Goal: Information Seeking & Learning: Find specific page/section

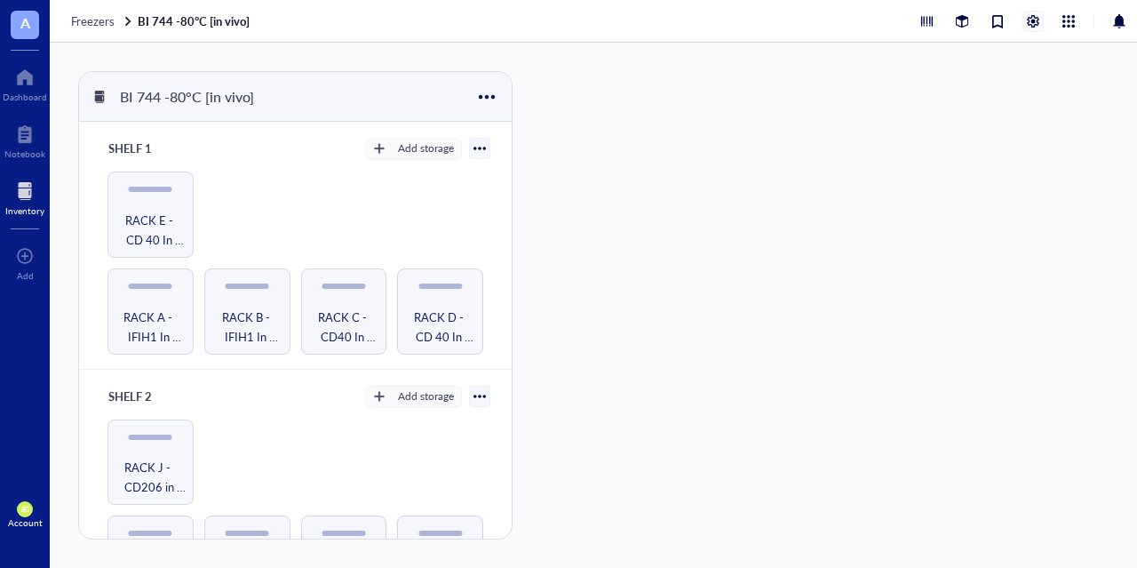
click at [1032, 17] on div at bounding box center [1033, 22] width 20 height 20
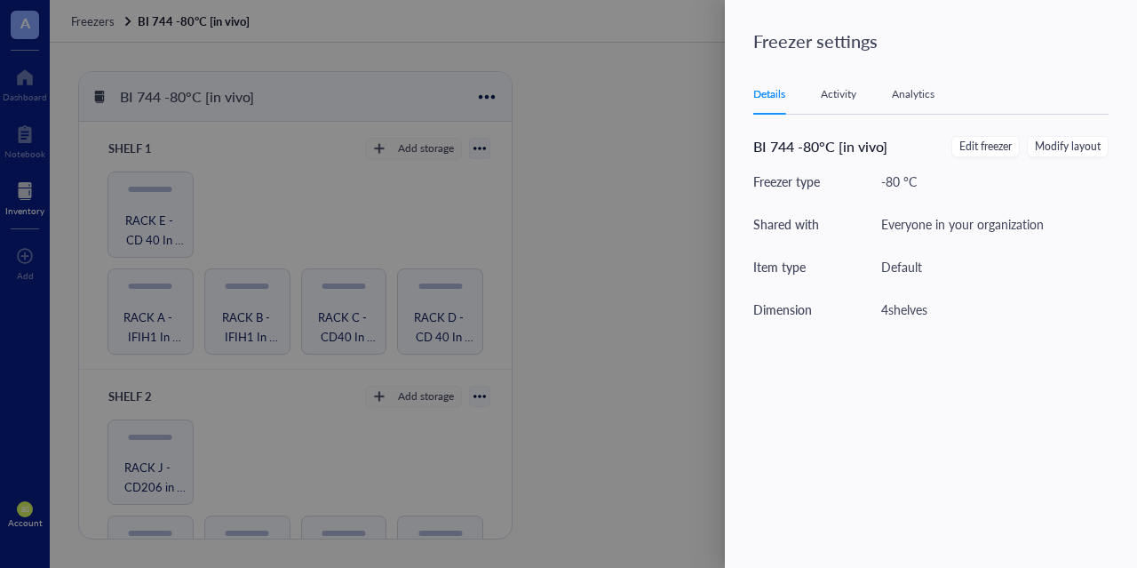
click at [612, 99] on div at bounding box center [568, 284] width 1137 height 568
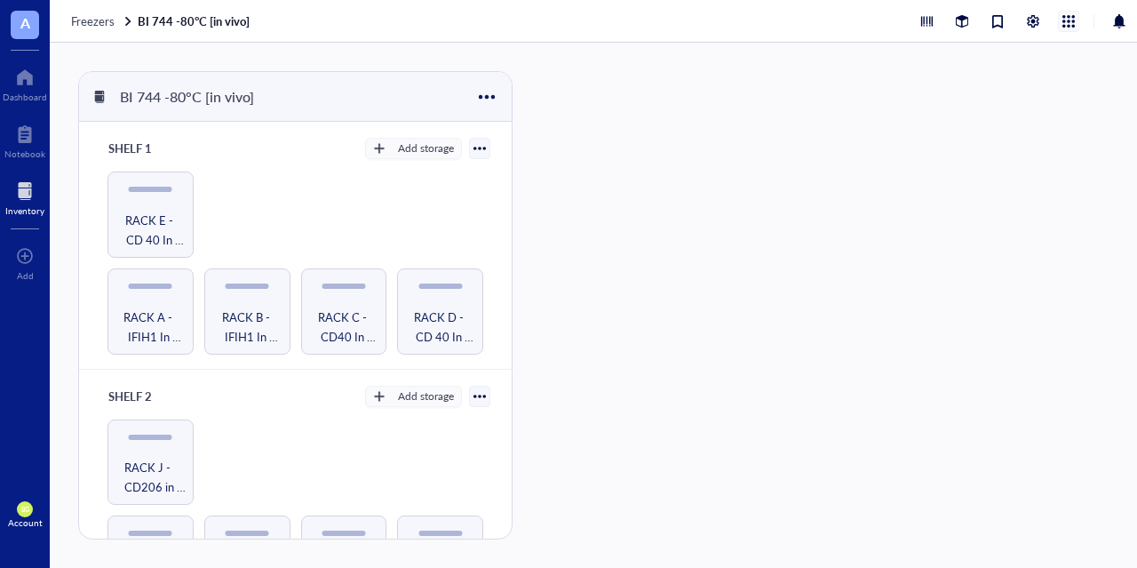
click at [1072, 23] on div at bounding box center [1069, 22] width 20 height 20
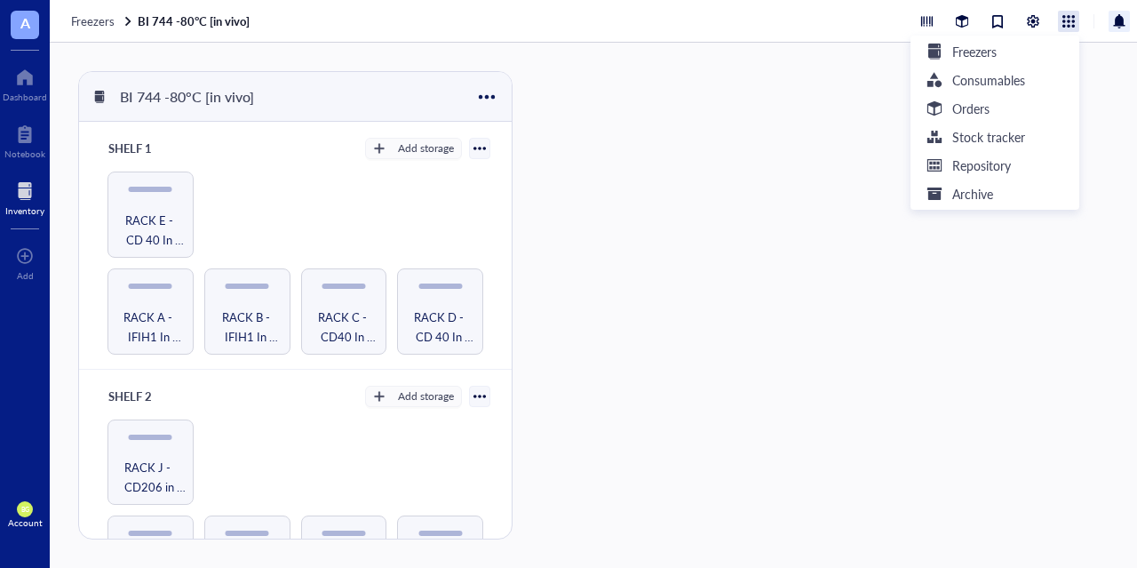
click at [1121, 24] on div at bounding box center [1118, 21] width 21 height 21
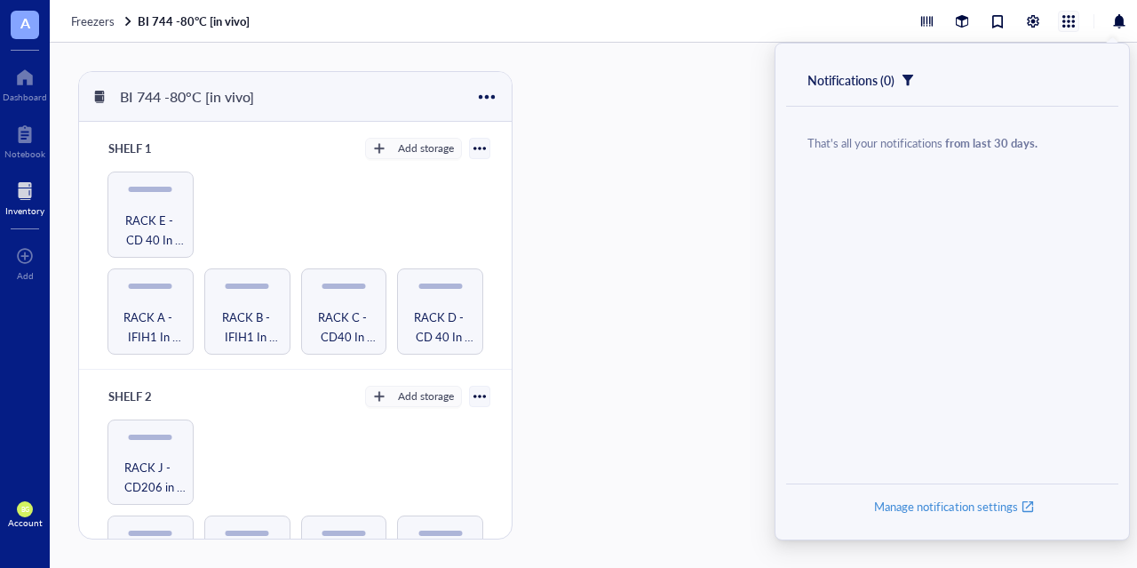
click at [1068, 19] on div at bounding box center [1069, 22] width 20 height 20
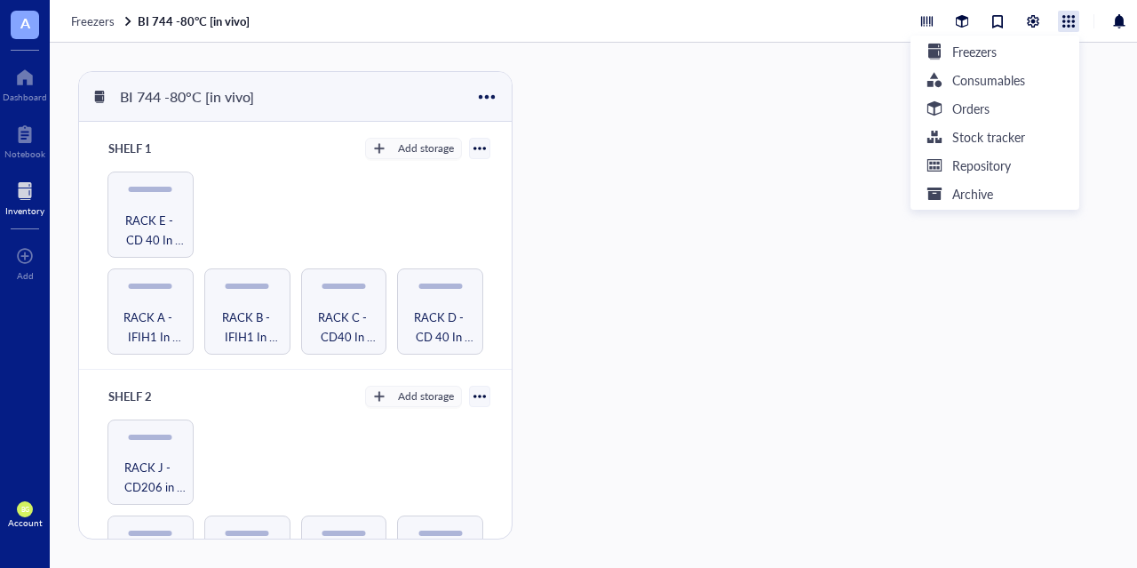
click at [699, 132] on div "BI 744 -80°C [in vivo] SHELF 1 Add storage RACK A - IFIH1 In Vivo Studies RACK …" at bounding box center [618, 305] width 1137 height 525
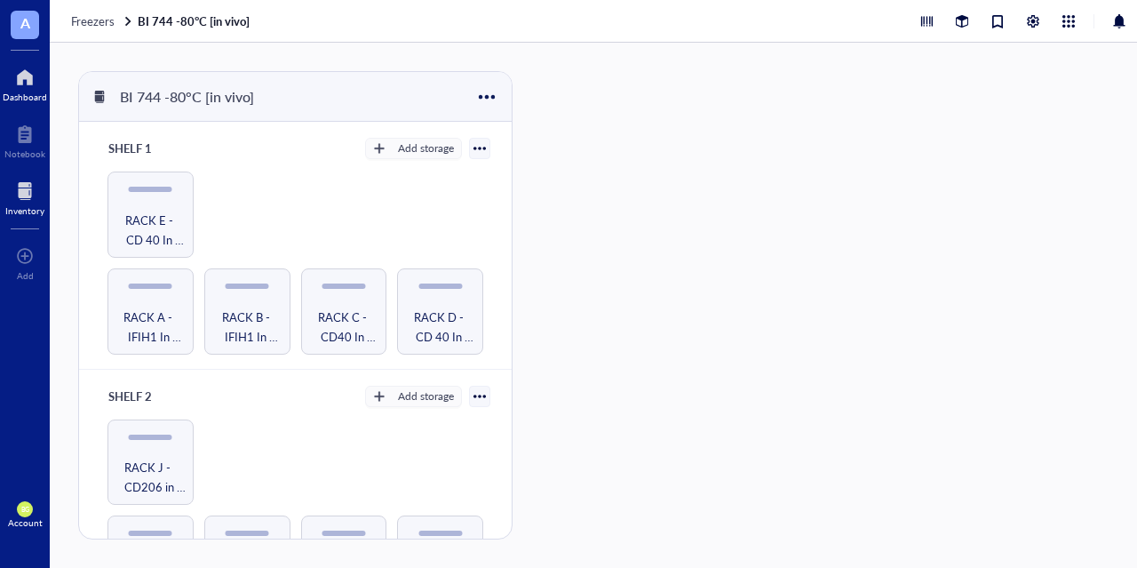
click at [23, 85] on div at bounding box center [25, 77] width 44 height 28
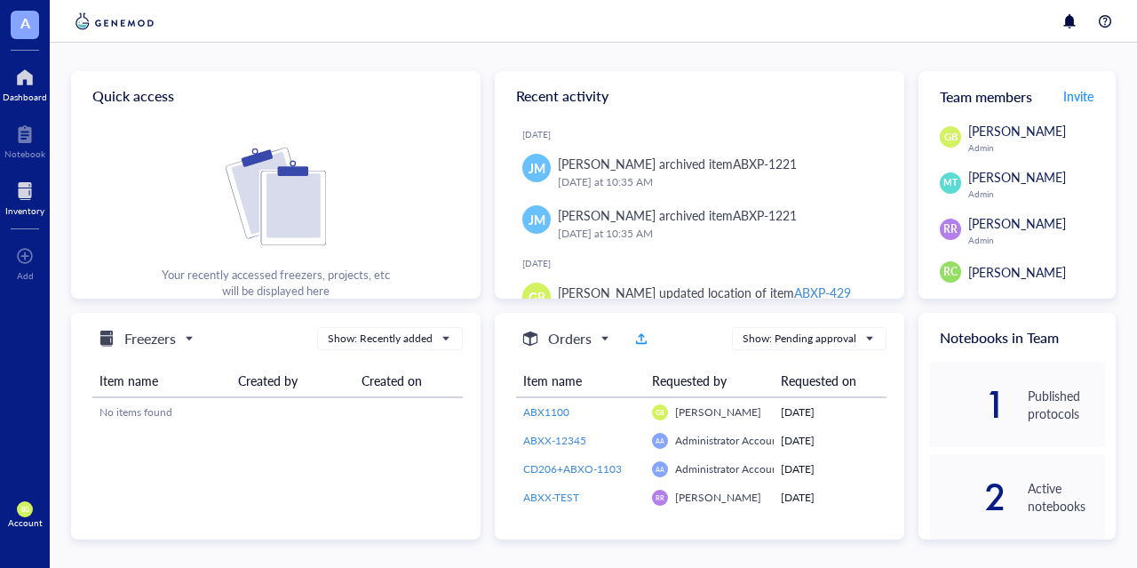
click at [23, 200] on div at bounding box center [24, 191] width 39 height 28
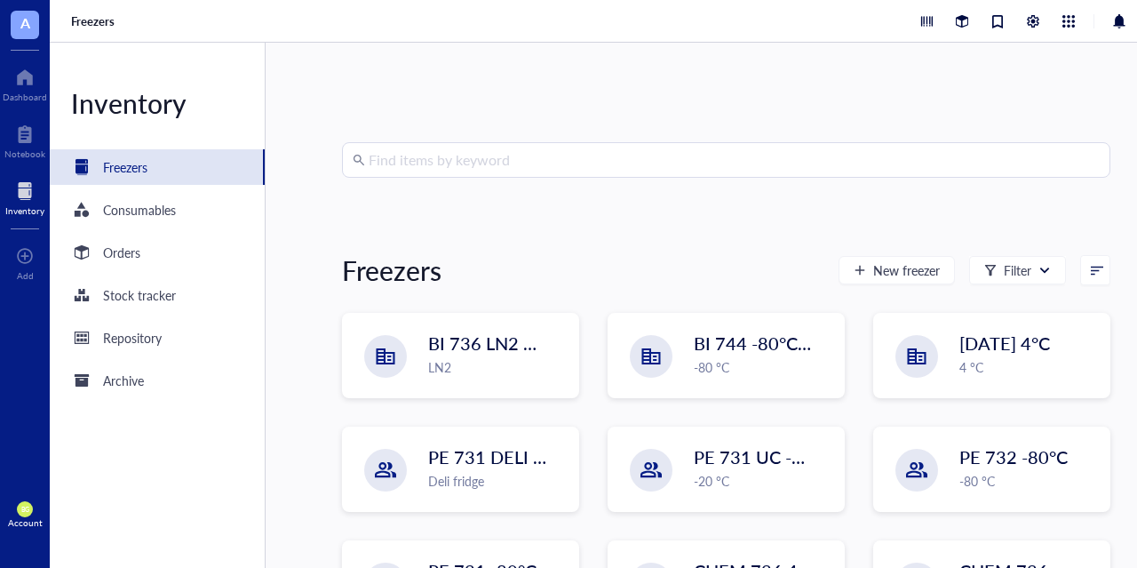
click at [660, 195] on div "Find items by keyword Freezers New freezer Filter BI 736 LN2 Chest LN2 BI 744 -…" at bounding box center [726, 305] width 768 height 326
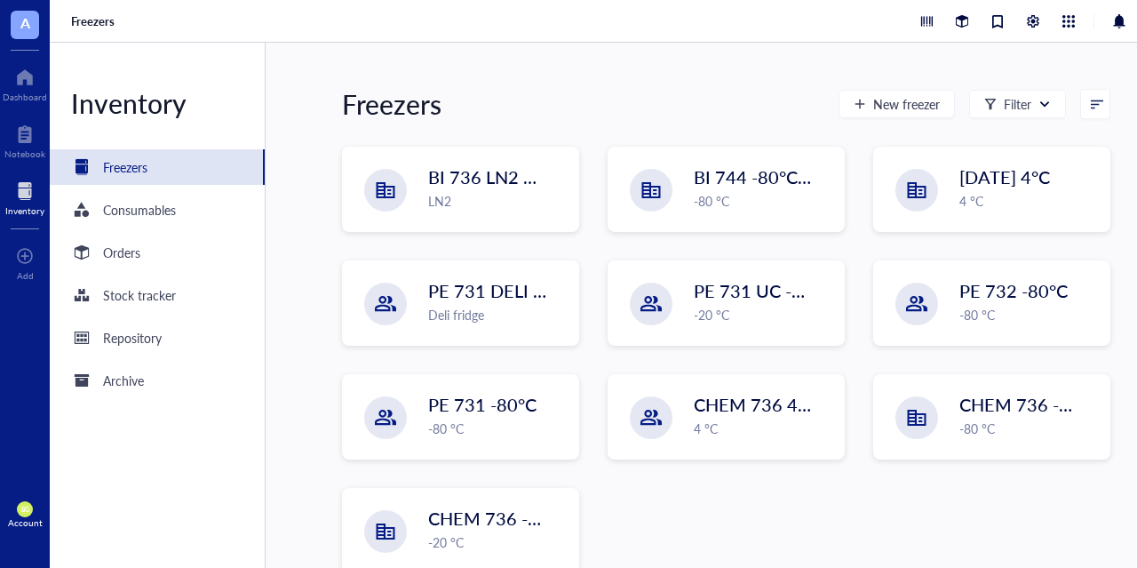
scroll to position [199, 0]
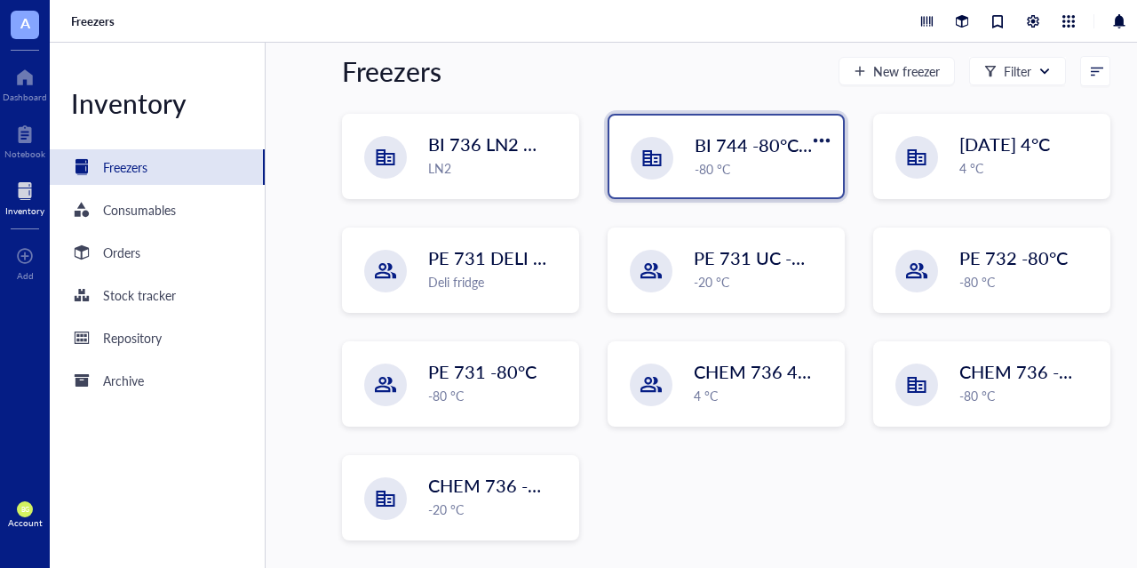
click at [757, 171] on div "-80 °C" at bounding box center [764, 169] width 138 height 20
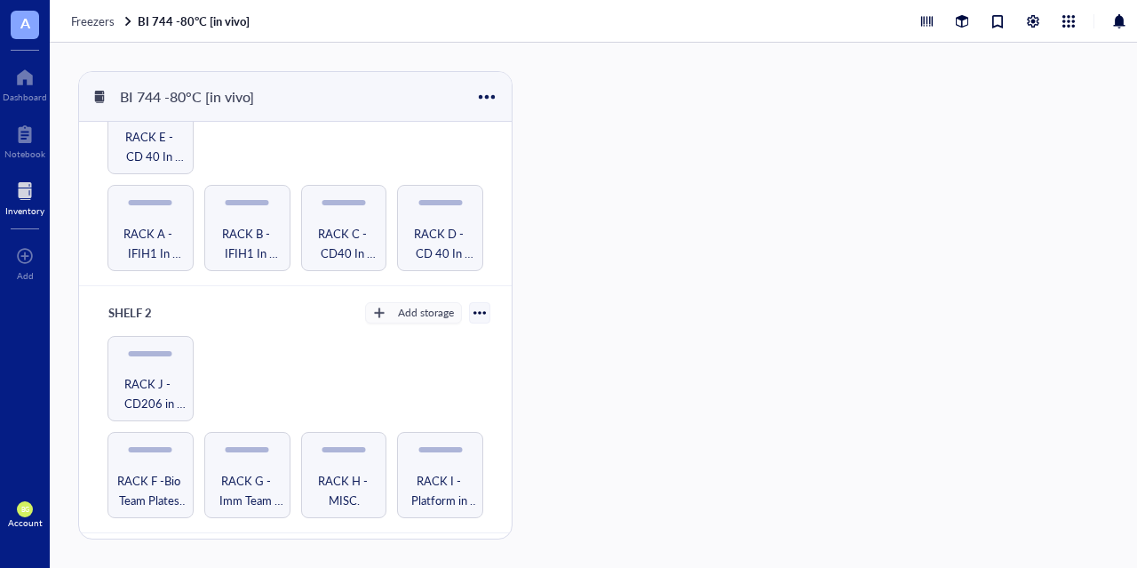
scroll to position [80, 0]
click at [543, 244] on div at bounding box center [572, 305] width 77 height 468
click at [91, 24] on span "Freezers" at bounding box center [93, 20] width 44 height 17
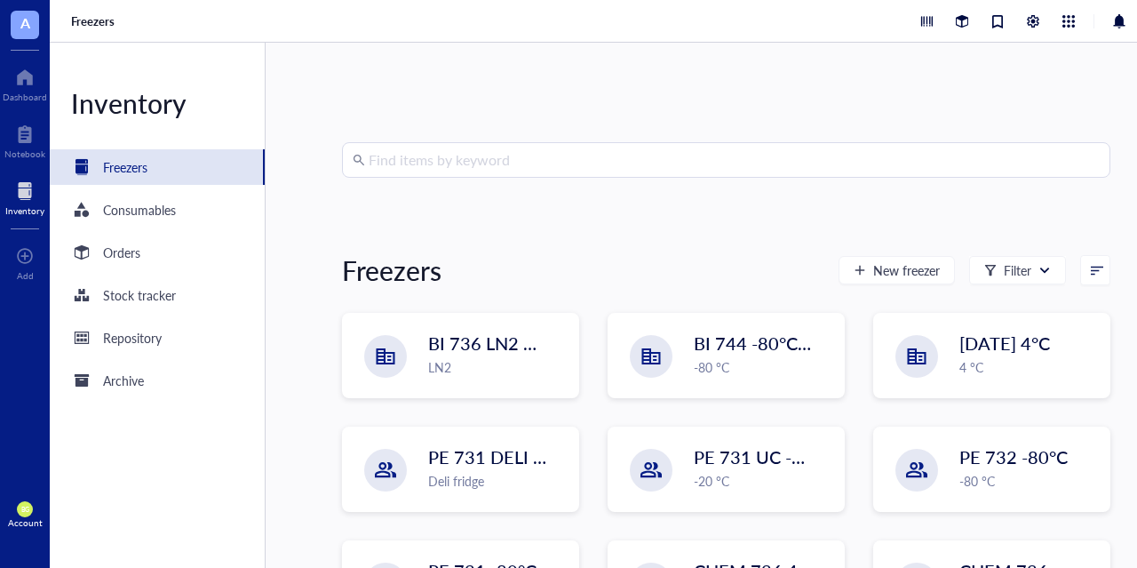
scroll to position [199, 0]
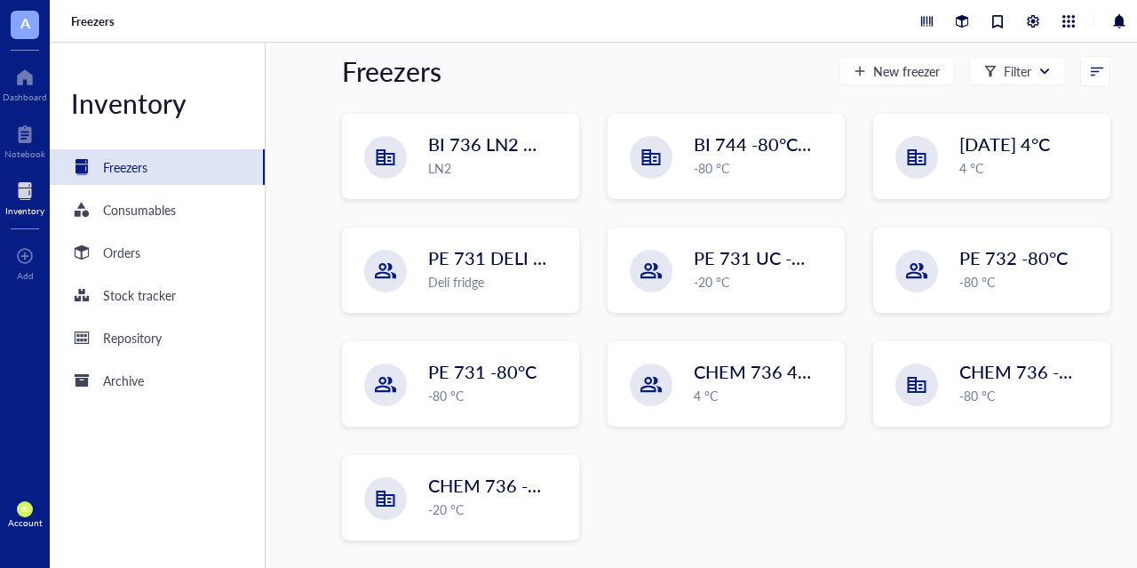
click at [1131, 160] on div "Find items by keyword Freezers New freezer Filter BI 736 LN2 Chest LN2 BI 744 -…" at bounding box center [726, 305] width 921 height 525
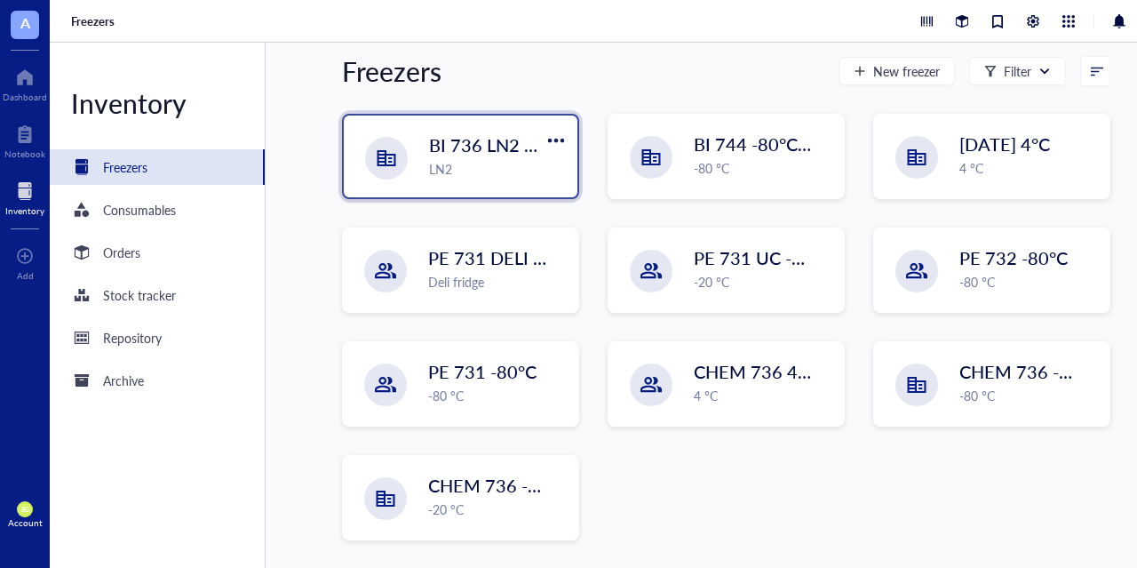
click at [474, 157] on div "BI 736 LN2 Chest LN2" at bounding box center [498, 155] width 138 height 46
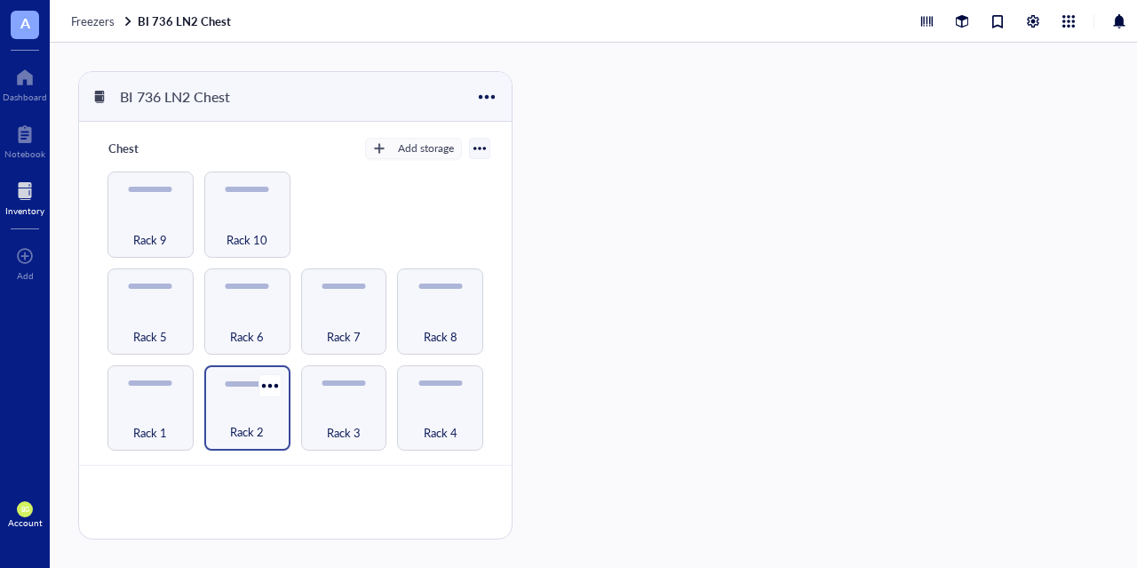
click at [261, 402] on div "Rack 2" at bounding box center [247, 421] width 68 height 39
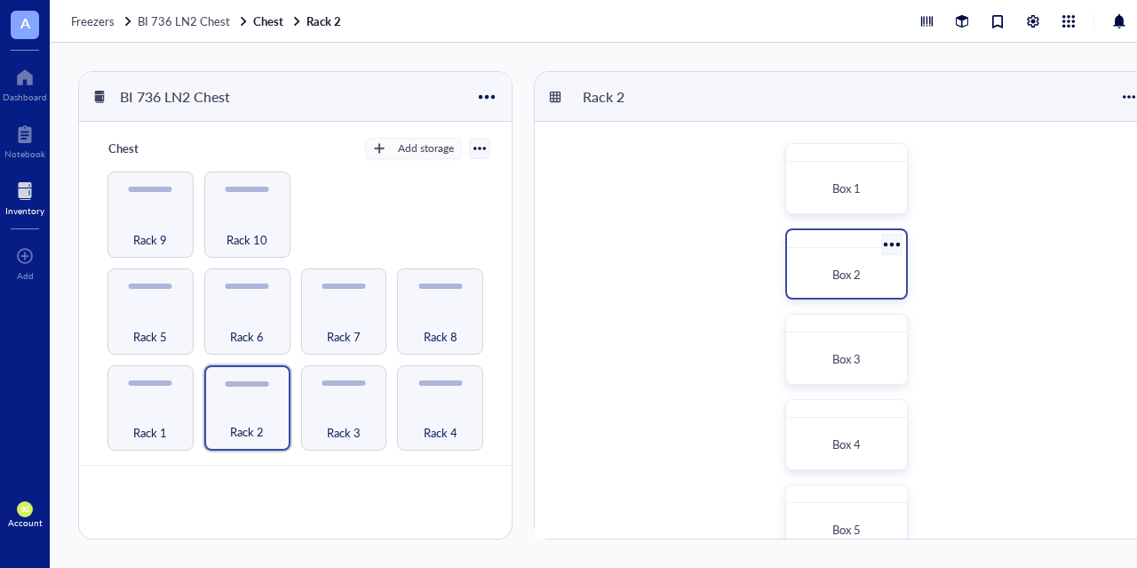
click at [851, 266] on span "Box 2" at bounding box center [846, 274] width 28 height 17
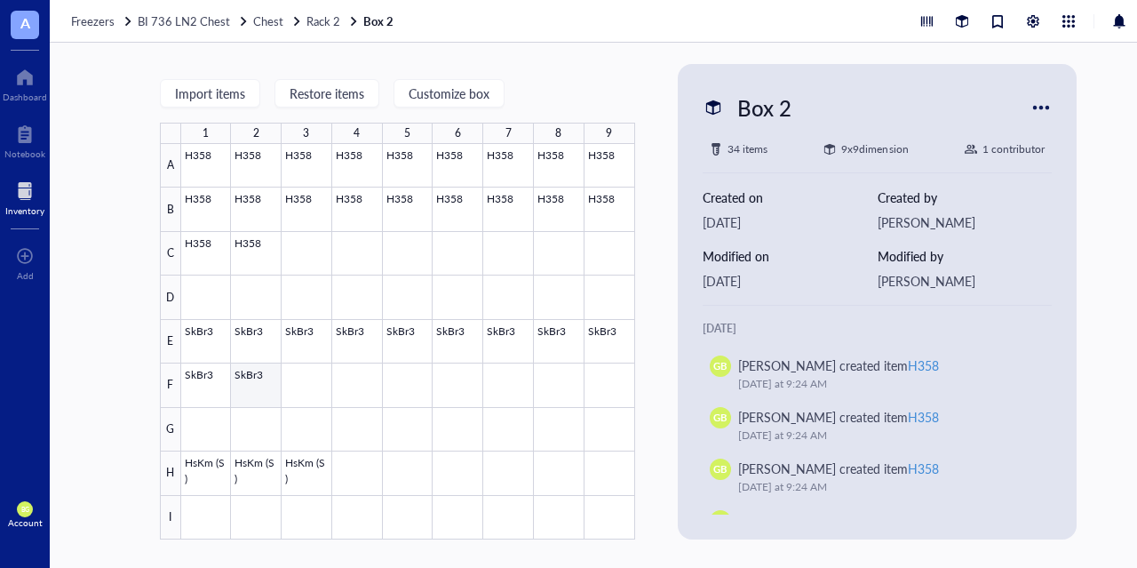
click at [253, 381] on div at bounding box center [408, 341] width 454 height 395
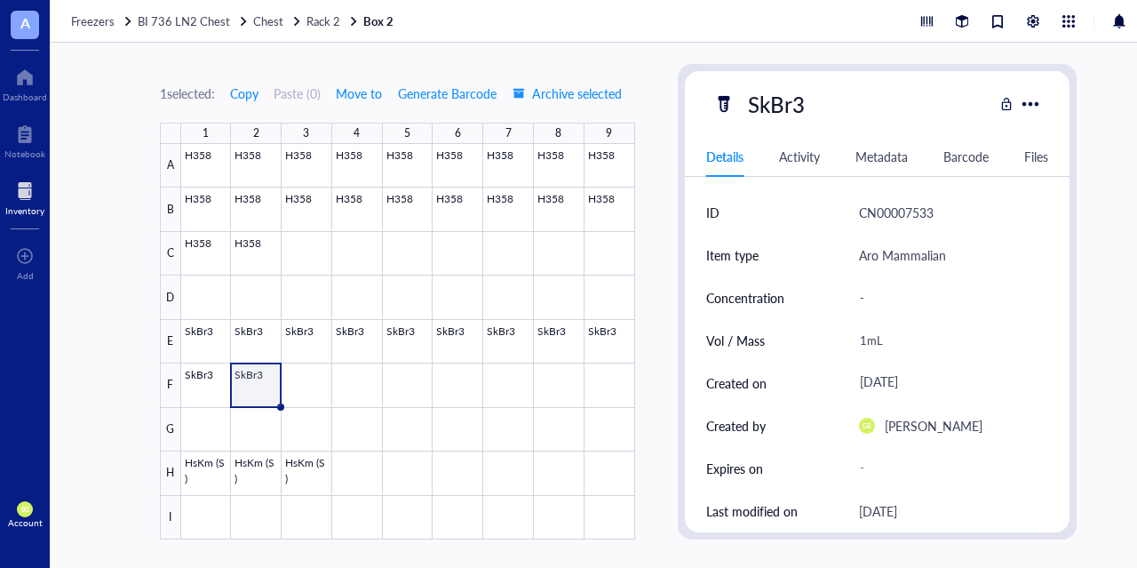
click at [803, 166] on div "Details Activity Metadata Barcode Files" at bounding box center [877, 157] width 385 height 40
click at [802, 152] on div "Activity" at bounding box center [799, 157] width 41 height 20
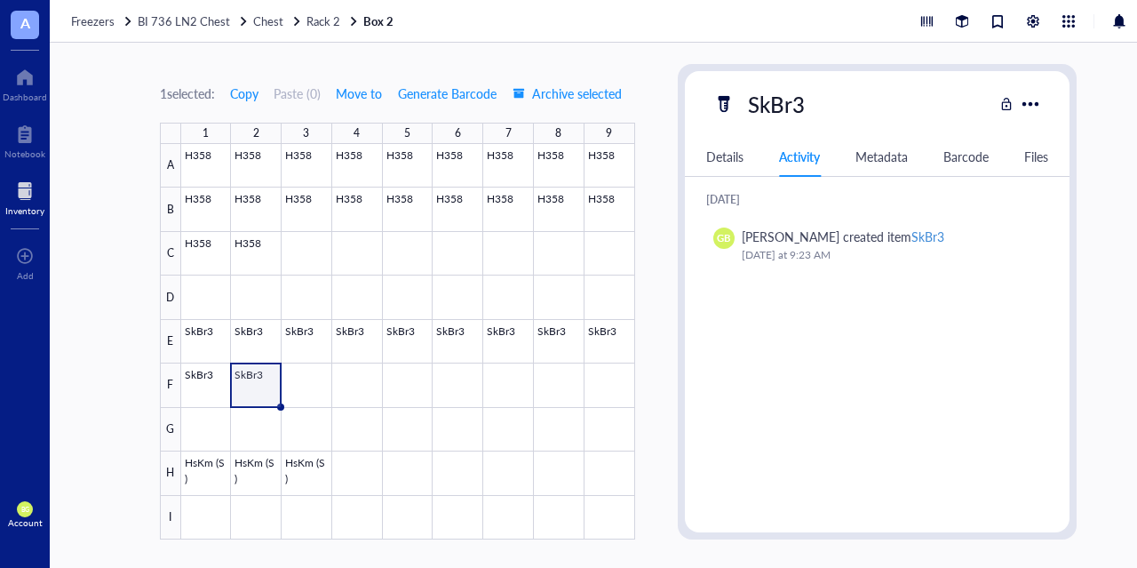
click at [1037, 150] on div "Files" at bounding box center [1036, 157] width 24 height 20
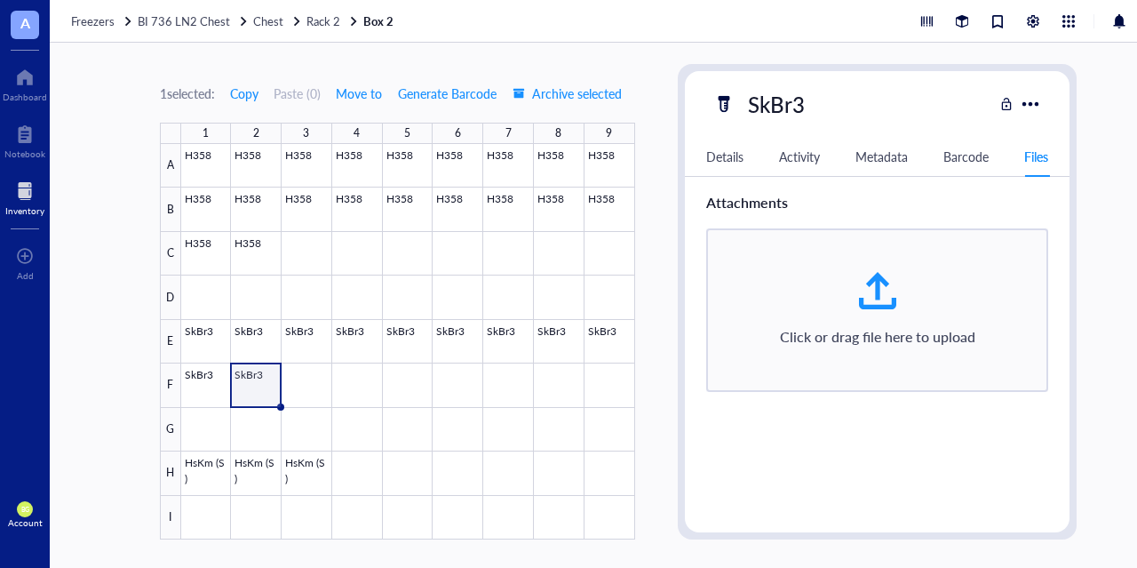
click at [717, 152] on div "Details" at bounding box center [724, 157] width 37 height 20
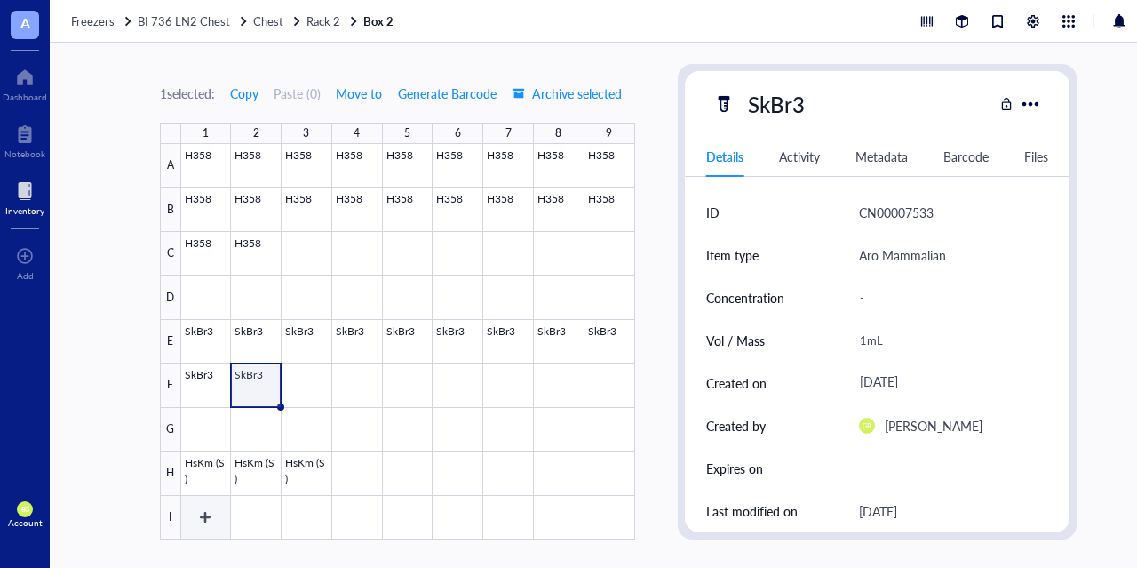
click at [209, 521] on div at bounding box center [408, 341] width 454 height 395
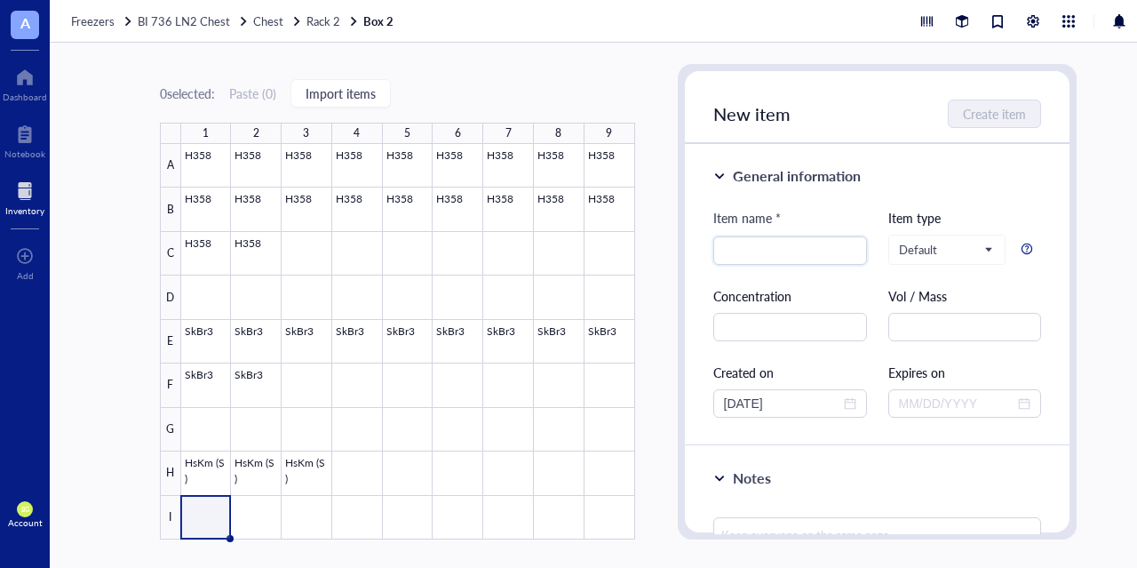
click at [26, 199] on div at bounding box center [24, 191] width 39 height 28
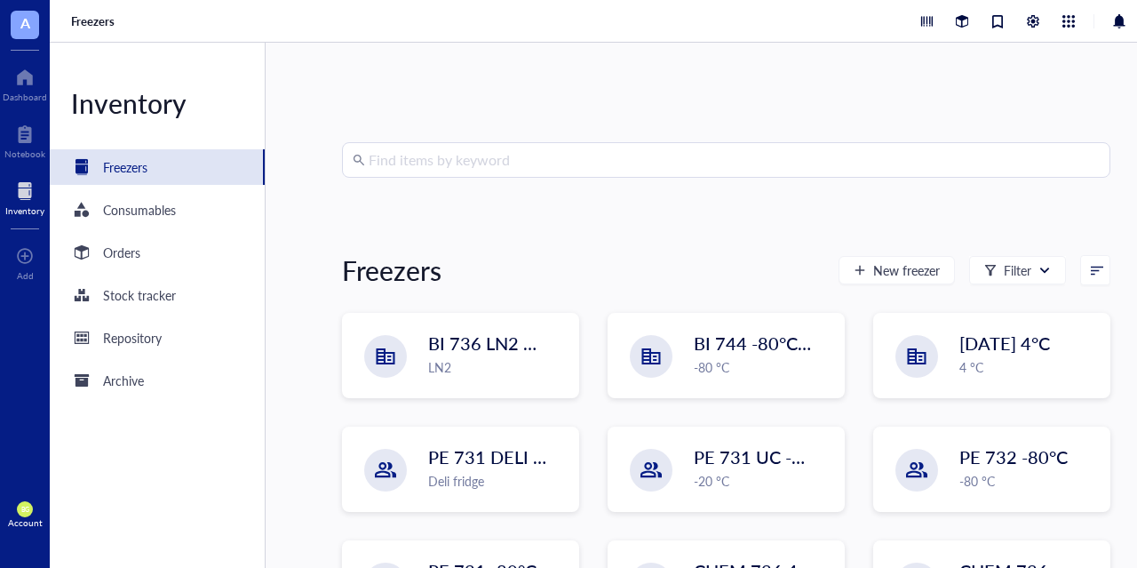
click at [425, 154] on input "search" at bounding box center [734, 160] width 731 height 34
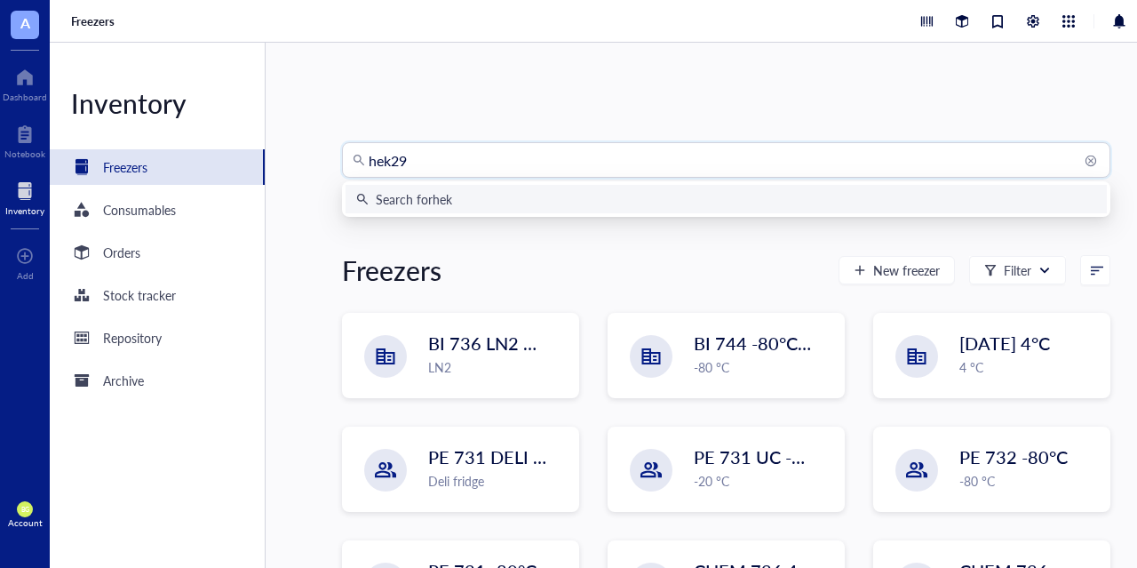
type input "[MEDICAL_DATA]"
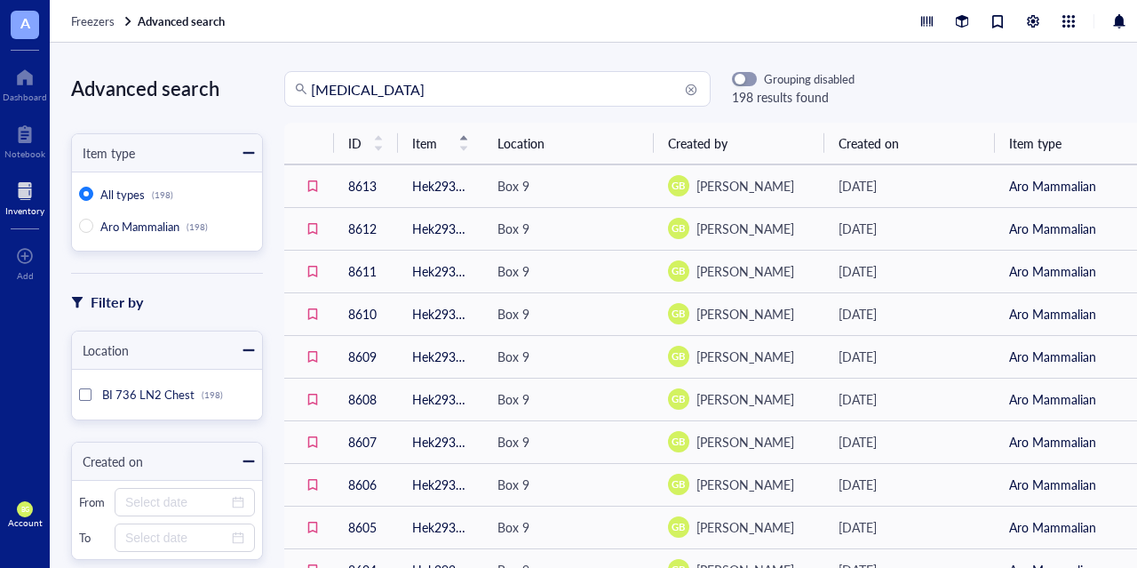
click at [935, 75] on div "hek293 Grouping disabled 198 results found" at bounding box center [725, 89] width 924 height 36
click at [755, 74] on div "Grouping disabled" at bounding box center [793, 79] width 123 height 16
click at [751, 81] on span "button" at bounding box center [744, 79] width 23 height 12
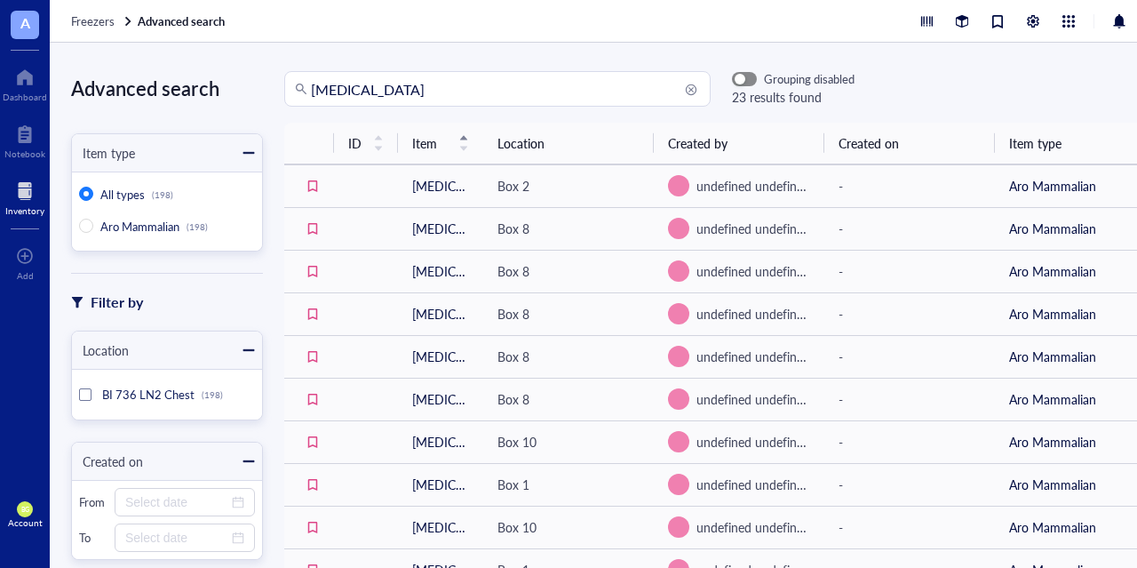
click at [751, 81] on span "button" at bounding box center [744, 79] width 23 height 12
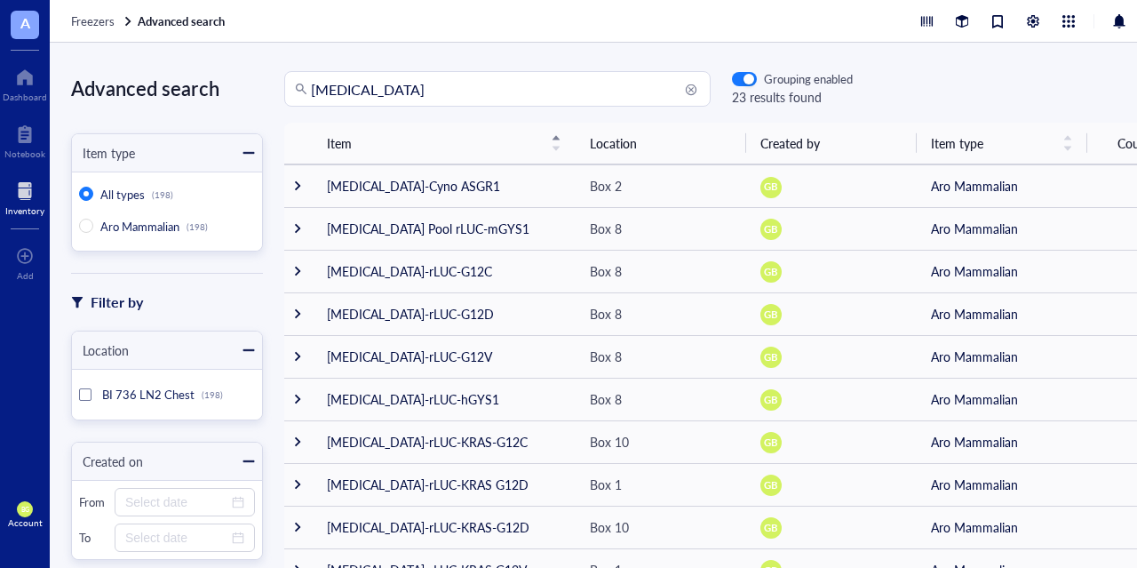
click at [270, 212] on div "Item Location Created by Item type Count HEK293-Cyno ASGR1 Box 2 GB Aro Mammali…" at bounding box center [725, 314] width 924 height 383
click at [394, 89] on input "[MEDICAL_DATA]" at bounding box center [505, 89] width 389 height 34
type input "h"
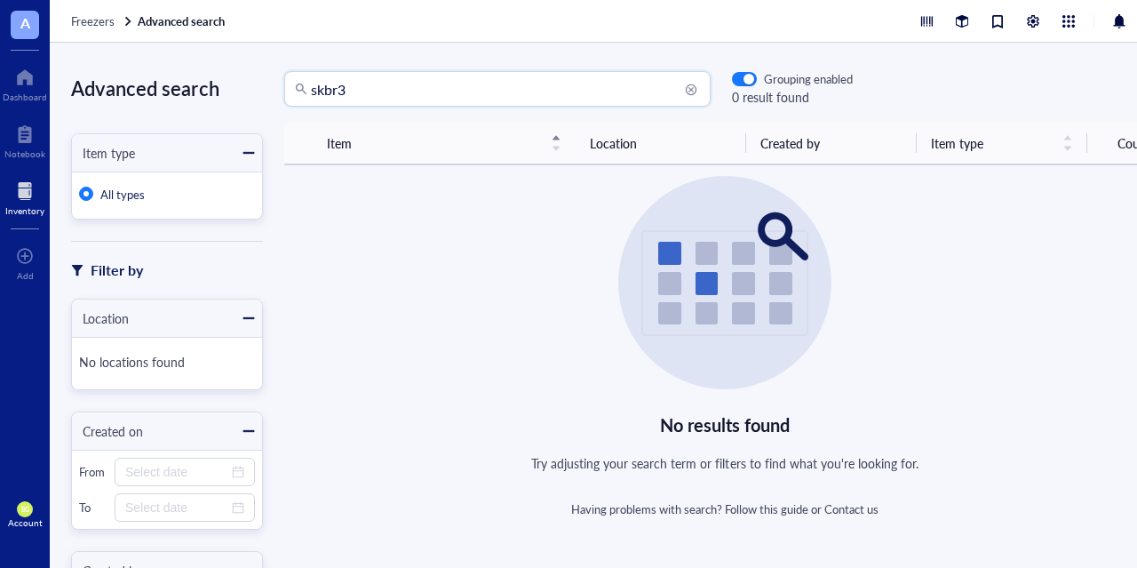
type input "skbr3"
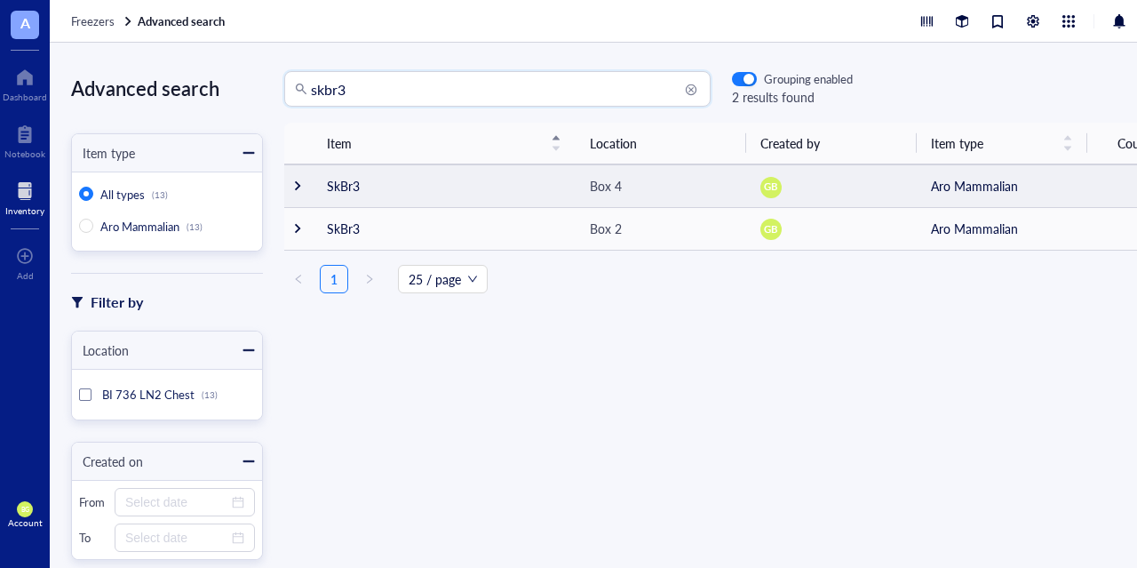
click at [298, 183] on div at bounding box center [297, 185] width 12 height 12
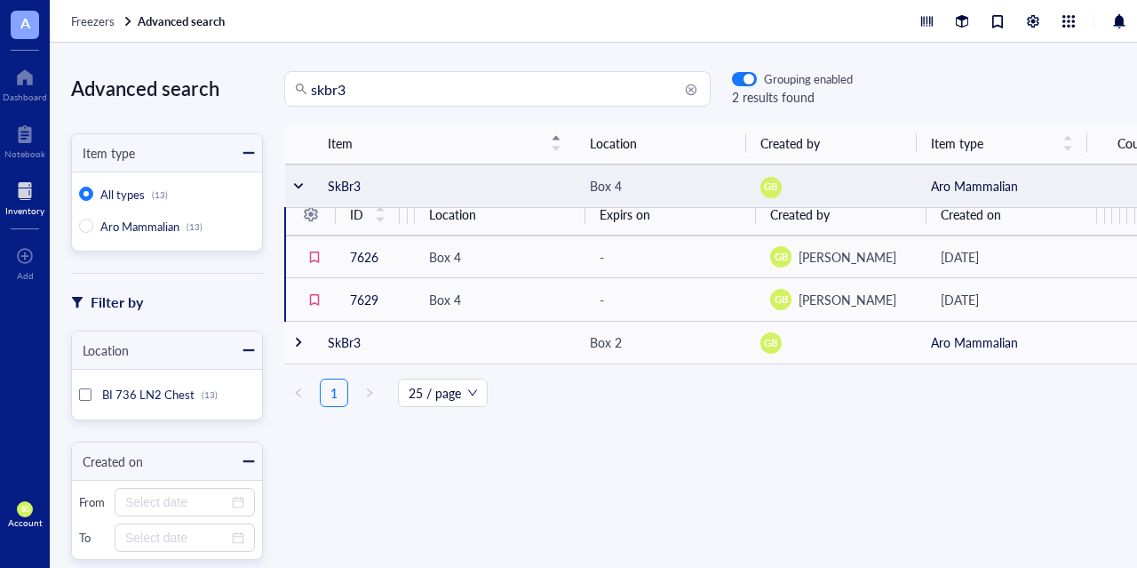
click at [298, 183] on div at bounding box center [298, 185] width 12 height 12
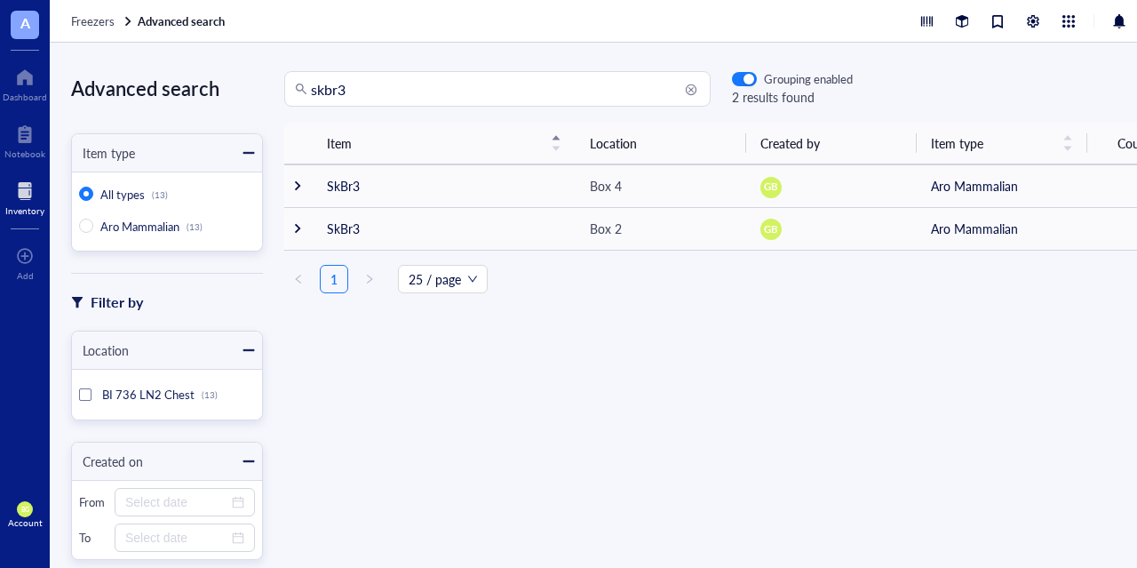
click at [32, 187] on div at bounding box center [24, 191] width 39 height 28
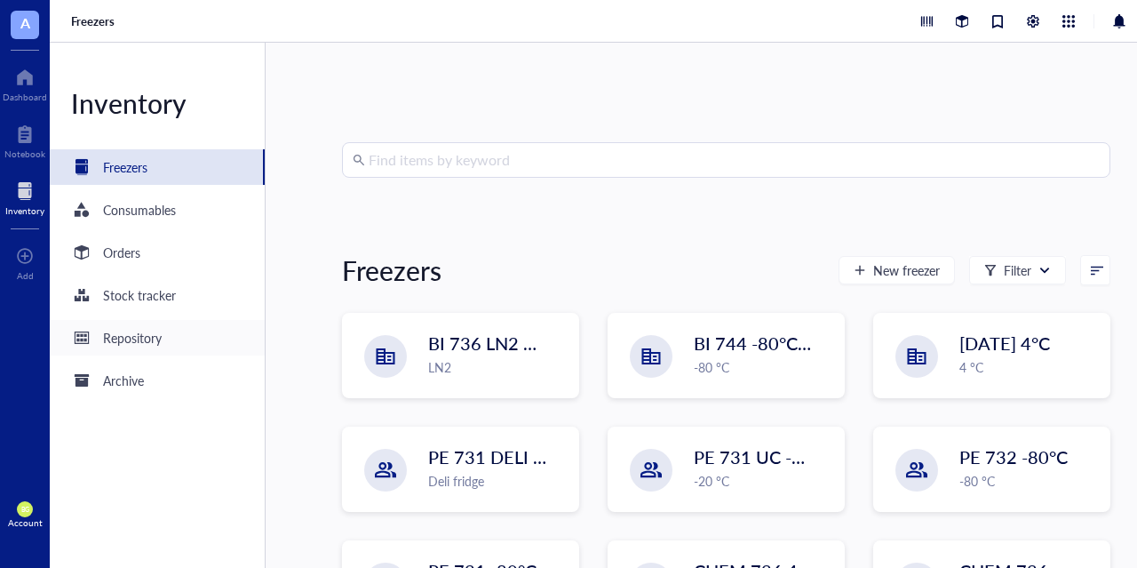
click at [146, 340] on div "Repository" at bounding box center [132, 338] width 59 height 20
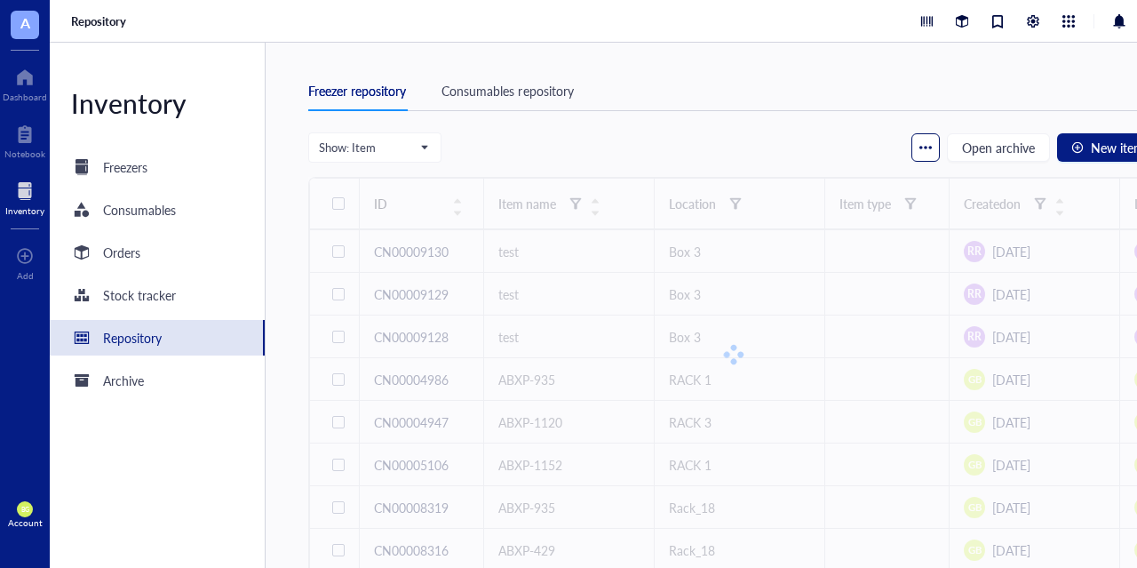
click at [921, 144] on div "button" at bounding box center [925, 147] width 12 height 12
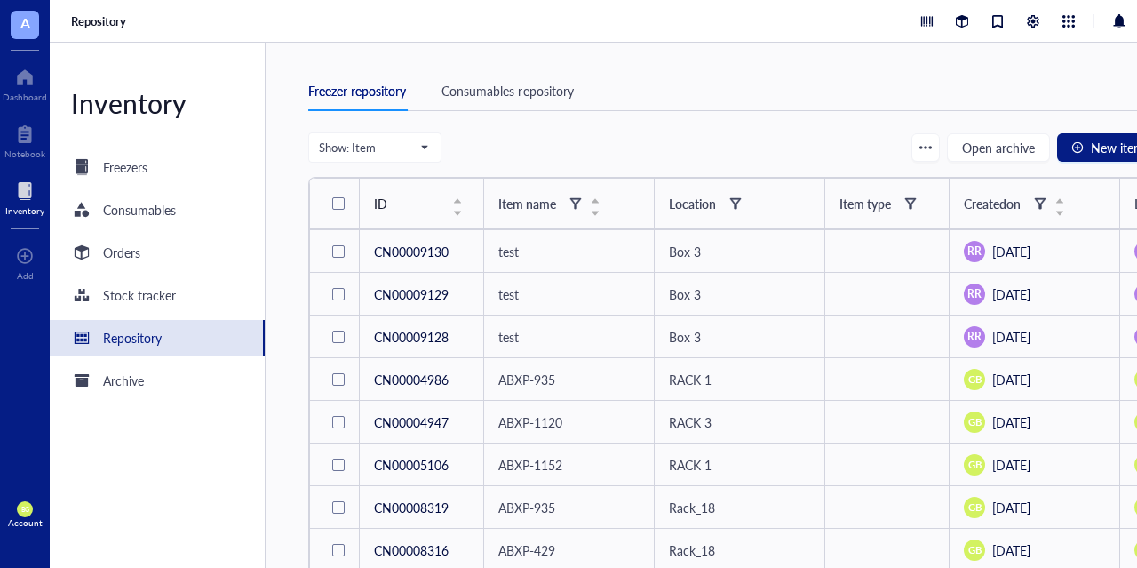
click at [594, 139] on div "Show: Item Open archive New item" at bounding box center [733, 147] width 850 height 30
click at [786, 57] on div "Freezer repository Consumables repository Show: Item Open archive New item ID I…" at bounding box center [726, 305] width 921 height 525
click at [1087, 171] on div "Show: Item Open archive New item ID Item name Location Item type Created on Las…" at bounding box center [733, 366] width 850 height 468
click at [296, 394] on div "Freezer repository Consumables repository Show: Item Open archive New item ID I…" at bounding box center [726, 305] width 921 height 525
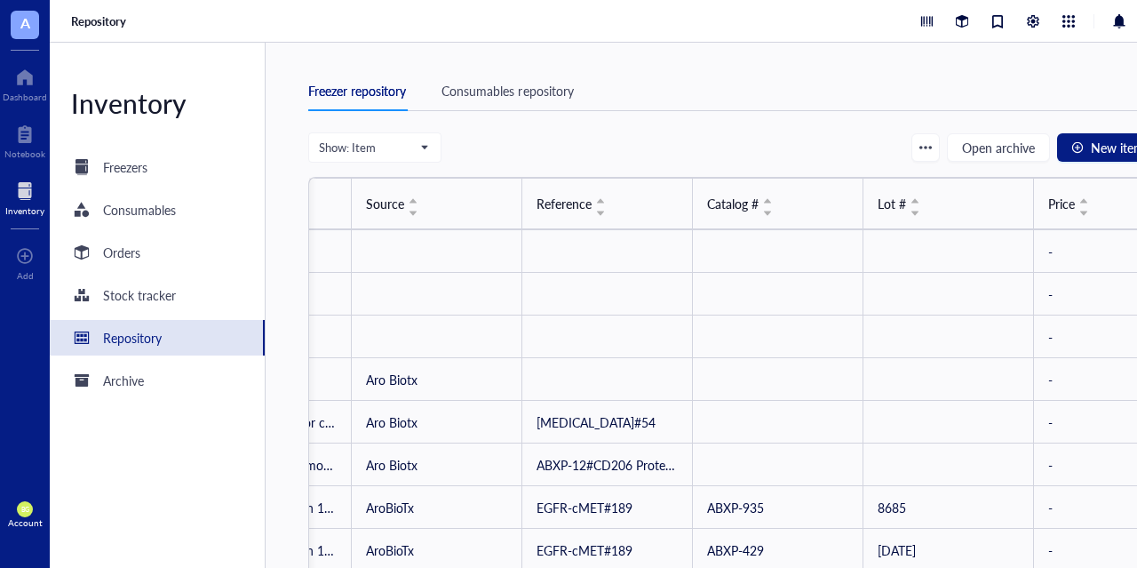
click at [486, 97] on div "Consumables repository" at bounding box center [506, 91] width 131 height 20
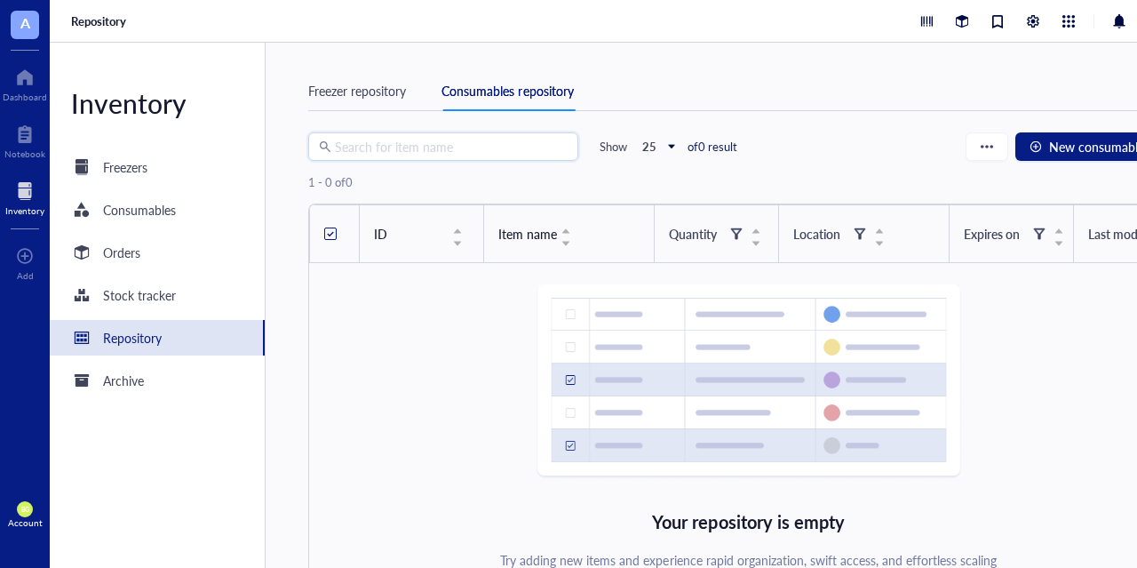
click at [423, 143] on input "search" at bounding box center [451, 146] width 233 height 27
type input "abxc37"
click at [355, 96] on div "Freezer repository" at bounding box center [357, 91] width 98 height 20
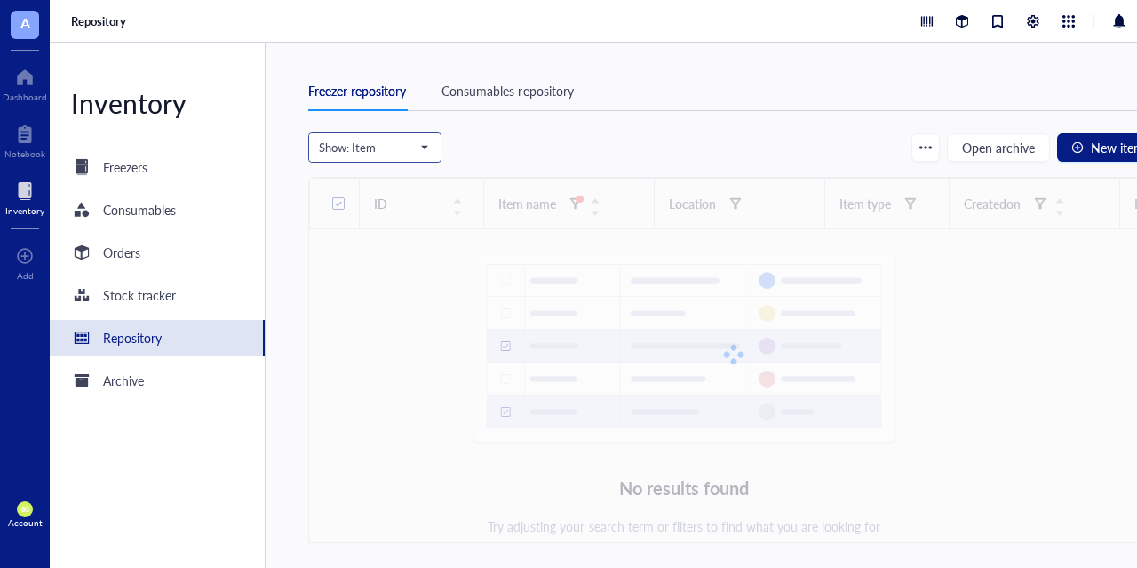
click at [431, 146] on span at bounding box center [375, 147] width 112 height 27
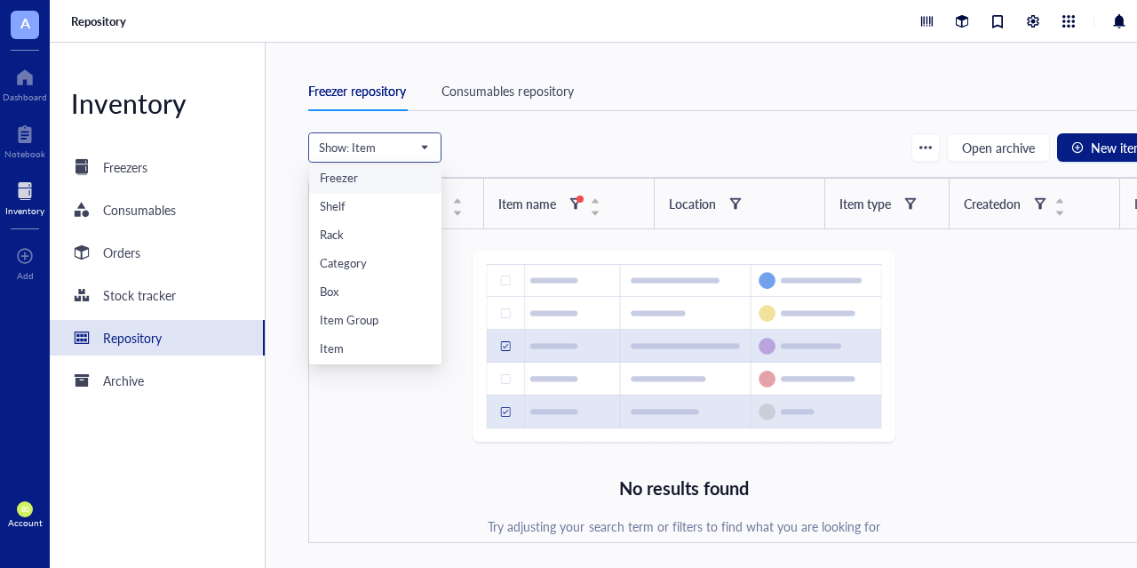
click at [431, 146] on span at bounding box center [375, 147] width 112 height 27
click at [532, 138] on div "Show: Item Freezer Shelf Rack Category Box Item Group Item Open archive New item" at bounding box center [733, 147] width 850 height 30
click at [152, 372] on div "Archive" at bounding box center [157, 380] width 215 height 36
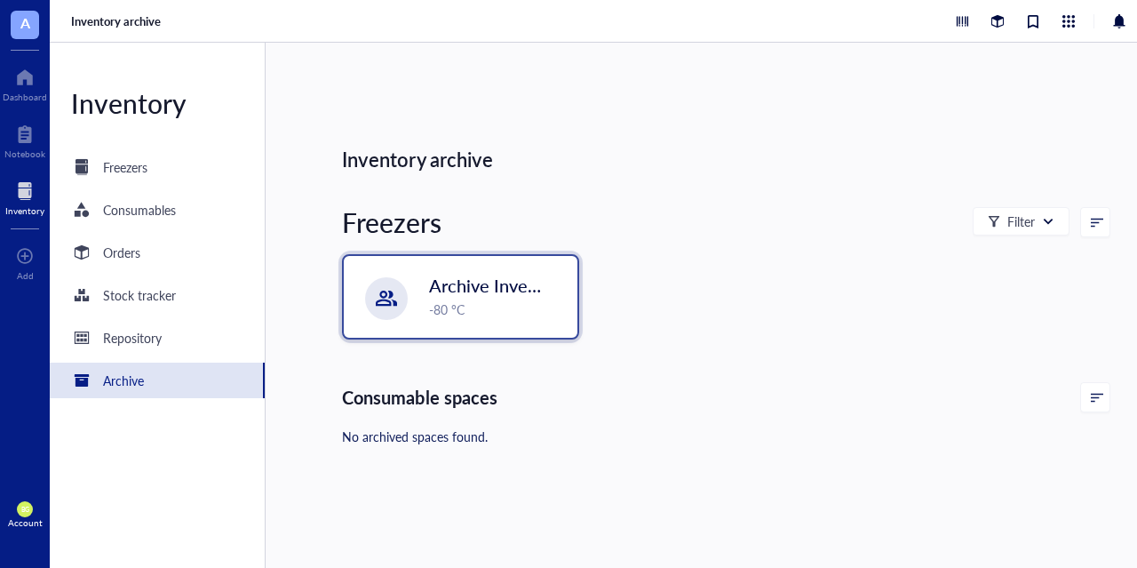
click at [459, 280] on span "Archive Inventory" at bounding box center [498, 285] width 139 height 25
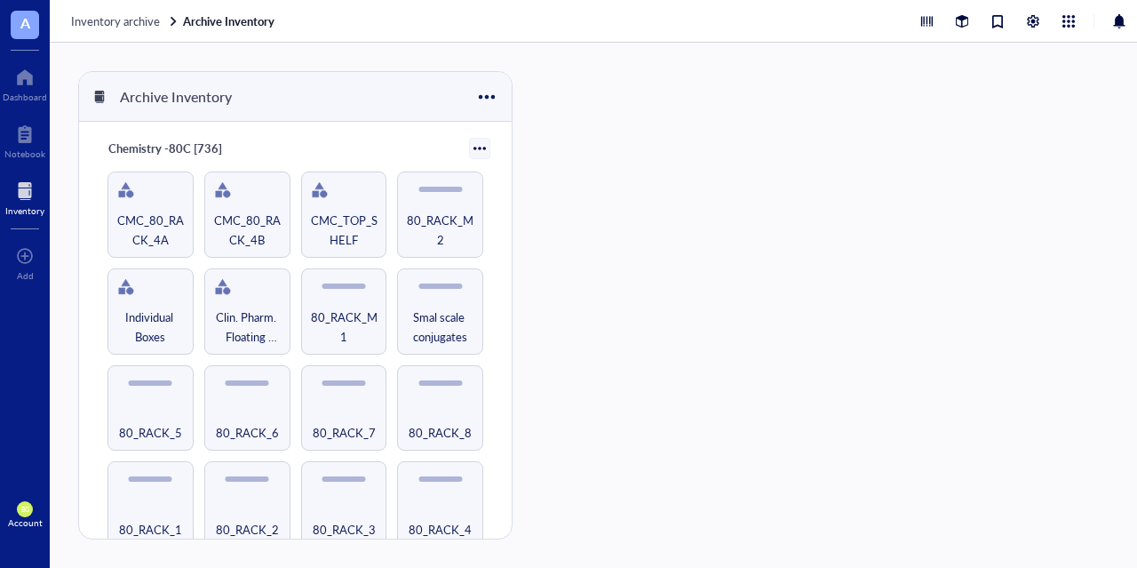
click at [21, 202] on div at bounding box center [24, 191] width 39 height 28
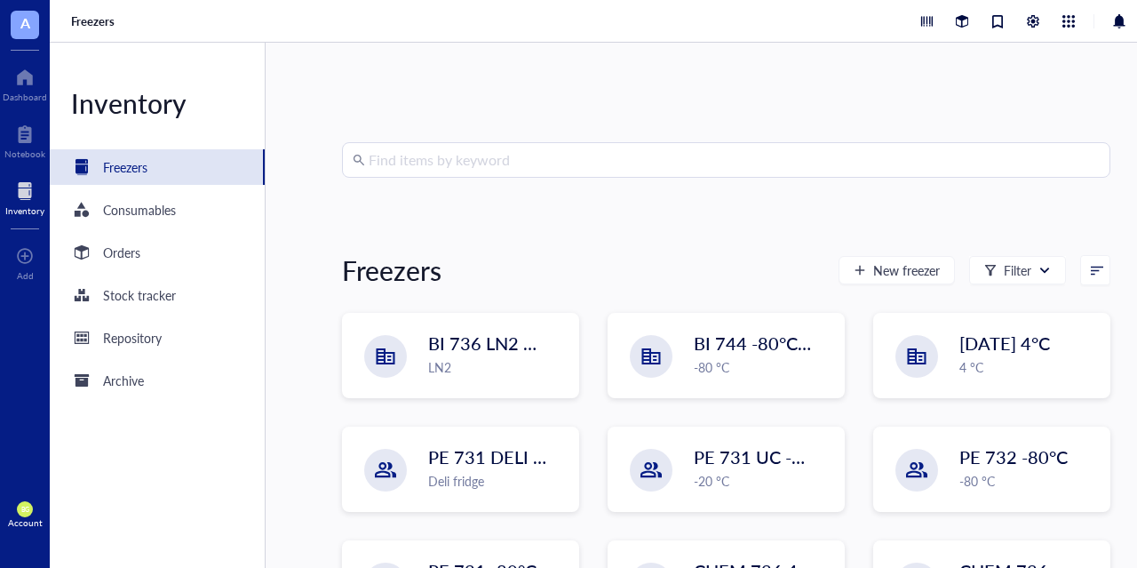
click at [472, 163] on input "search" at bounding box center [734, 160] width 731 height 34
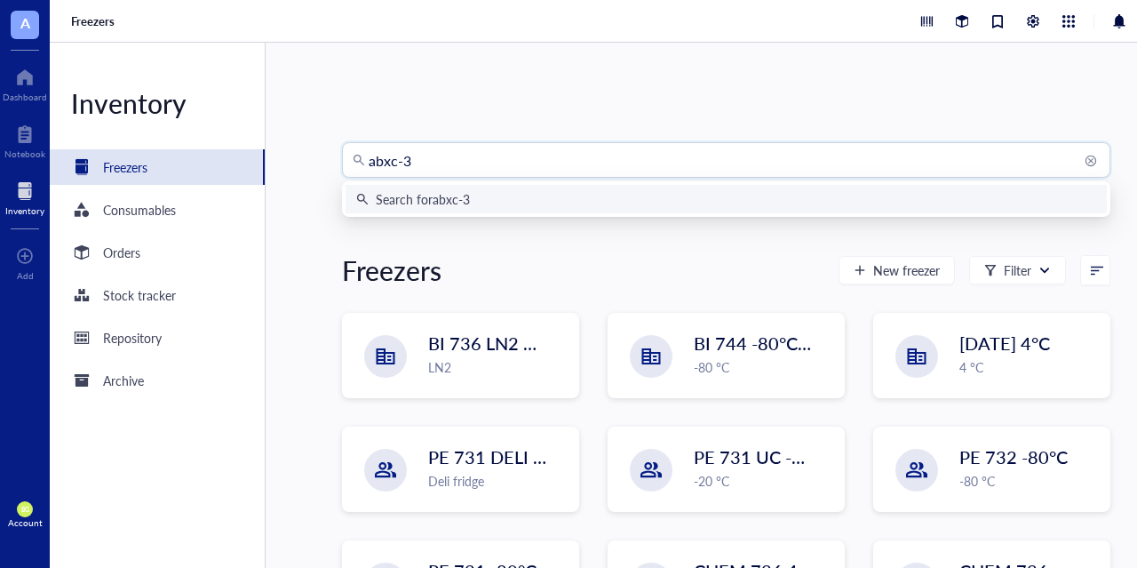
type input "abxc-37"
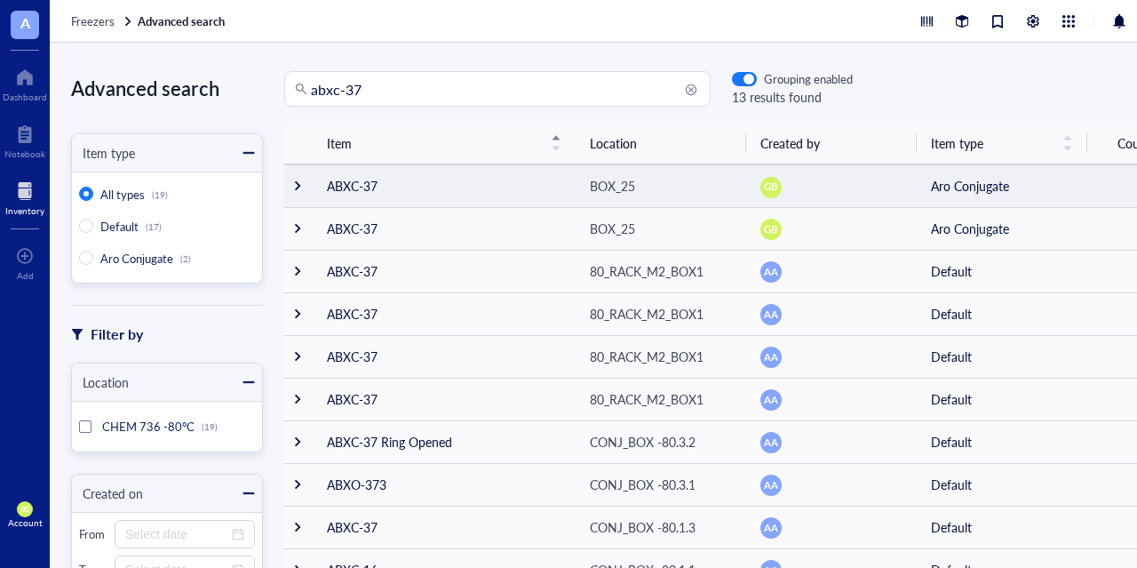
click at [293, 187] on div at bounding box center [297, 185] width 12 height 12
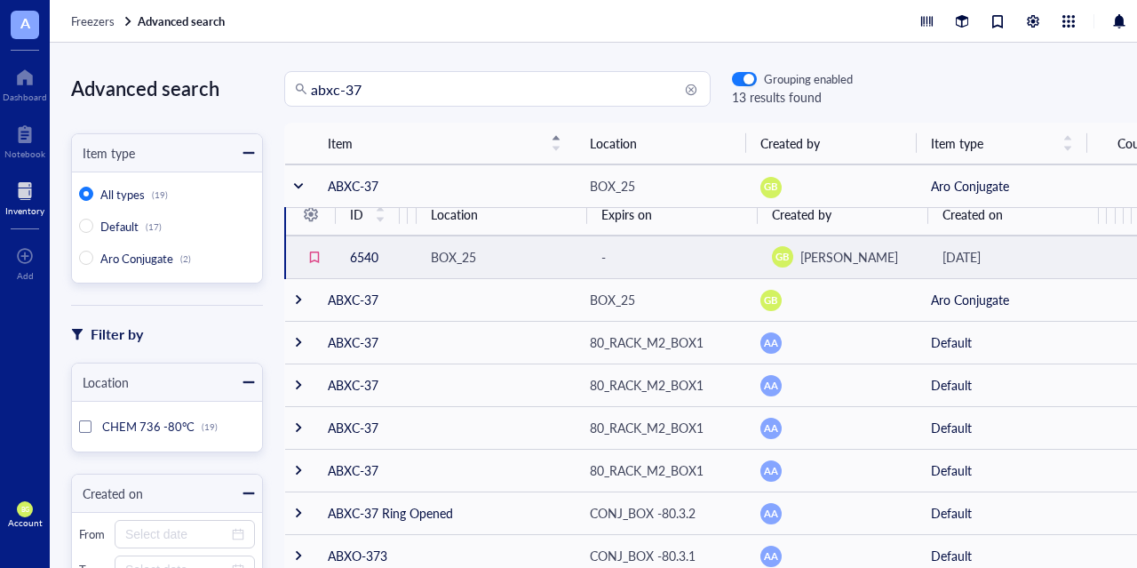
click at [454, 253] on div "BOX_25" at bounding box center [453, 257] width 45 height 20
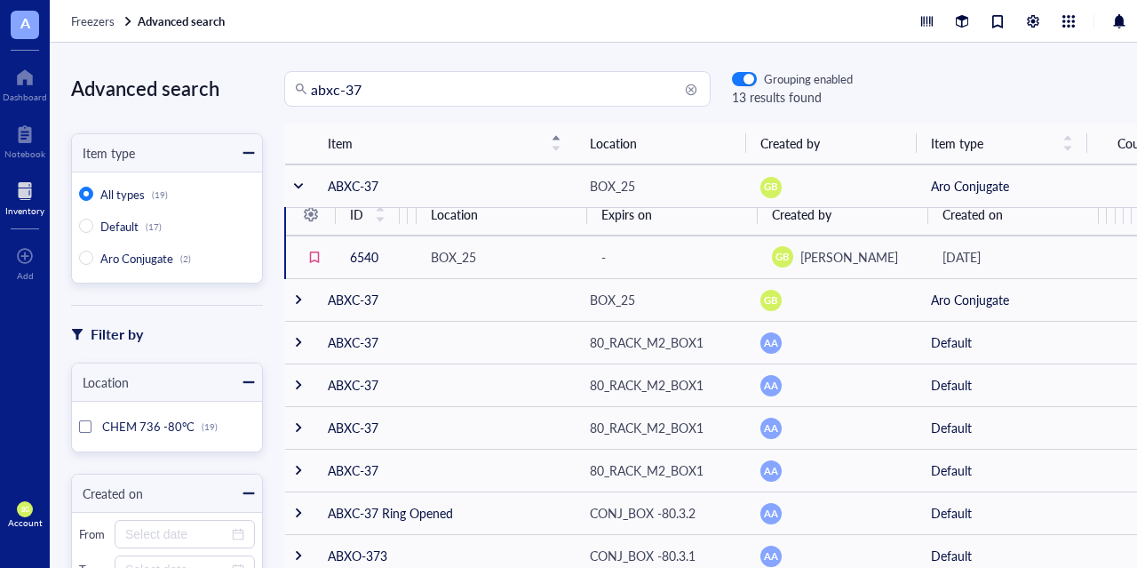
click at [274, 257] on div "Item Location Created by Item type Count ABXC-37 BOX_25 GB Aro Conjugate 1 ID V…" at bounding box center [725, 314] width 924 height 383
click at [1013, 104] on div "abxc-37 Grouping enabled 13 results found" at bounding box center [725, 89] width 924 height 36
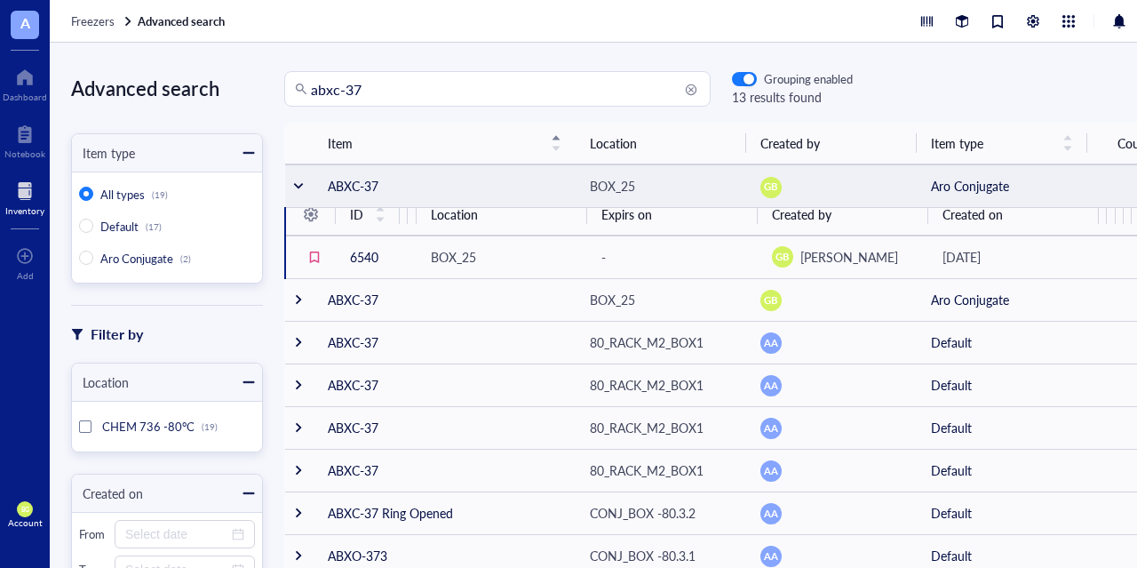
click at [1039, 179] on td "Aro Conjugate" at bounding box center [1002, 185] width 171 height 43
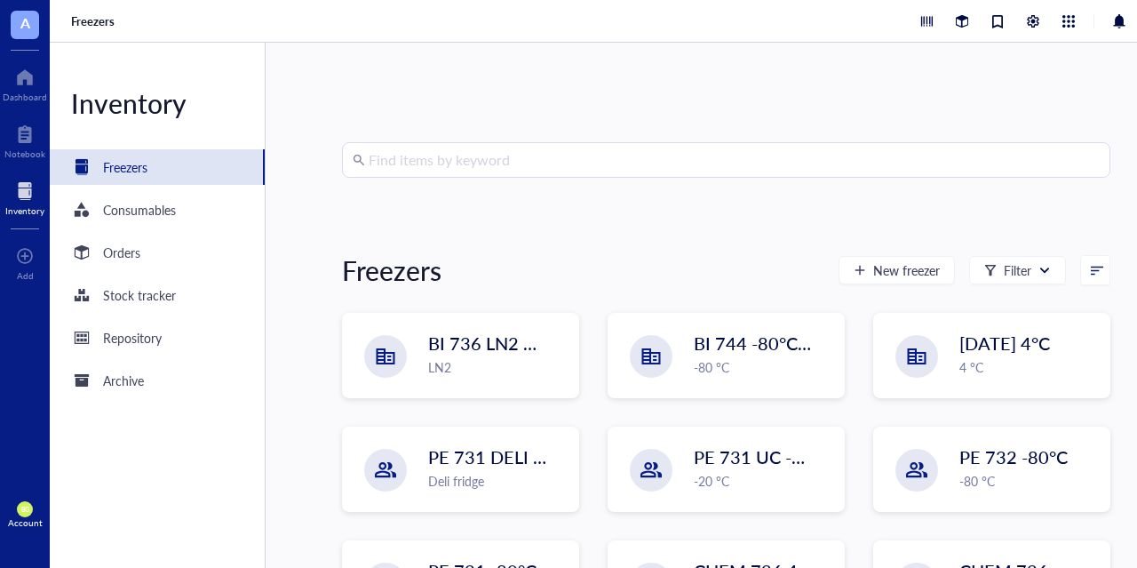
click at [1116, 193] on div "Find items by keyword Freezers New freezer Filter BI 736 LN2 Chest LN2 BI 744 -…" at bounding box center [726, 305] width 921 height 525
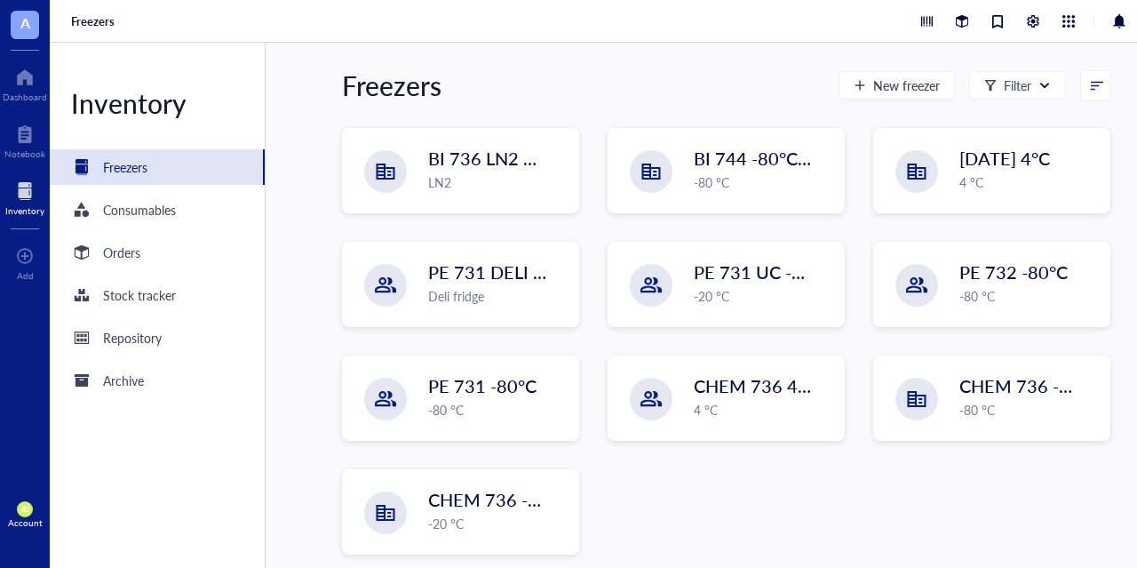
scroll to position [199, 0]
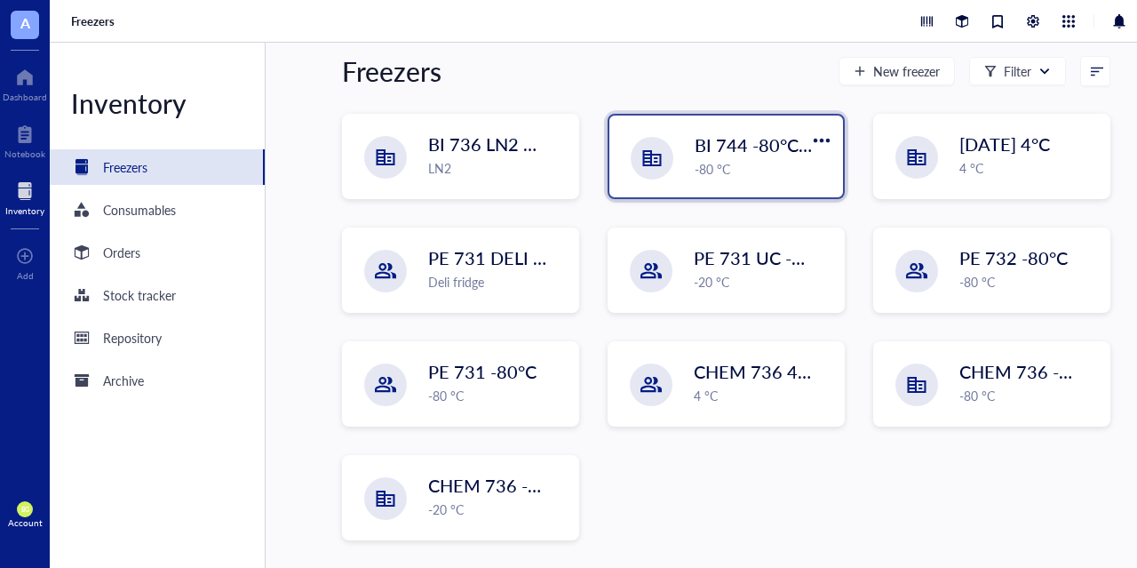
click at [784, 171] on div "-80 °C" at bounding box center [764, 169] width 138 height 20
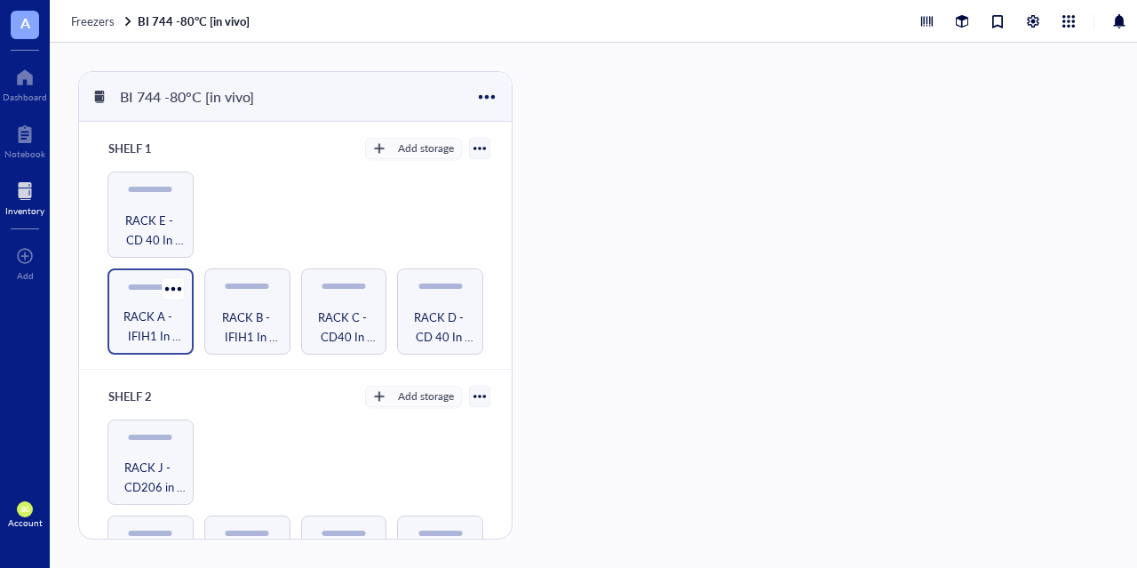
click at [137, 321] on span "RACK A - IFIH1 In Vivo Studies" at bounding box center [150, 325] width 68 height 39
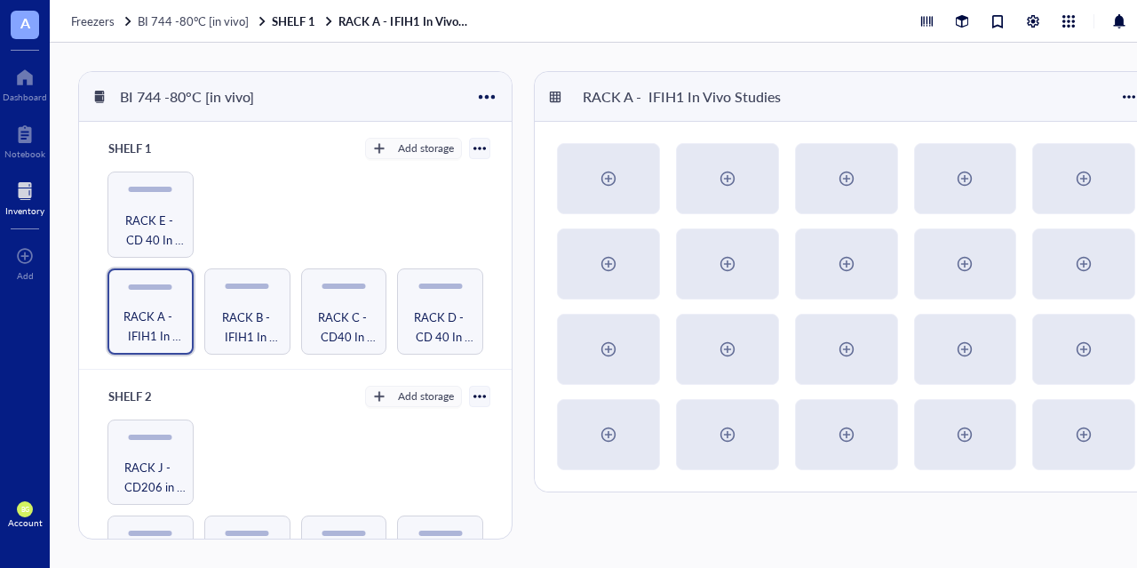
click at [1010, 99] on div "RACK A - IFIH1 In Vivo Studies" at bounding box center [846, 97] width 623 height 50
click at [235, 329] on span "RACK B - IFIH1 In Vivo Studies" at bounding box center [247, 325] width 68 height 39
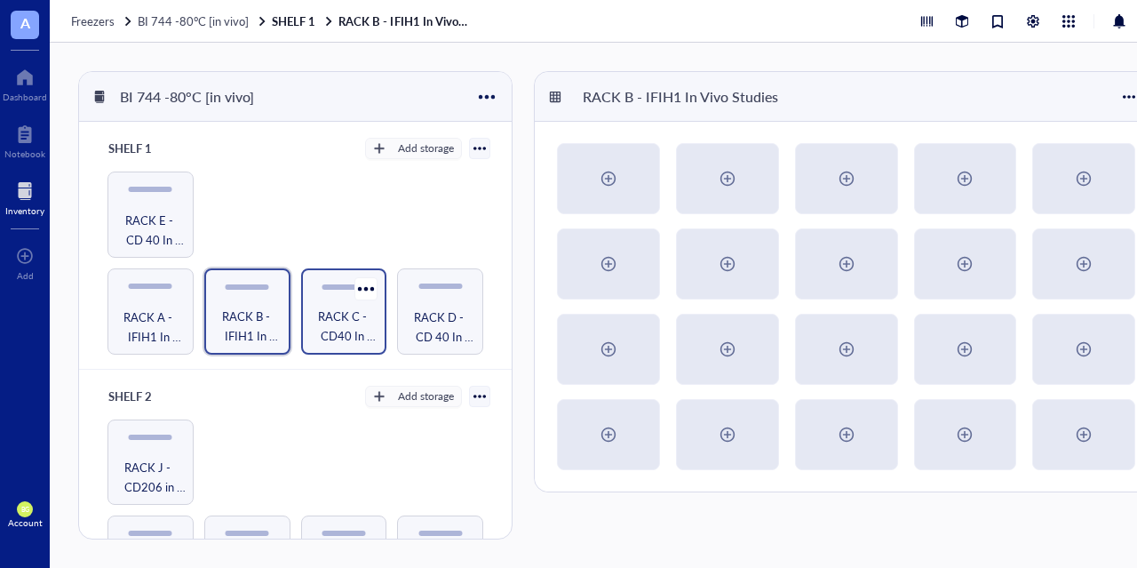
click at [353, 321] on span "RACK C - CD40 In Vivo Studies" at bounding box center [344, 325] width 68 height 39
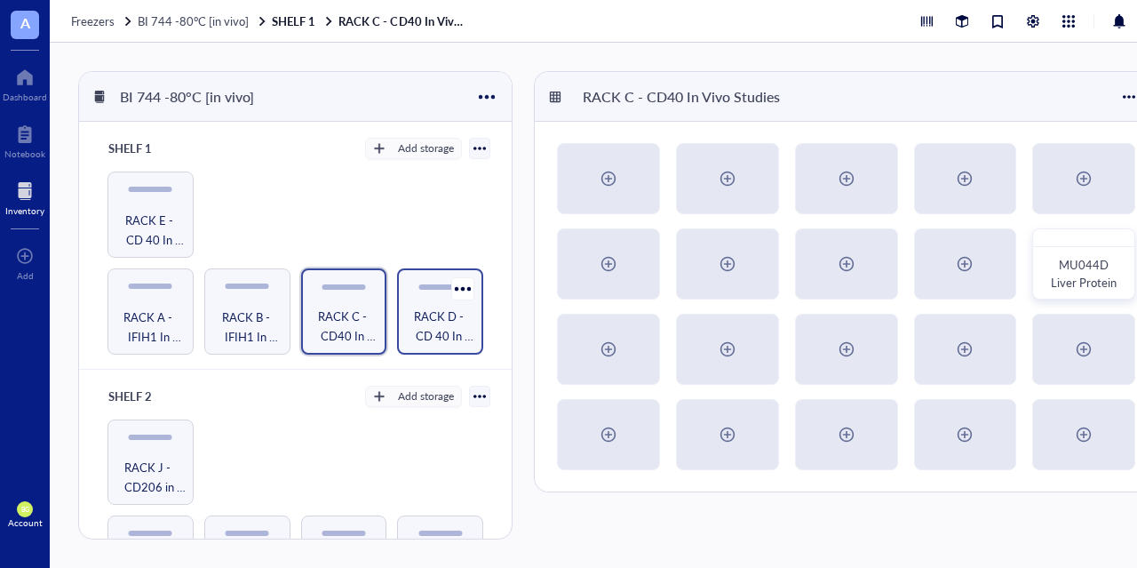
click at [418, 334] on span "RACK D - CD 40 In Vivo Studies" at bounding box center [440, 325] width 68 height 39
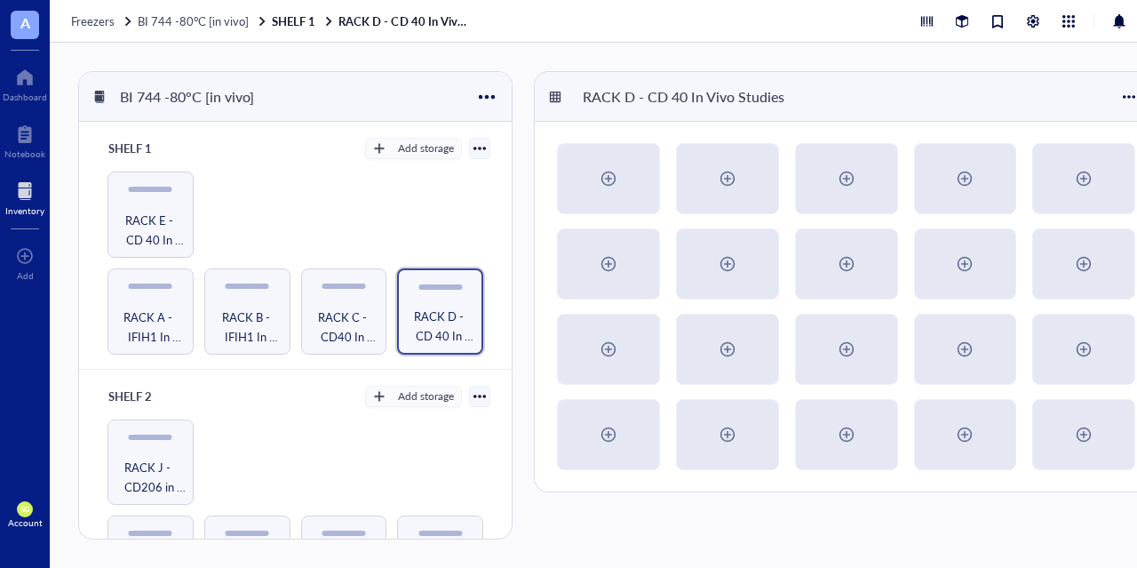
click at [31, 188] on div at bounding box center [24, 191] width 39 height 28
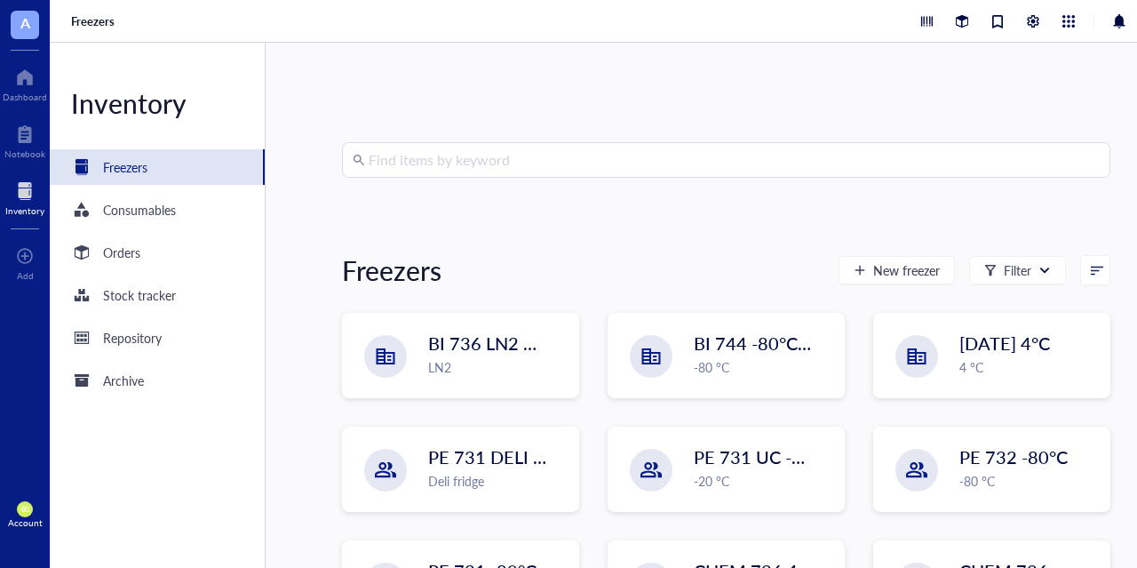
click at [434, 155] on input "search" at bounding box center [734, 160] width 731 height 34
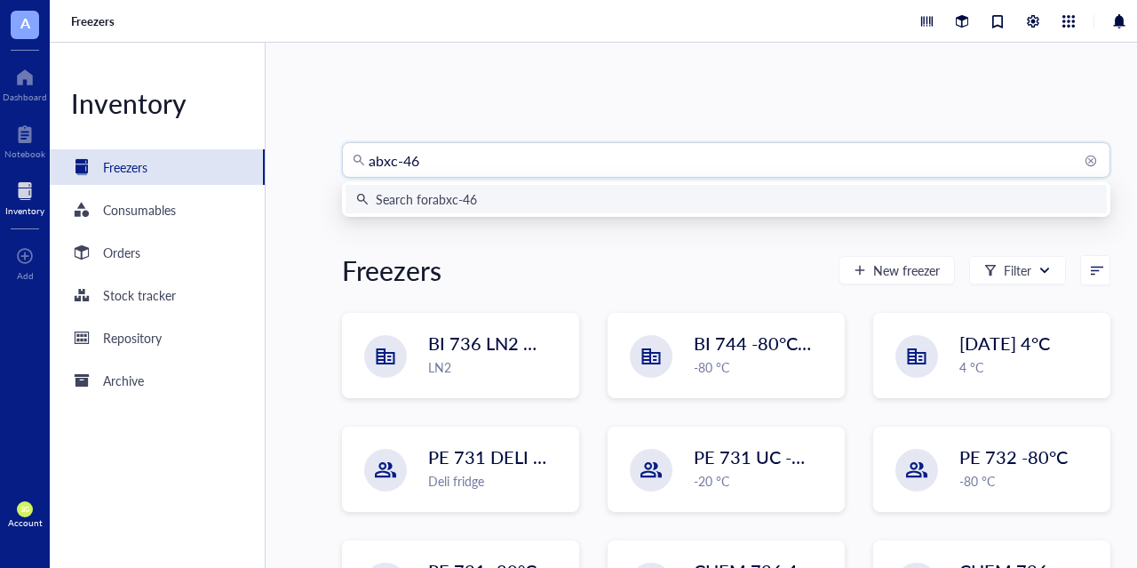
type input "abxc-467"
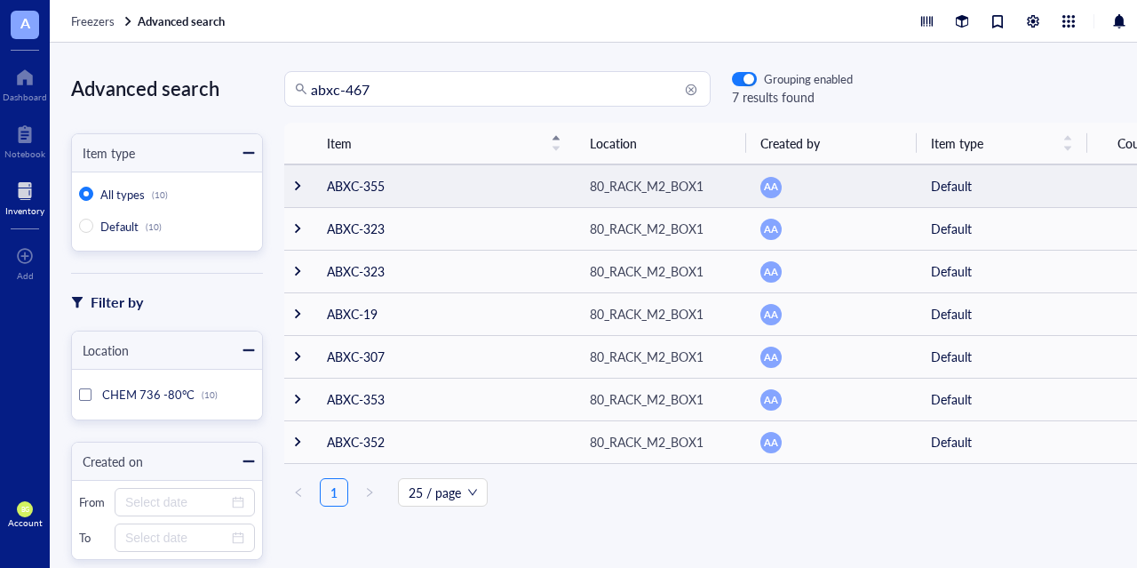
click at [674, 188] on div "80_RACK_M2_BOX1" at bounding box center [647, 186] width 114 height 20
click at [301, 185] on div at bounding box center [297, 185] width 12 height 12
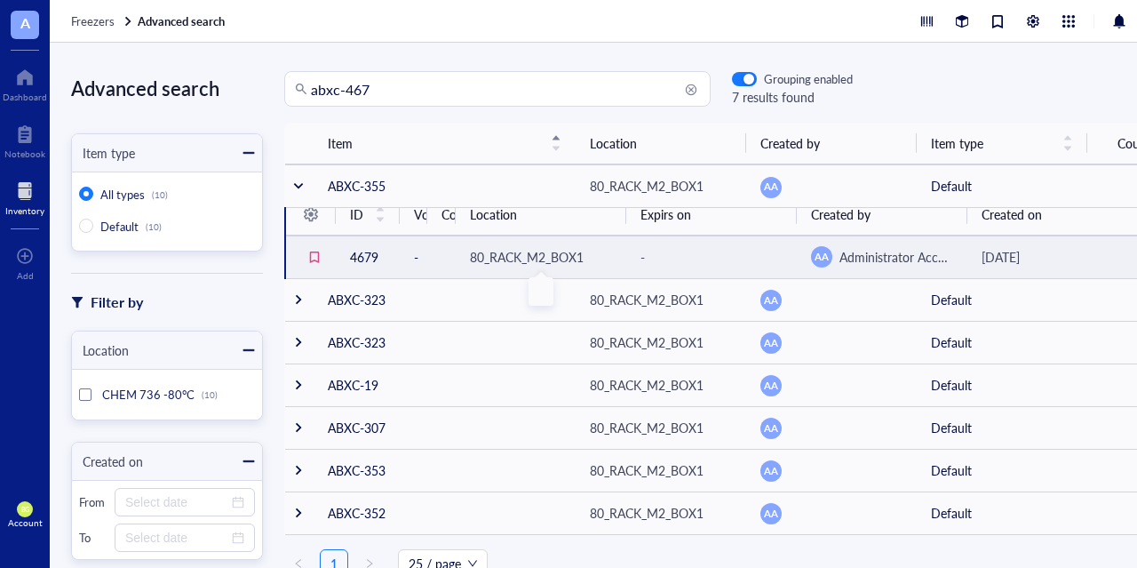
click at [580, 258] on div "80_RACK_M2_BOX1" at bounding box center [527, 257] width 114 height 20
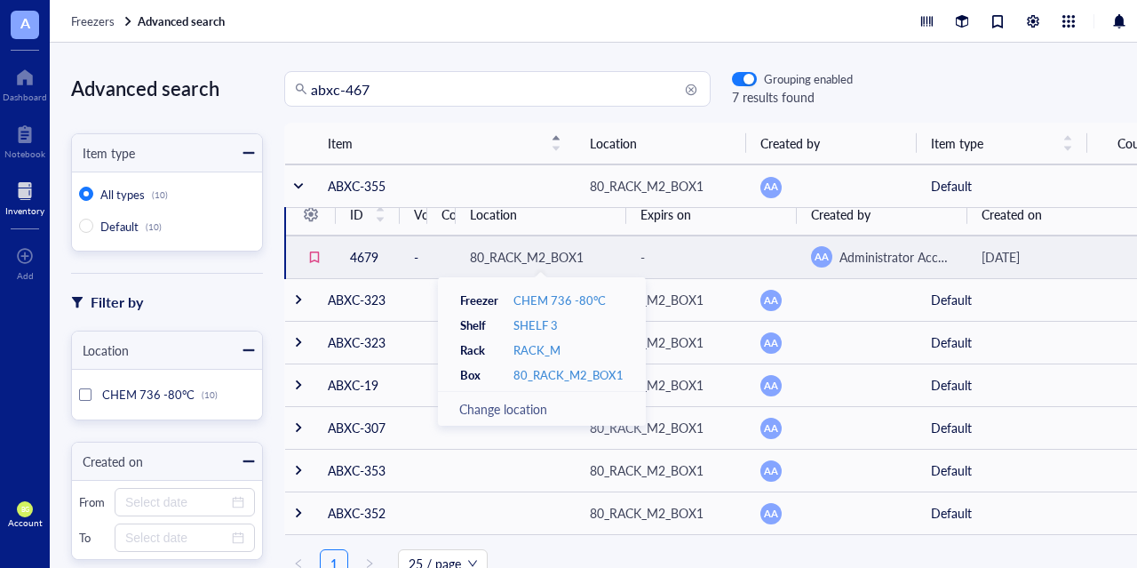
click at [549, 259] on div "80_RACK_M2_BOX1" at bounding box center [527, 257] width 114 height 20
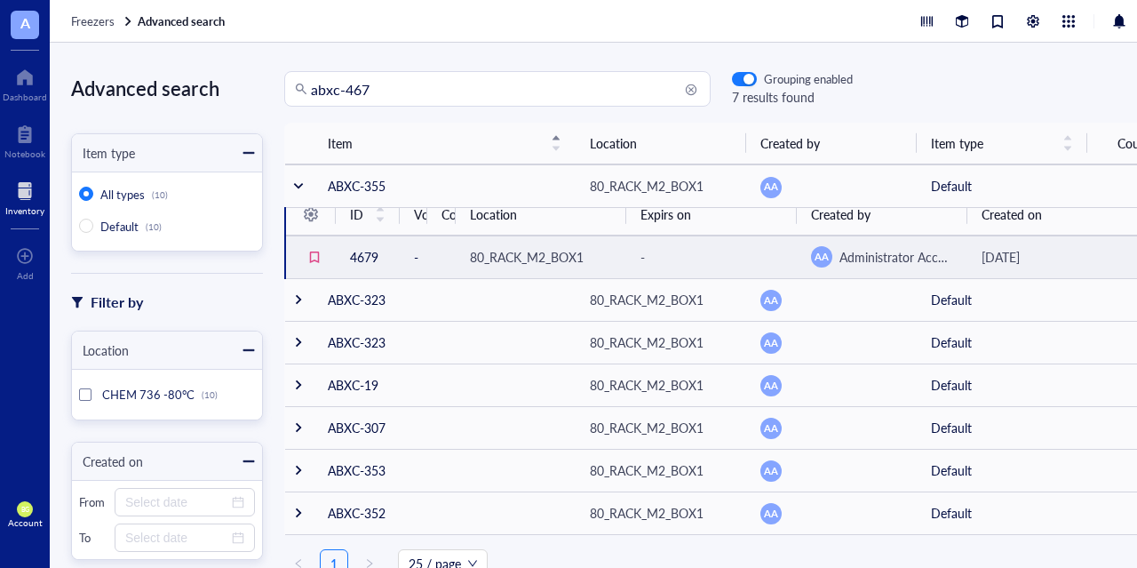
click at [369, 258] on td "4679" at bounding box center [368, 256] width 64 height 43
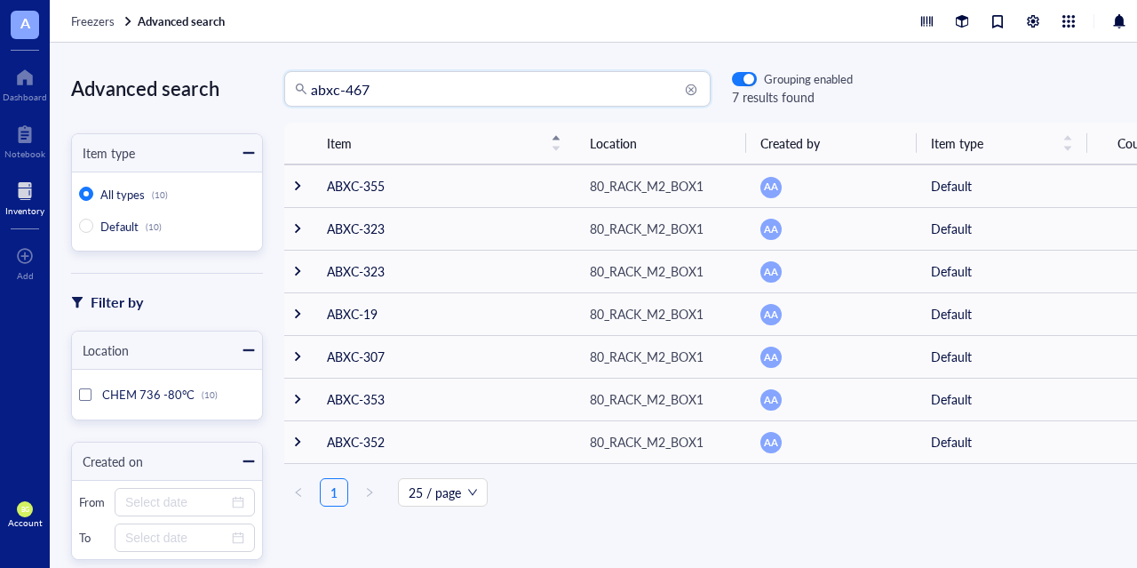
drag, startPoint x: 381, startPoint y: 93, endPoint x: 289, endPoint y: 98, distance: 92.5
click at [311, 98] on input "abxc-467" at bounding box center [505, 89] width 389 height 34
click at [407, 95] on input "abxc-467" at bounding box center [505, 89] width 389 height 34
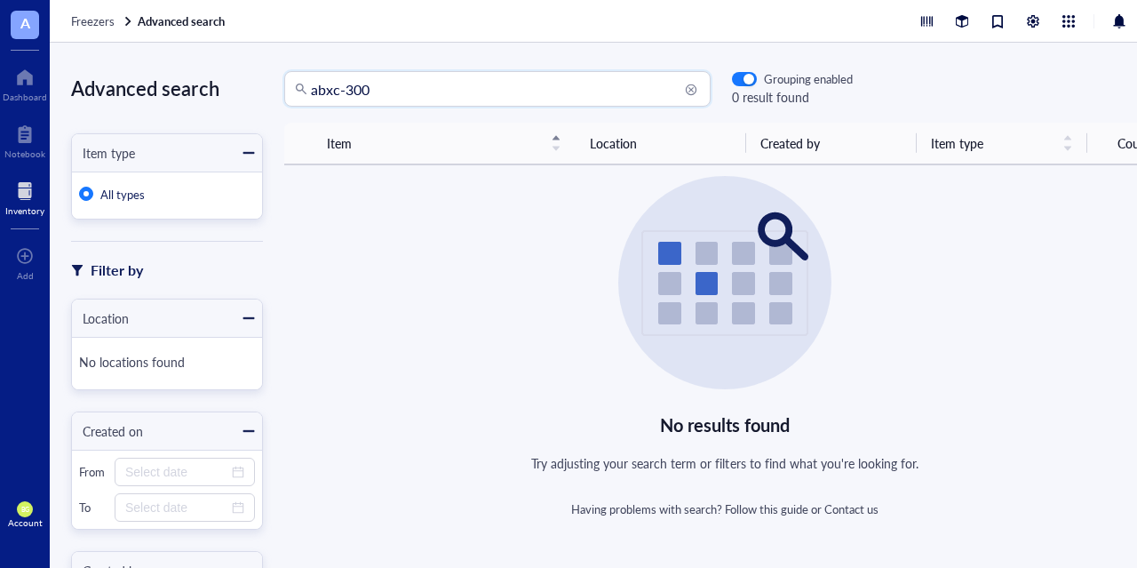
type input "abxc-300"
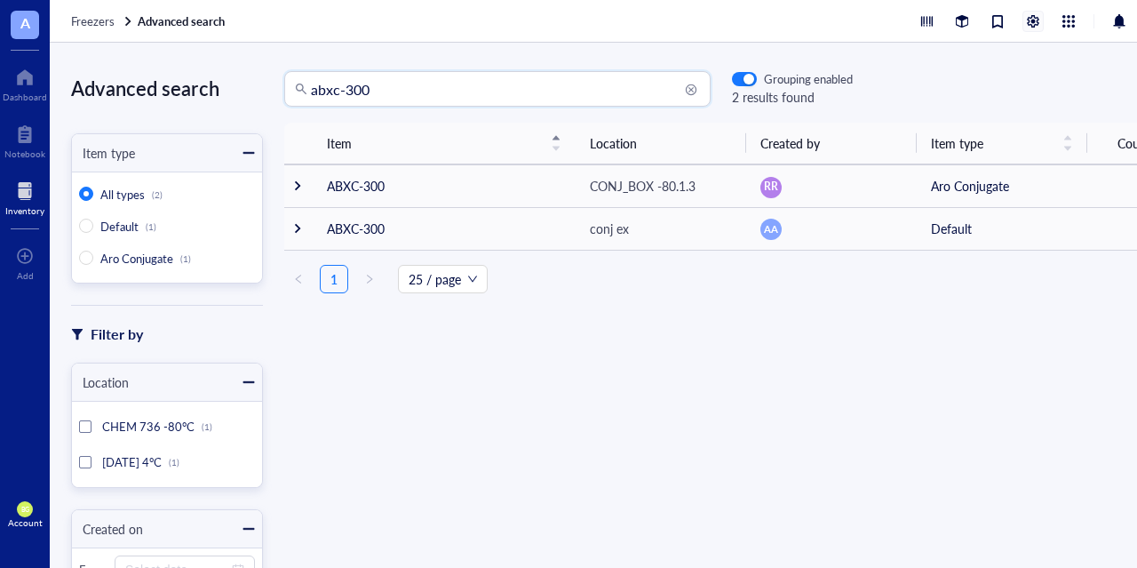
click at [1029, 24] on div at bounding box center [1033, 22] width 20 height 20
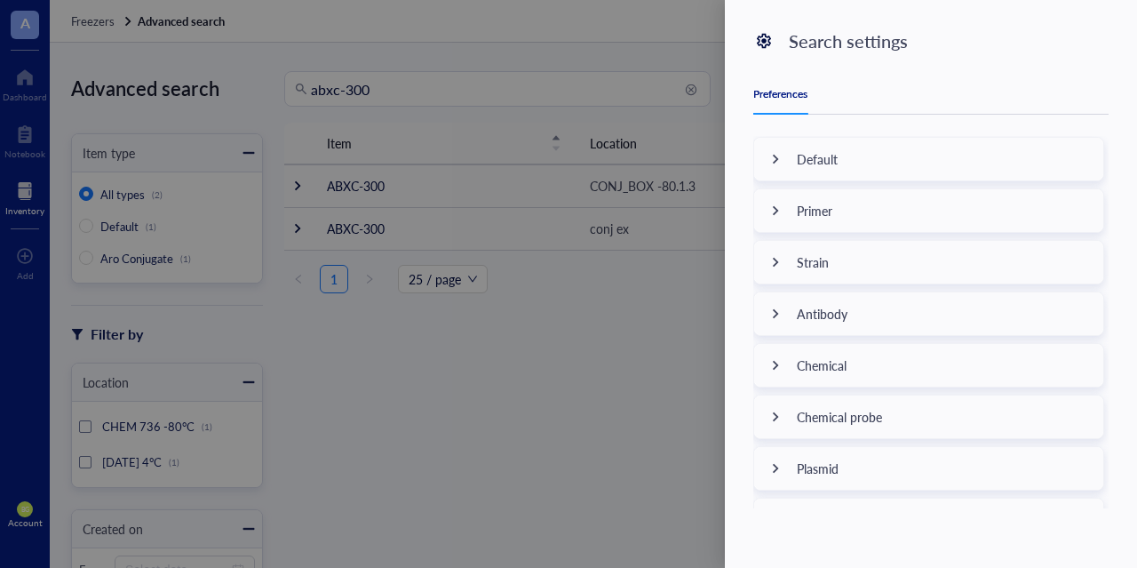
scroll to position [36, 0]
click at [775, 208] on icon at bounding box center [775, 211] width 12 height 12
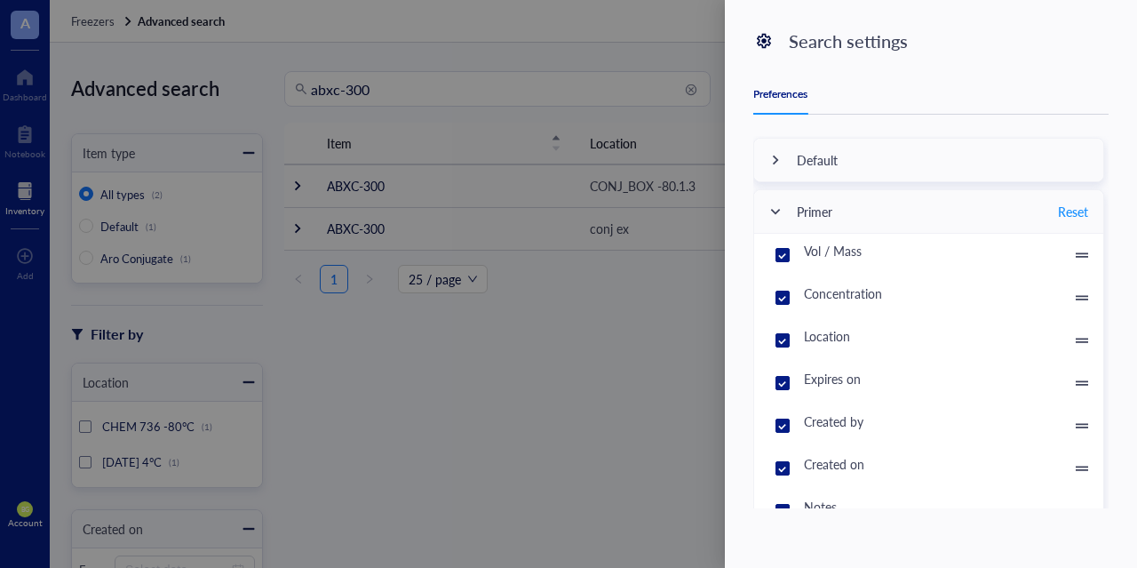
click at [775, 208] on icon at bounding box center [775, 211] width 12 height 12
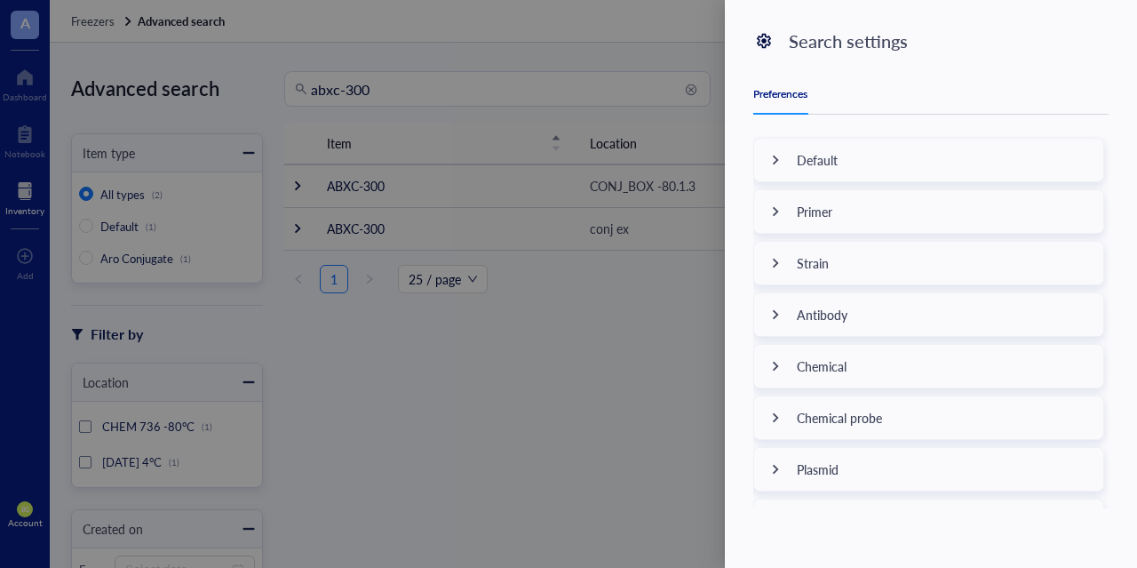
click at [775, 416] on icon at bounding box center [775, 417] width 12 height 12
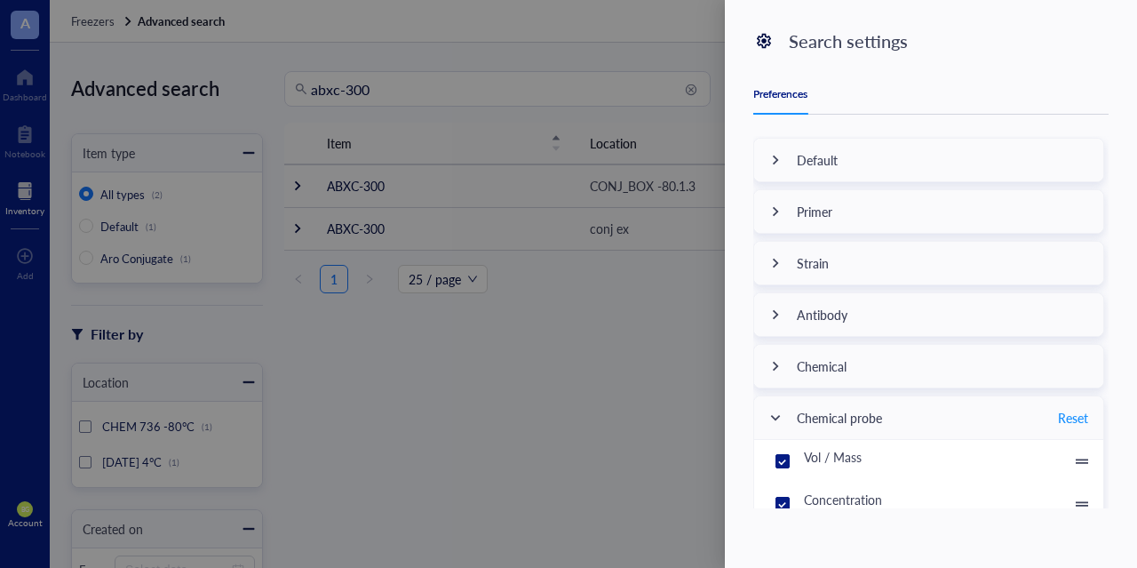
click at [1132, 203] on div "Search settings Preferences Customize table columns Default Primer Strain Antib…" at bounding box center [931, 284] width 412 height 568
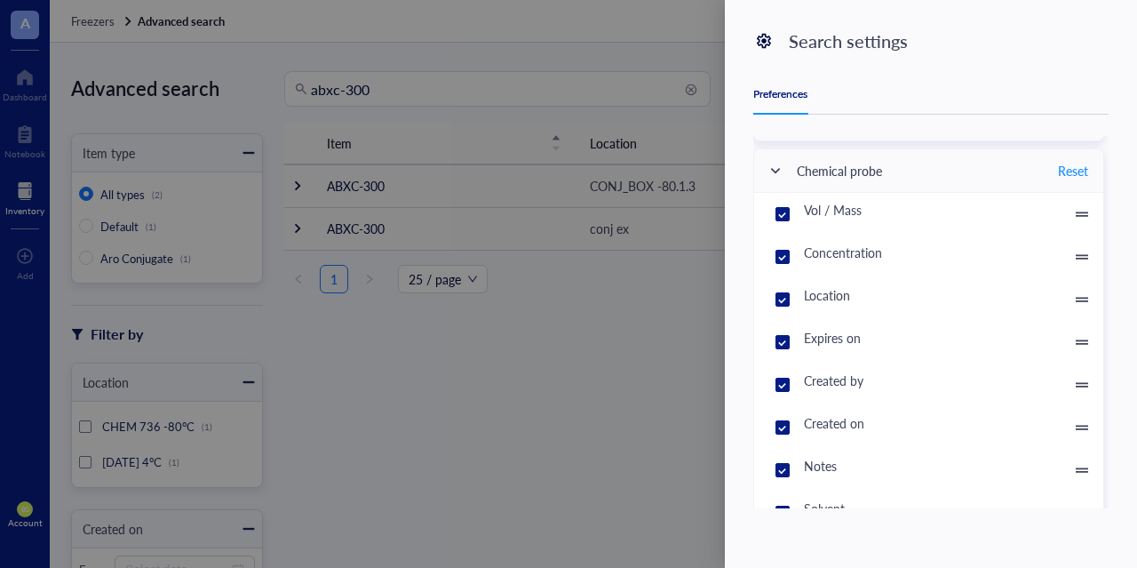
scroll to position [271, 0]
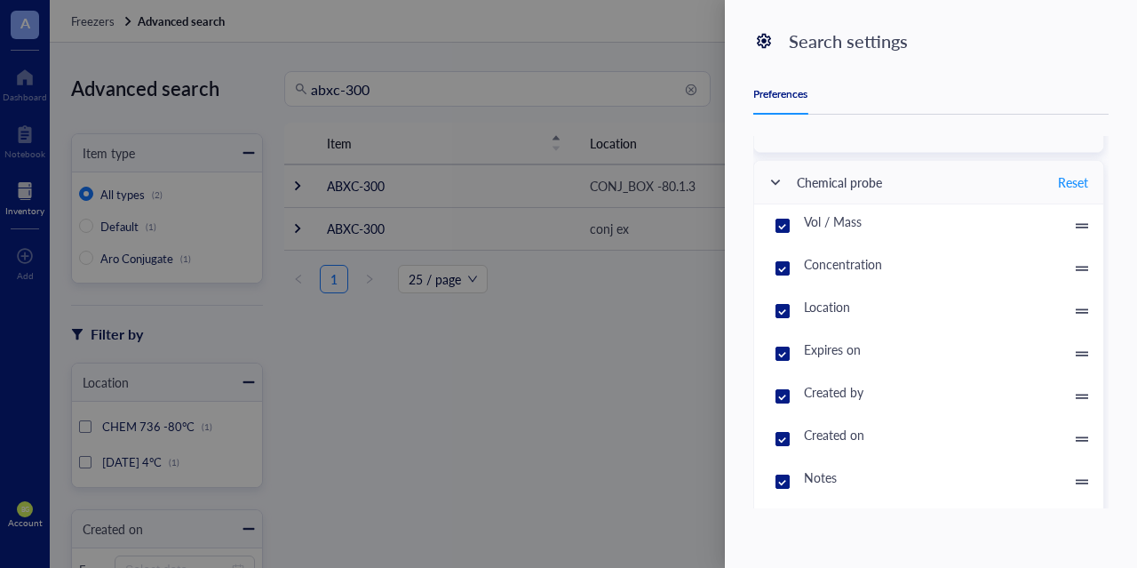
click at [769, 177] on icon at bounding box center [775, 182] width 12 height 12
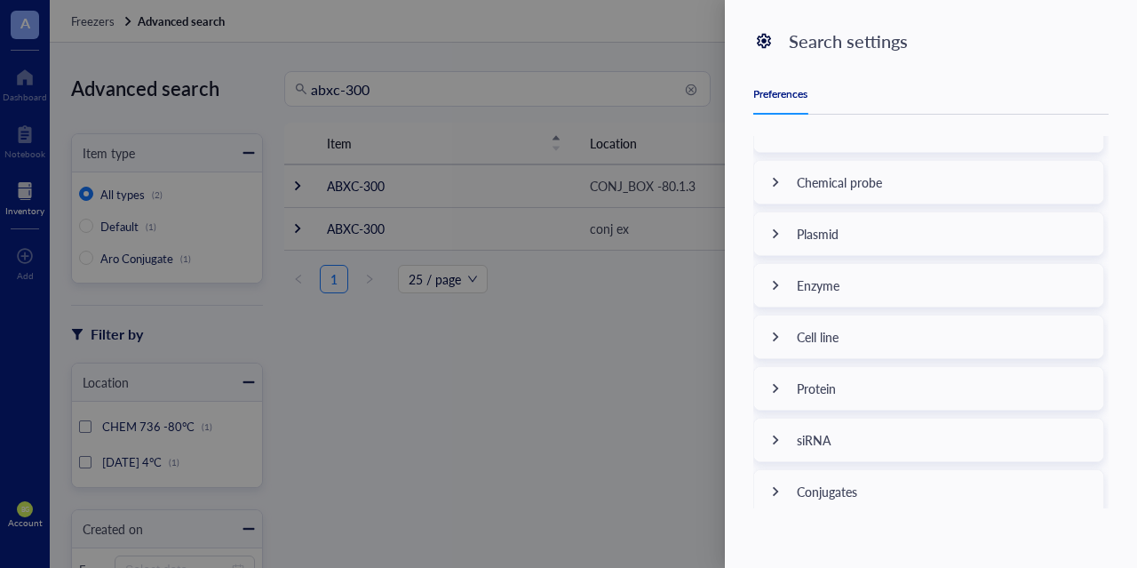
click at [774, 440] on div at bounding box center [775, 439] width 43 height 43
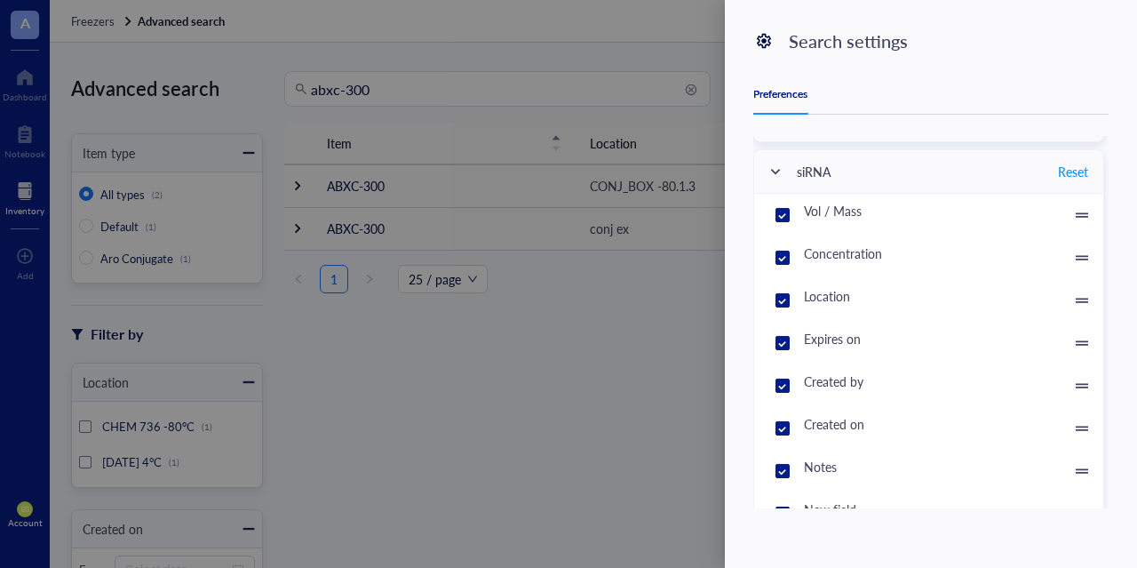
scroll to position [544, 0]
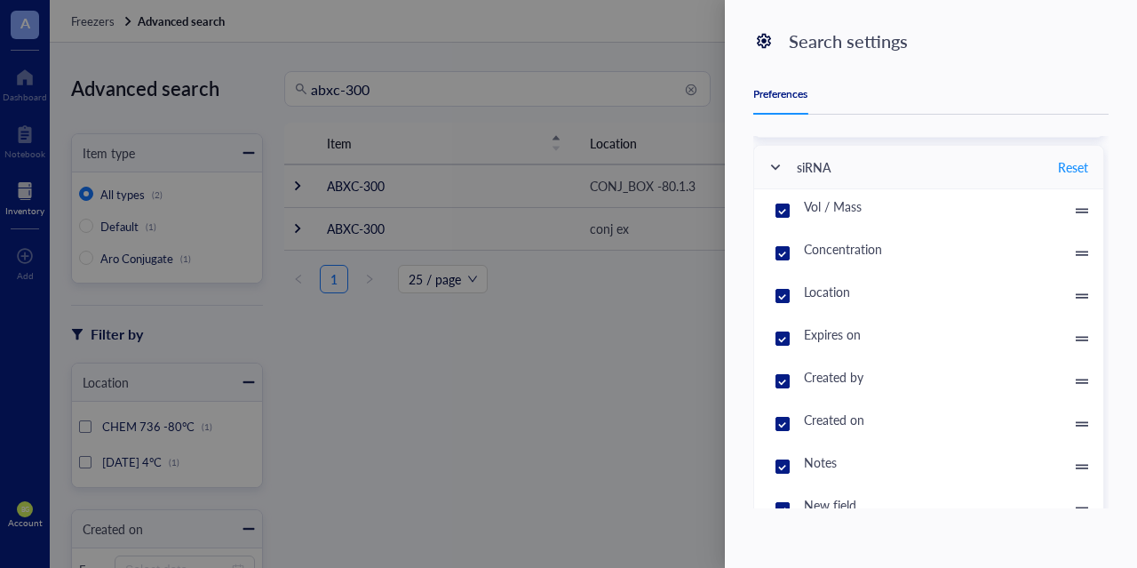
click at [777, 163] on icon at bounding box center [775, 167] width 12 height 12
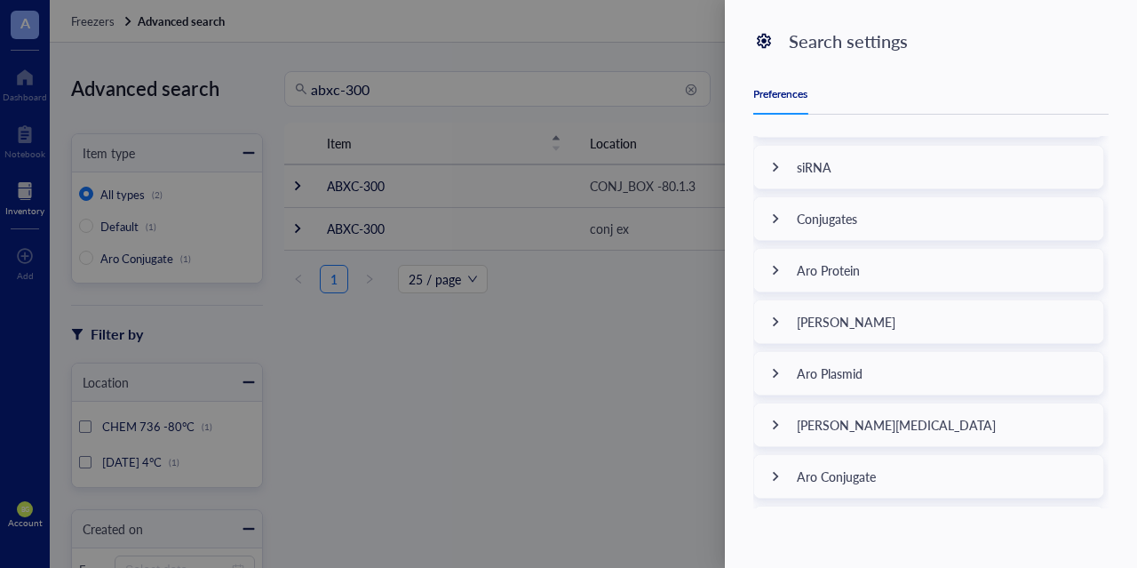
click at [772, 473] on div at bounding box center [775, 476] width 43 height 43
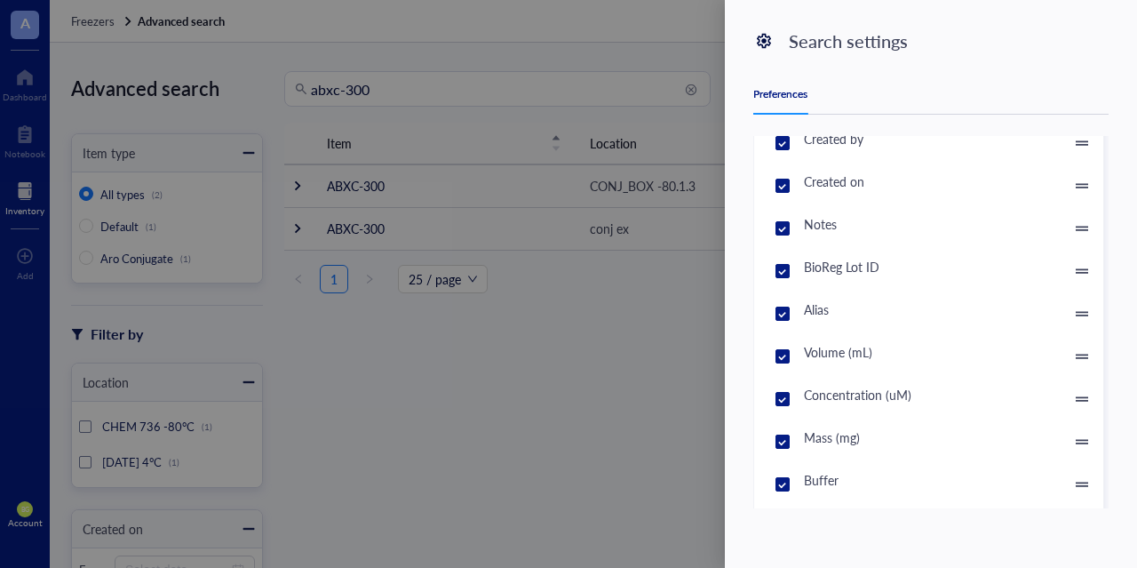
scroll to position [1085, 0]
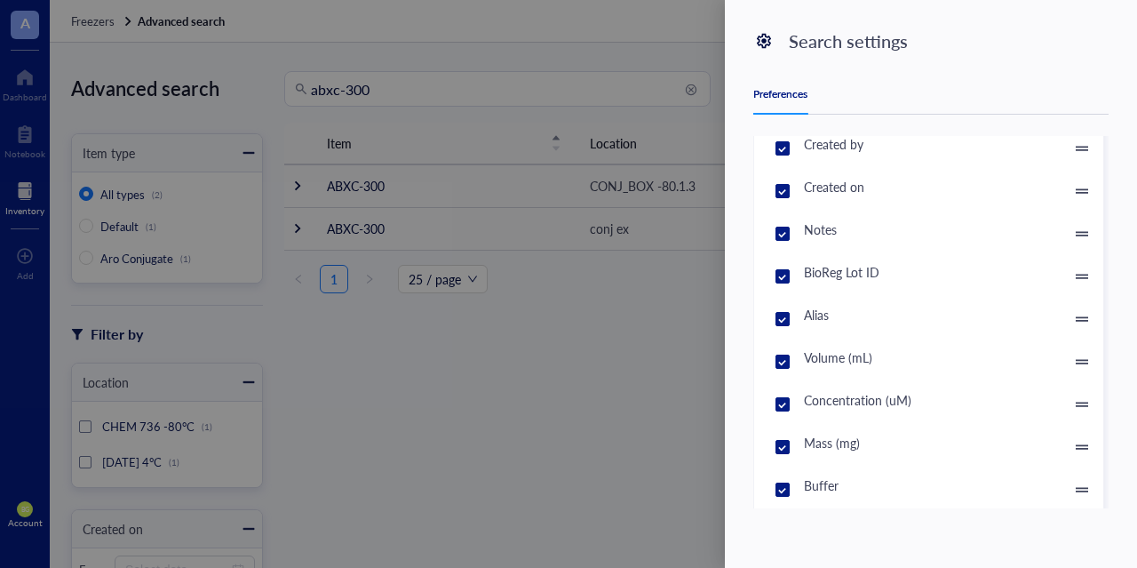
click at [639, 54] on div at bounding box center [568, 284] width 1137 height 568
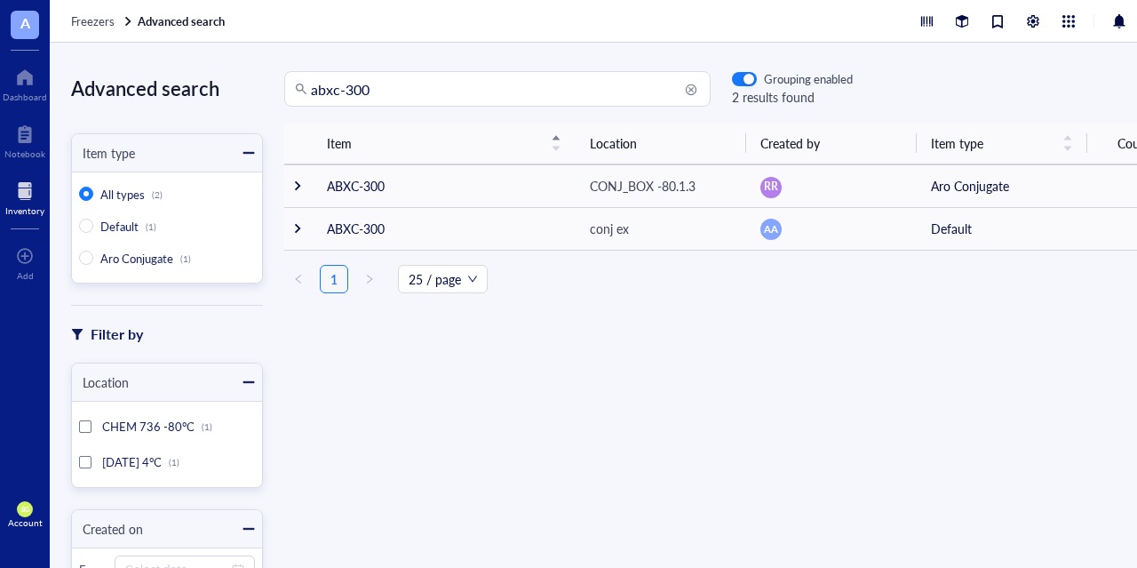
click at [23, 187] on div at bounding box center [24, 191] width 39 height 28
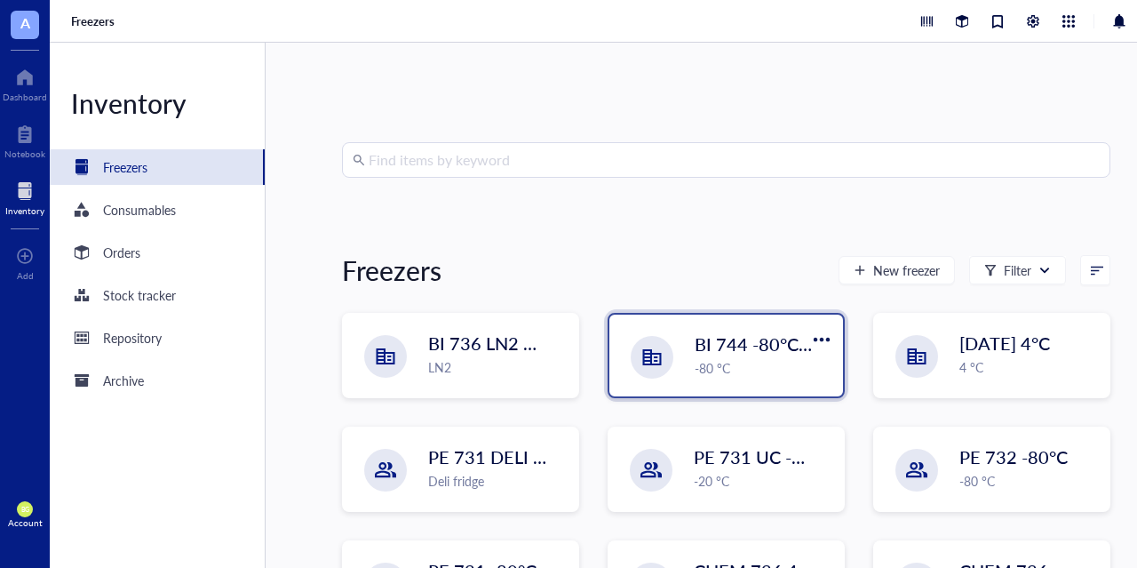
click at [743, 353] on span "BI 744 -80°C [in vivo]" at bounding box center [779, 343] width 169 height 25
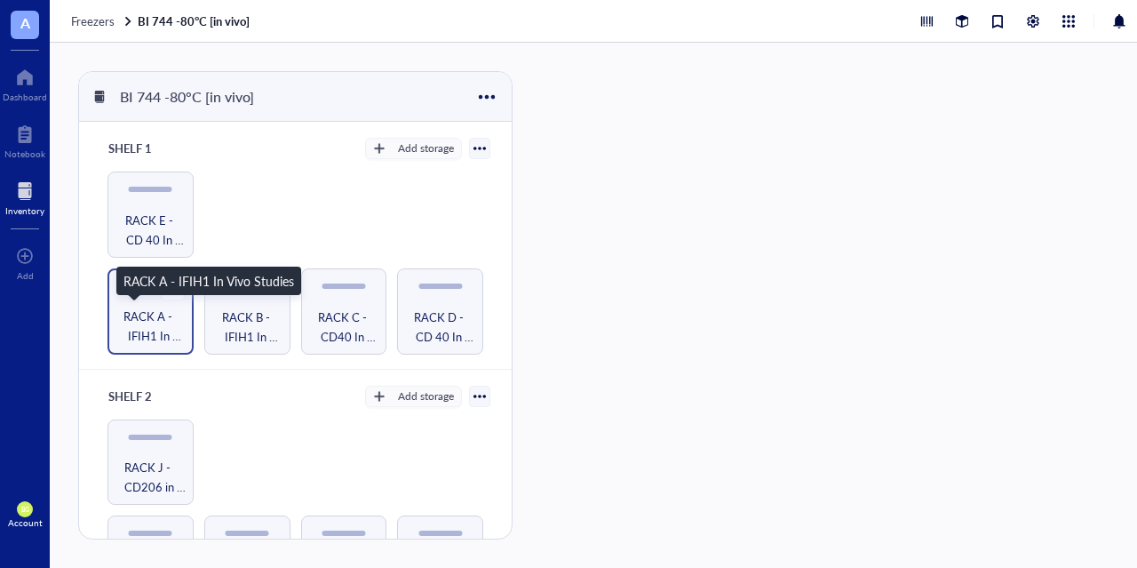
click at [161, 314] on span "RACK A - IFIH1 In Vivo Studies" at bounding box center [150, 325] width 68 height 39
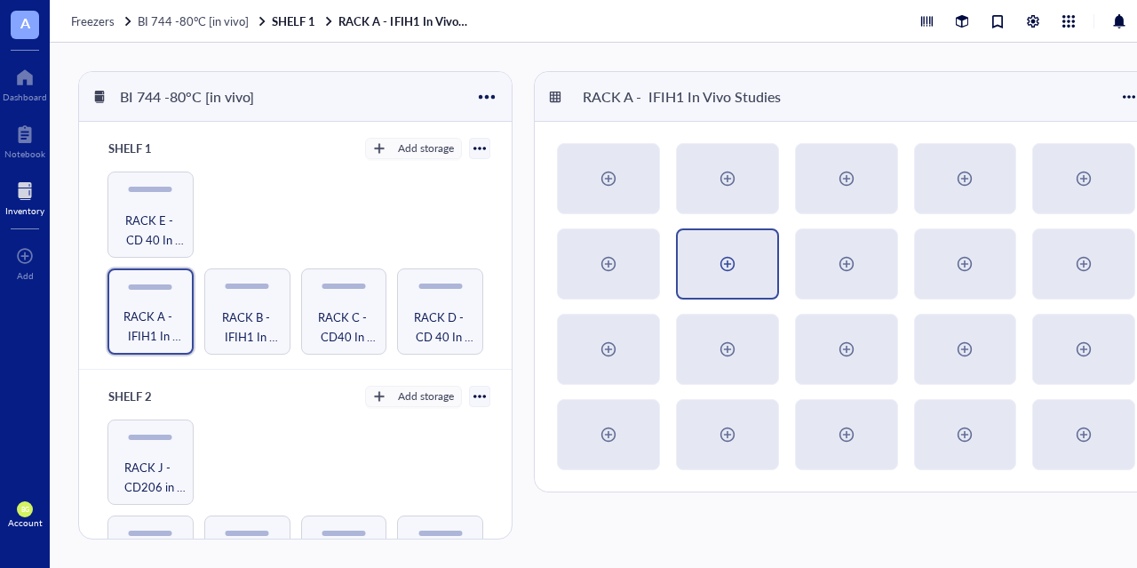
click at [723, 268] on div at bounding box center [727, 264] width 28 height 28
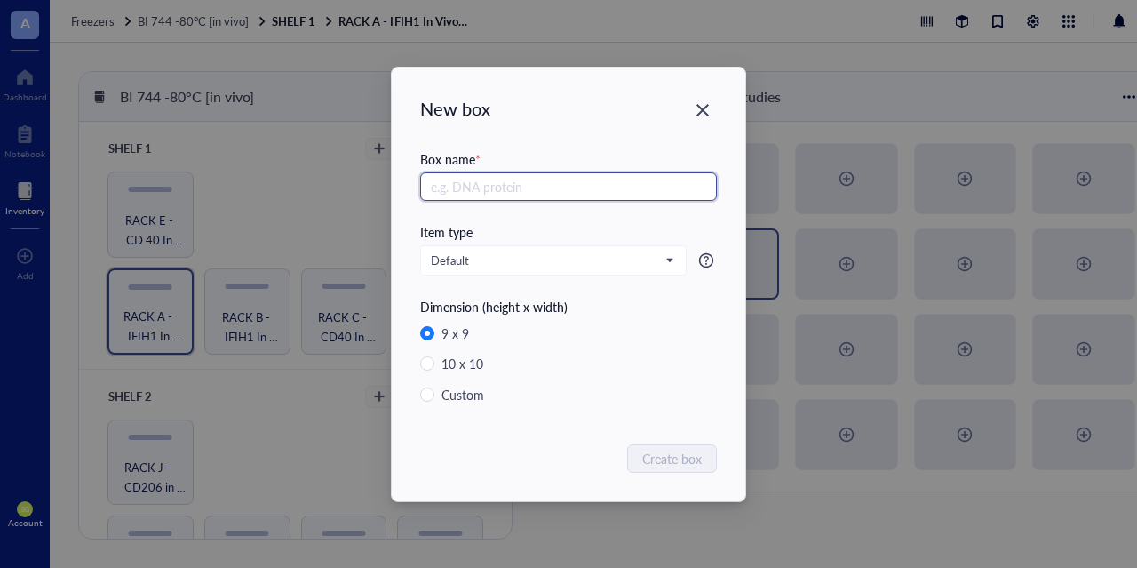
radio input "false"
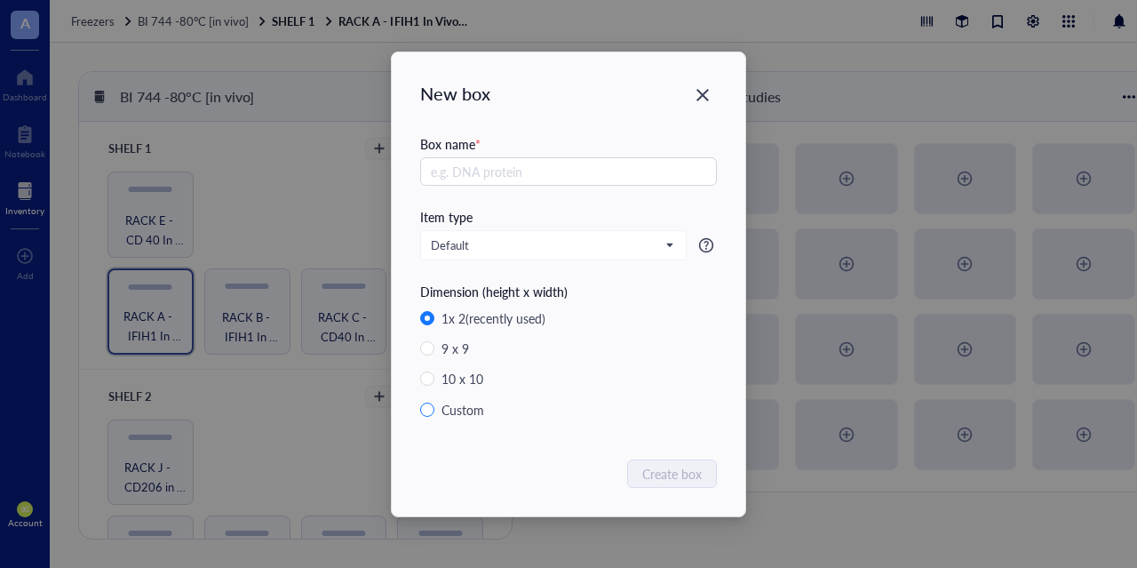
click at [427, 411] on input "Custom" at bounding box center [427, 409] width 14 height 14
radio input "true"
radio input "false"
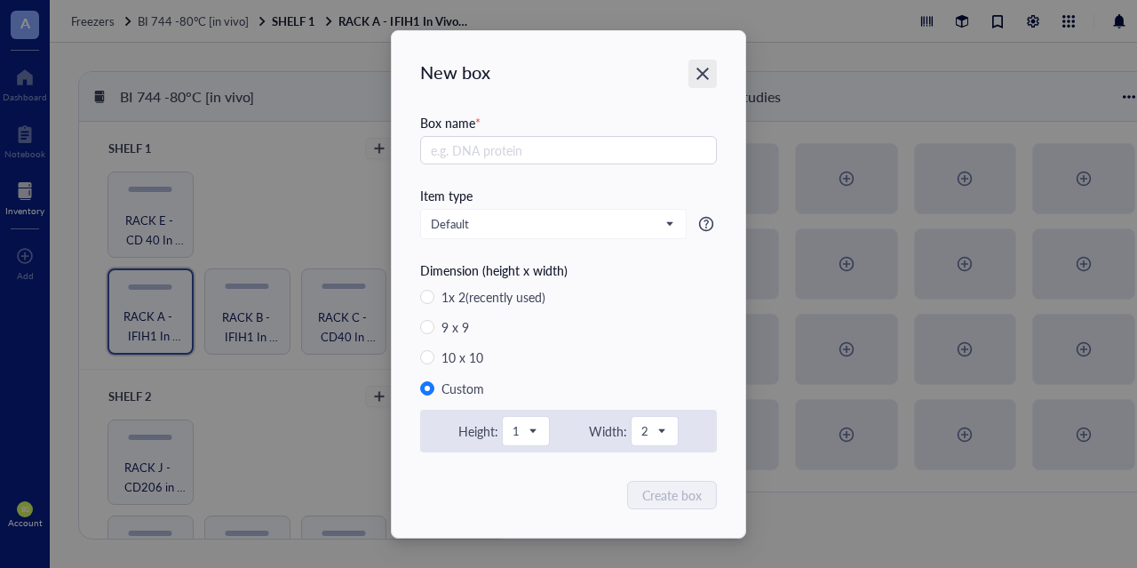
click at [706, 80] on icon "Close" at bounding box center [703, 73] width 17 height 17
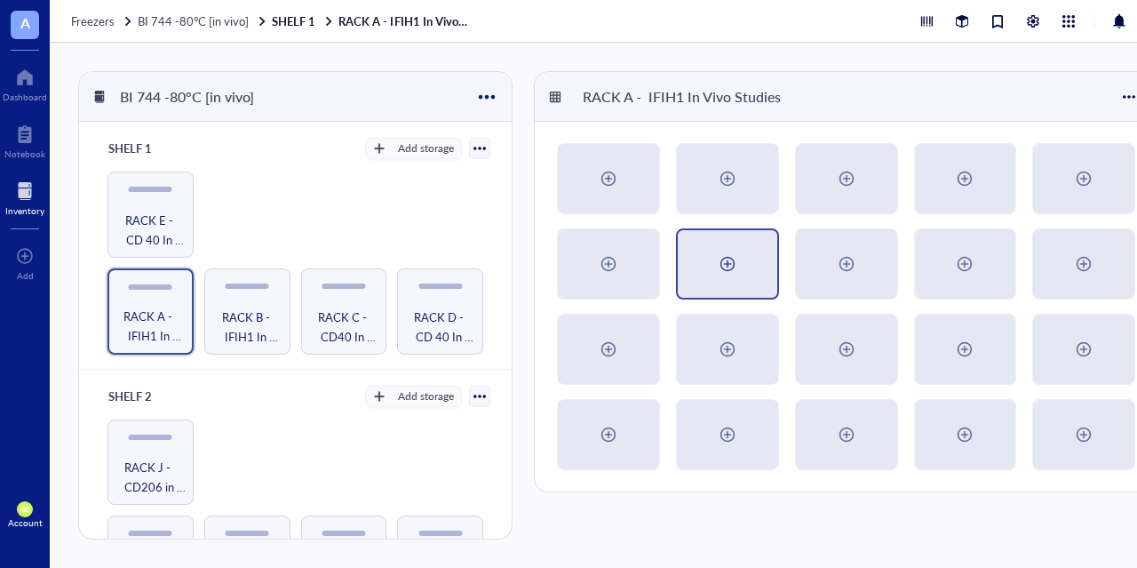
click at [727, 267] on div at bounding box center [727, 264] width 28 height 28
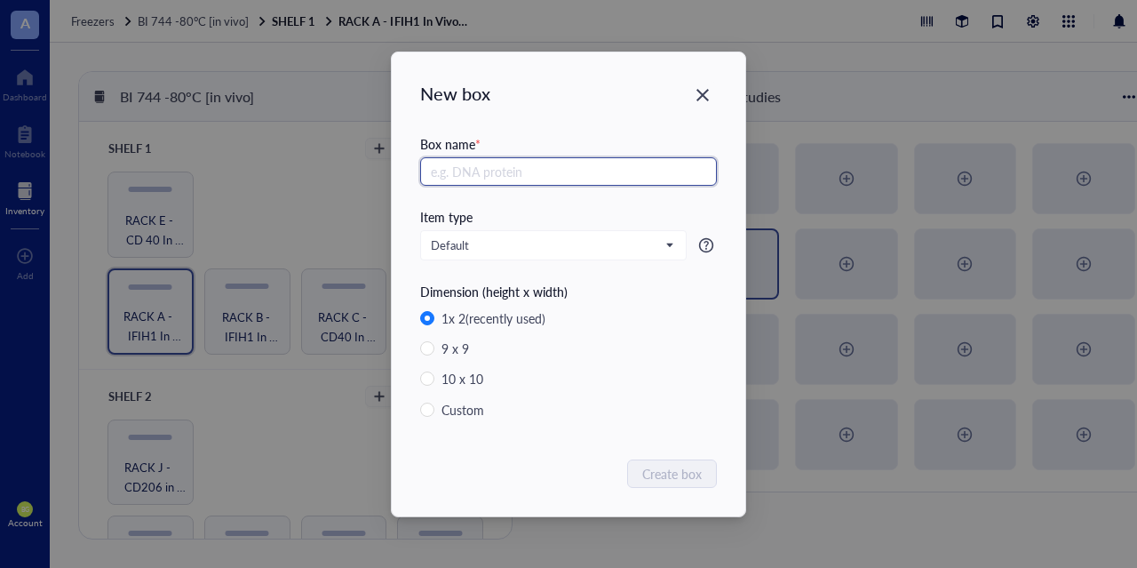
radio input "true"
radio input "false"
click at [669, 249] on span "Default" at bounding box center [552, 245] width 242 height 16
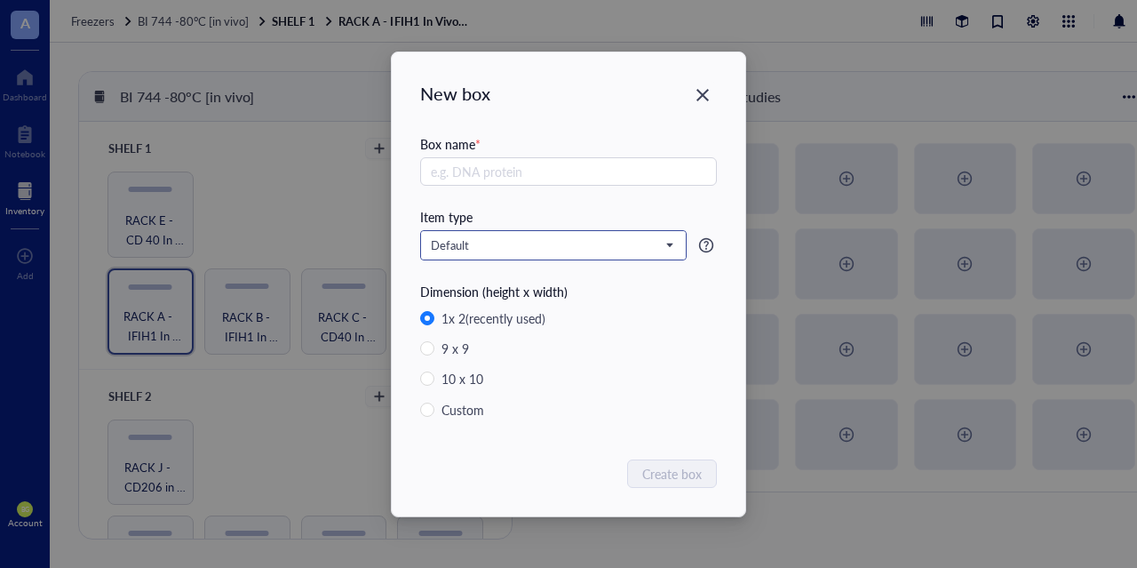
scroll to position [85, 0]
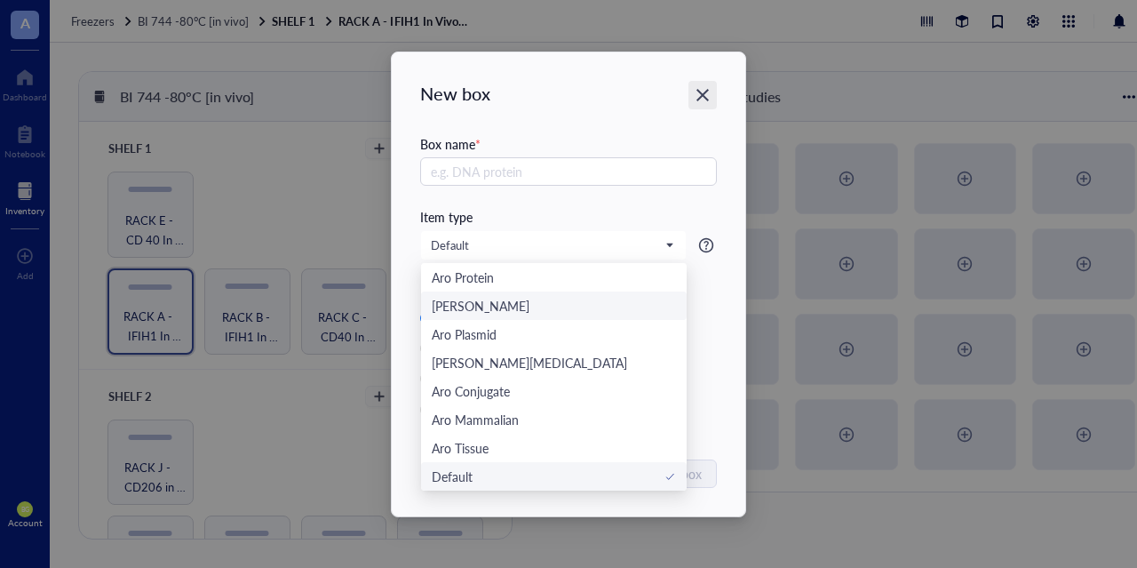
click at [710, 95] on icon "Close" at bounding box center [703, 94] width 17 height 17
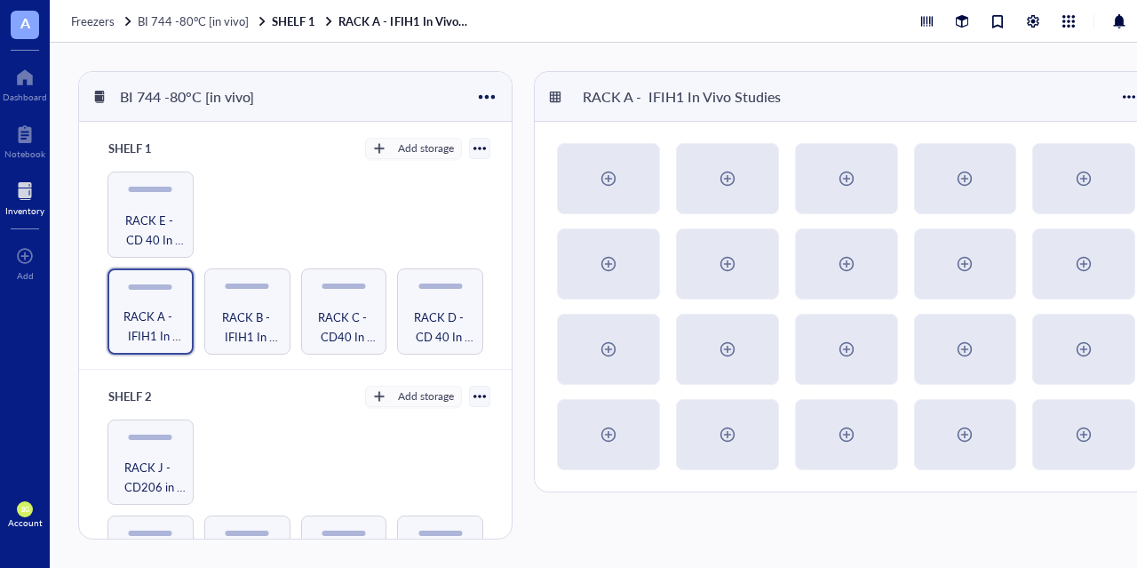
click at [482, 148] on div at bounding box center [479, 148] width 12 height 12
click at [415, 209] on div "Export" at bounding box center [408, 206] width 34 height 16
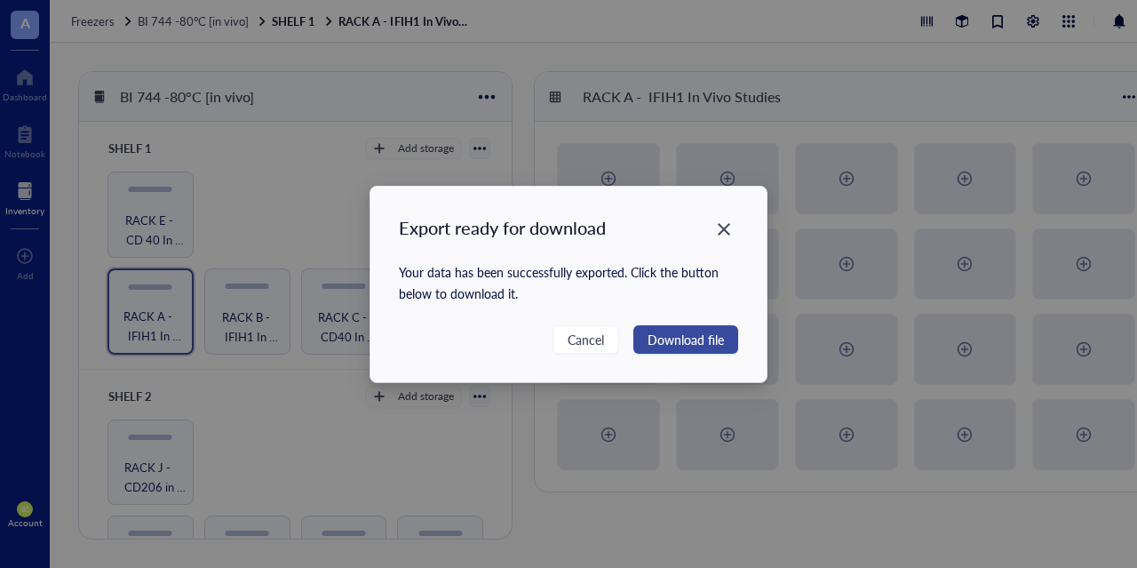
click at [700, 333] on span "Download file" at bounding box center [685, 340] width 76 height 20
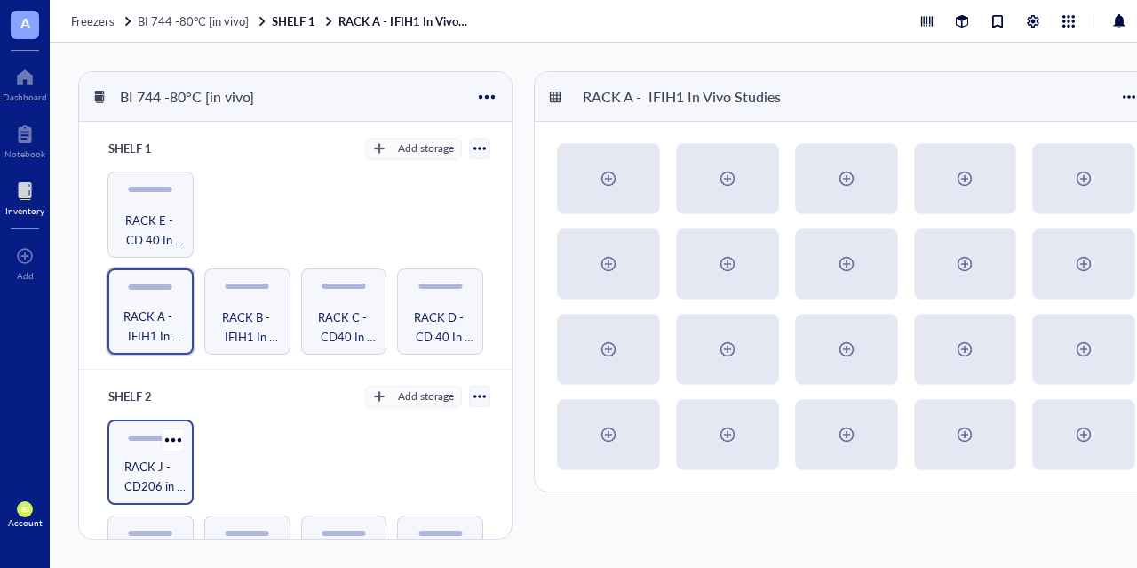
click at [173, 461] on span "RACK J - CD206 in vivo Studies" at bounding box center [150, 476] width 68 height 39
click at [100, 20] on span "Freezers" at bounding box center [93, 20] width 44 height 17
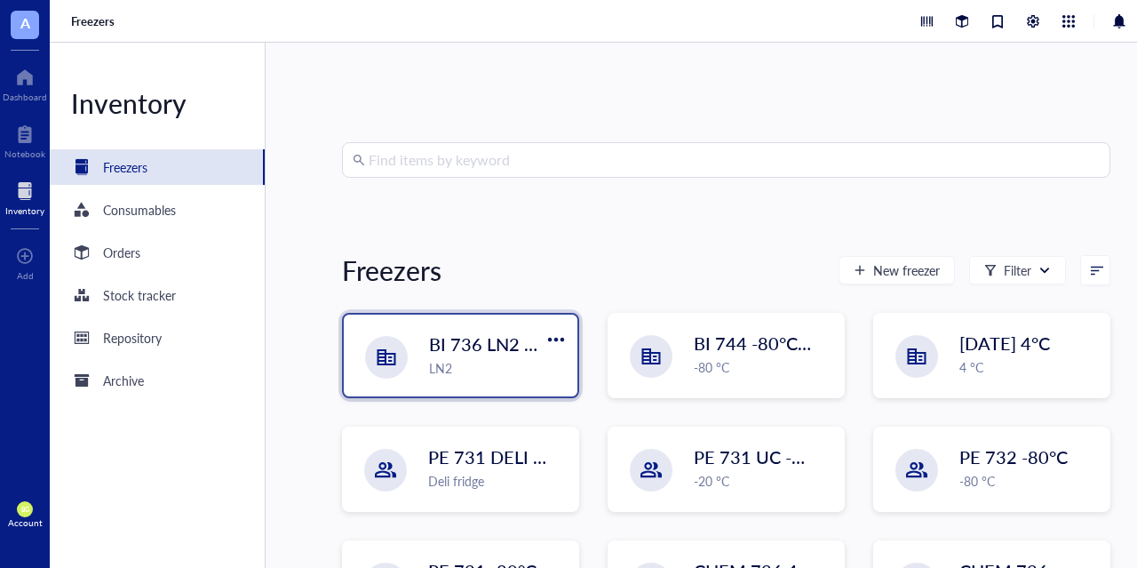
click at [479, 345] on span "BI 736 LN2 Chest" at bounding box center [499, 343] width 140 height 25
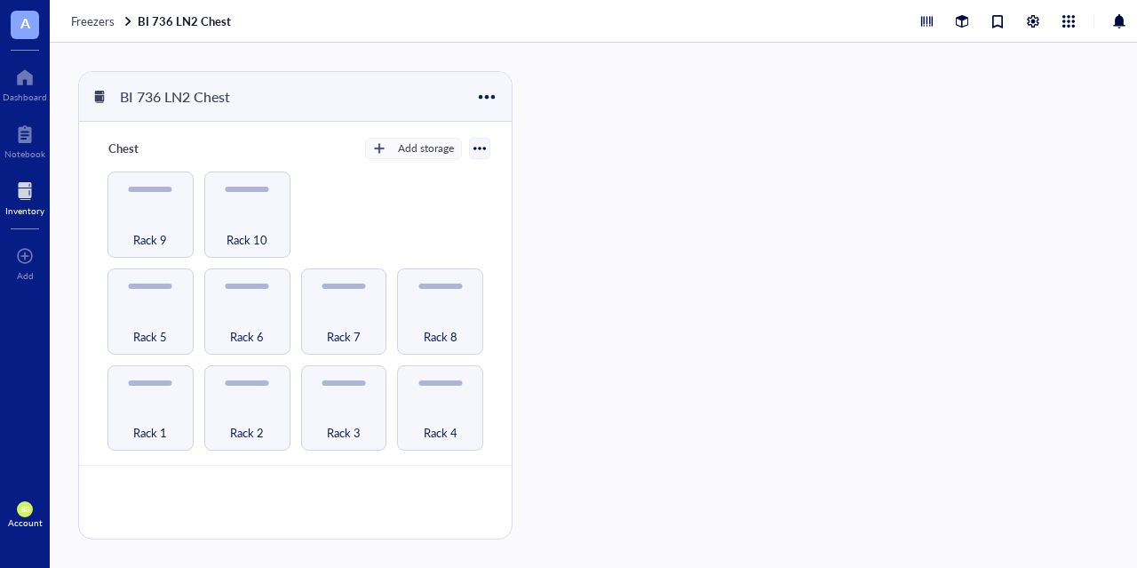
click at [483, 150] on div at bounding box center [479, 148] width 12 height 12
click at [417, 209] on div "Export" at bounding box center [408, 206] width 34 height 16
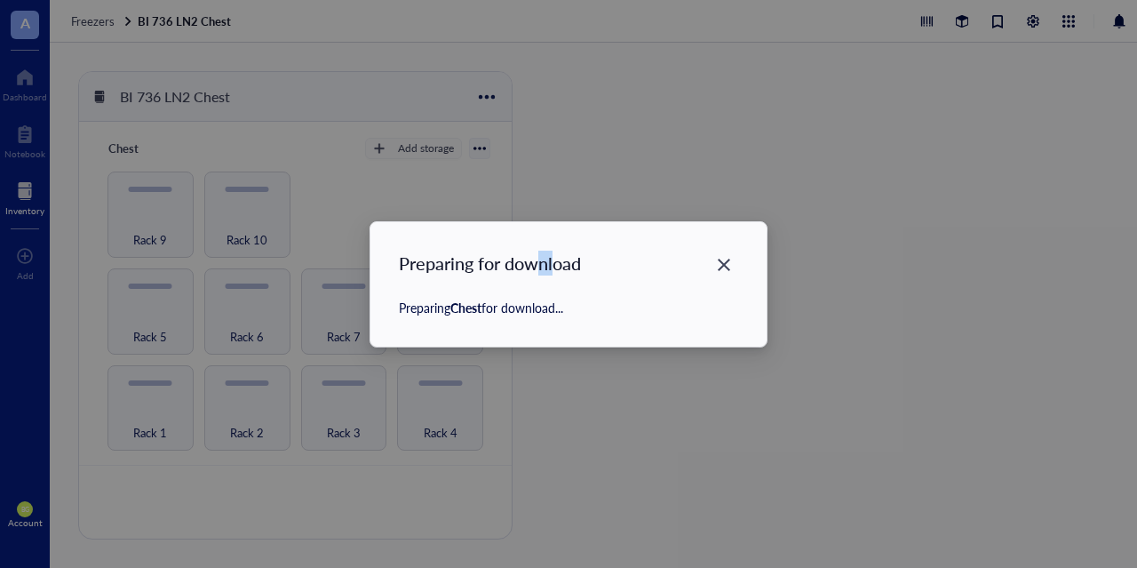
drag, startPoint x: 543, startPoint y: 234, endPoint x: 557, endPoint y: 184, distance: 51.7
click at [557, 184] on div "Preparing for download Preparing Chest for download..." at bounding box center [568, 284] width 1137 height 568
click at [552, 260] on div "Preparing for download" at bounding box center [568, 262] width 339 height 25
click at [720, 268] on icon "Close" at bounding box center [724, 264] width 12 height 12
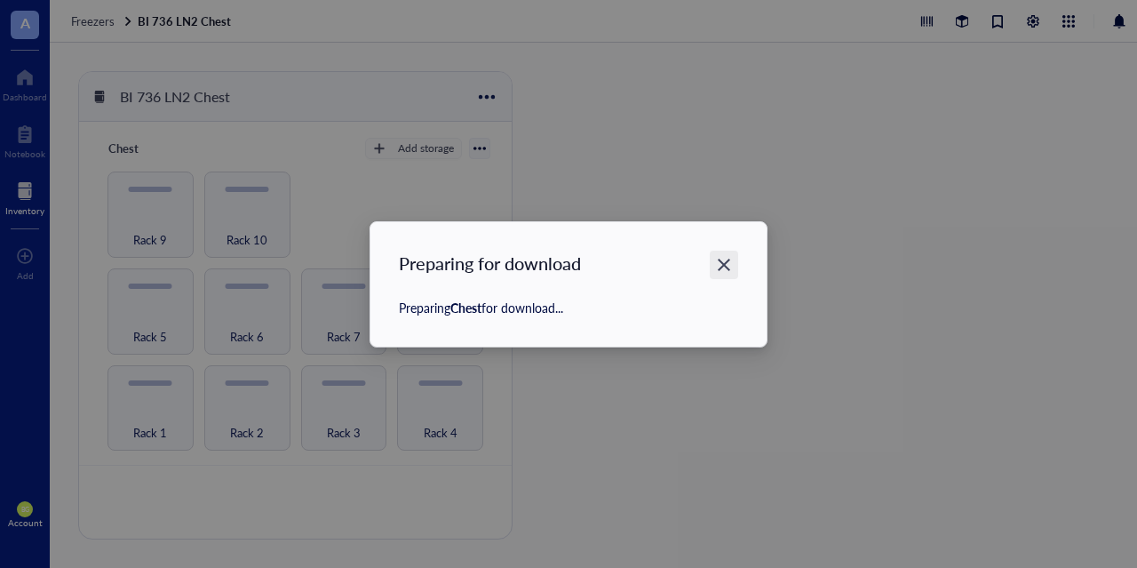
click at [720, 268] on icon "Close" at bounding box center [724, 264] width 12 height 12
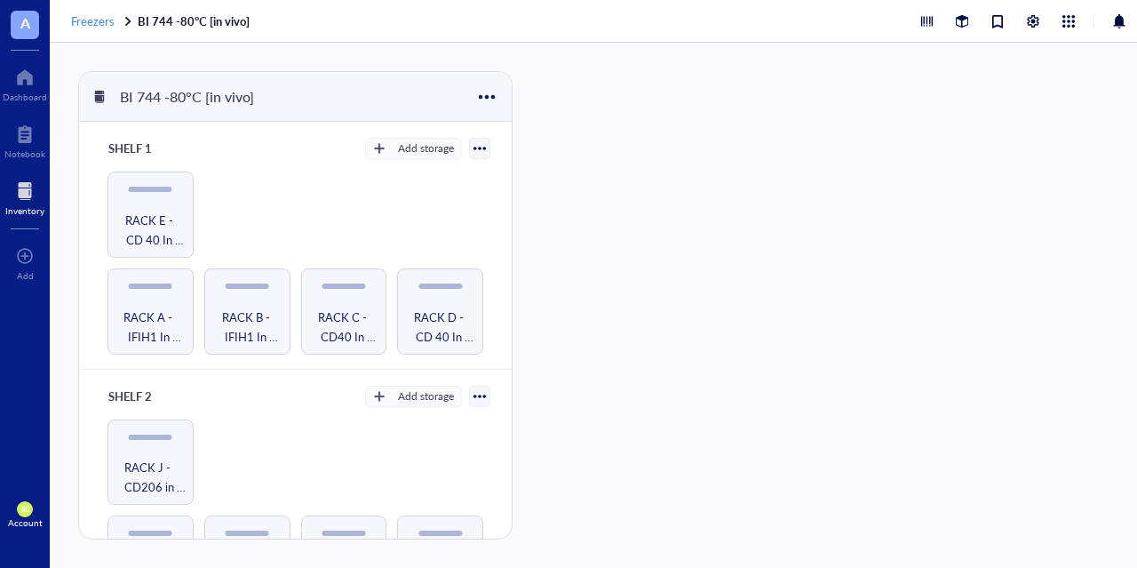
click at [98, 26] on span "Freezers" at bounding box center [93, 20] width 44 height 17
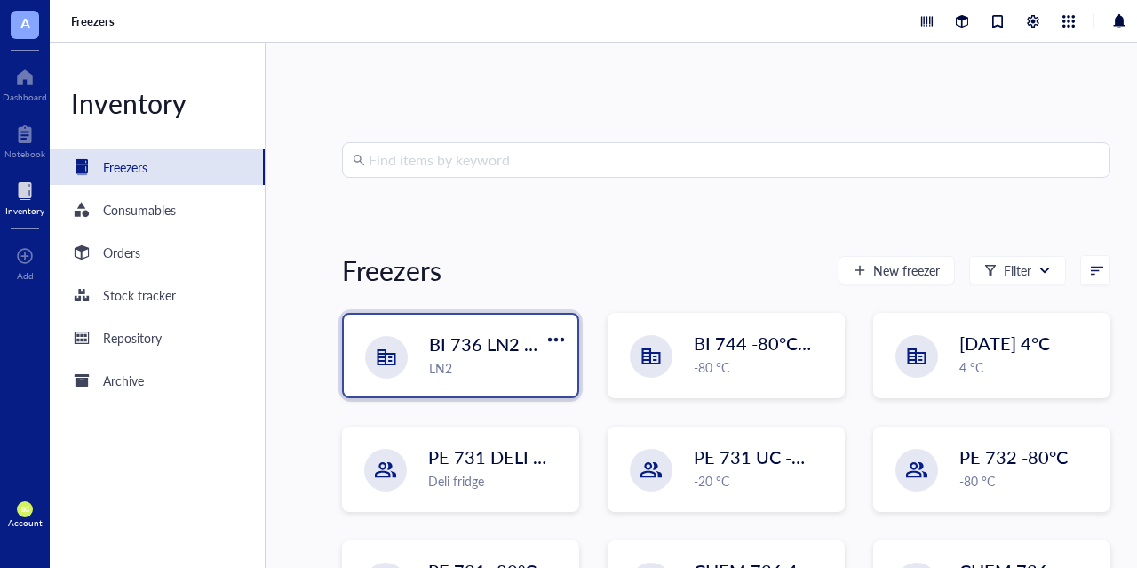
click at [468, 368] on div "LN2" at bounding box center [498, 368] width 138 height 20
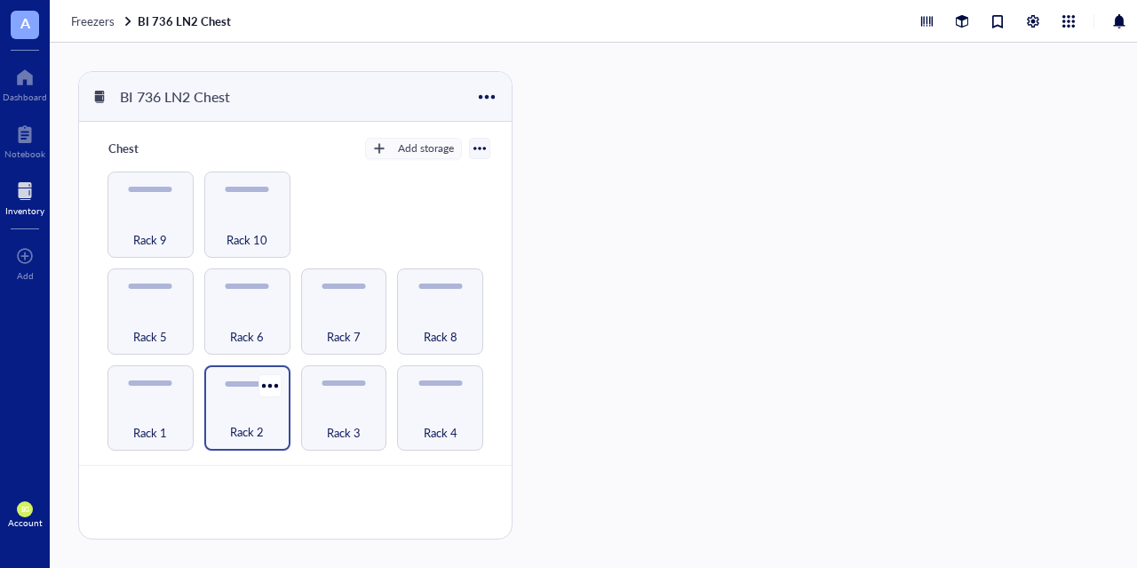
click at [240, 409] on div "Rack 2" at bounding box center [247, 421] width 68 height 39
click at [1120, 99] on div at bounding box center [1129, 97] width 28 height 28
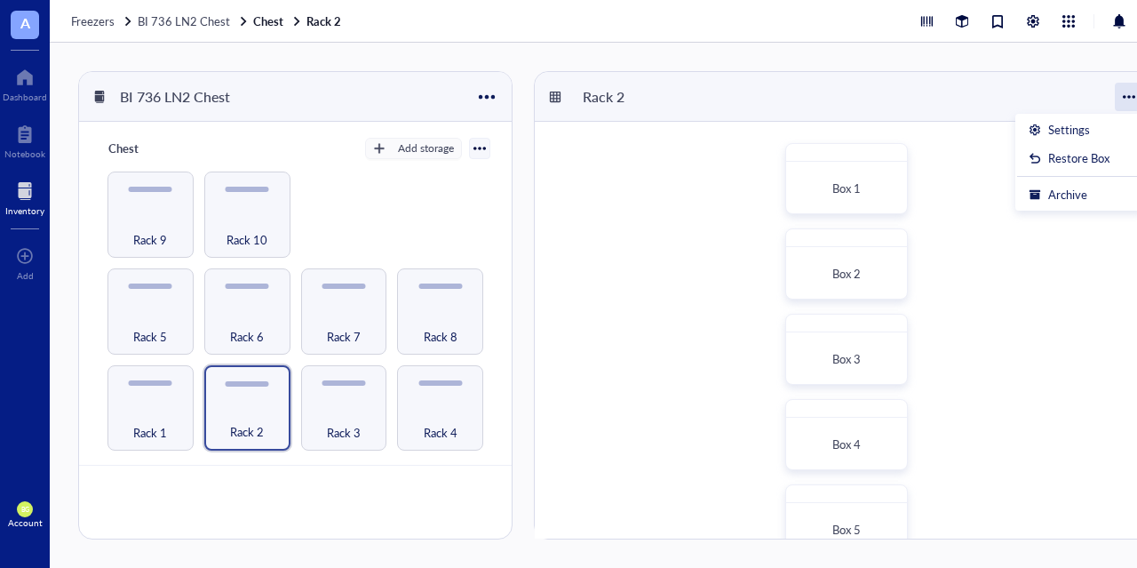
click at [1120, 99] on div at bounding box center [1129, 97] width 28 height 28
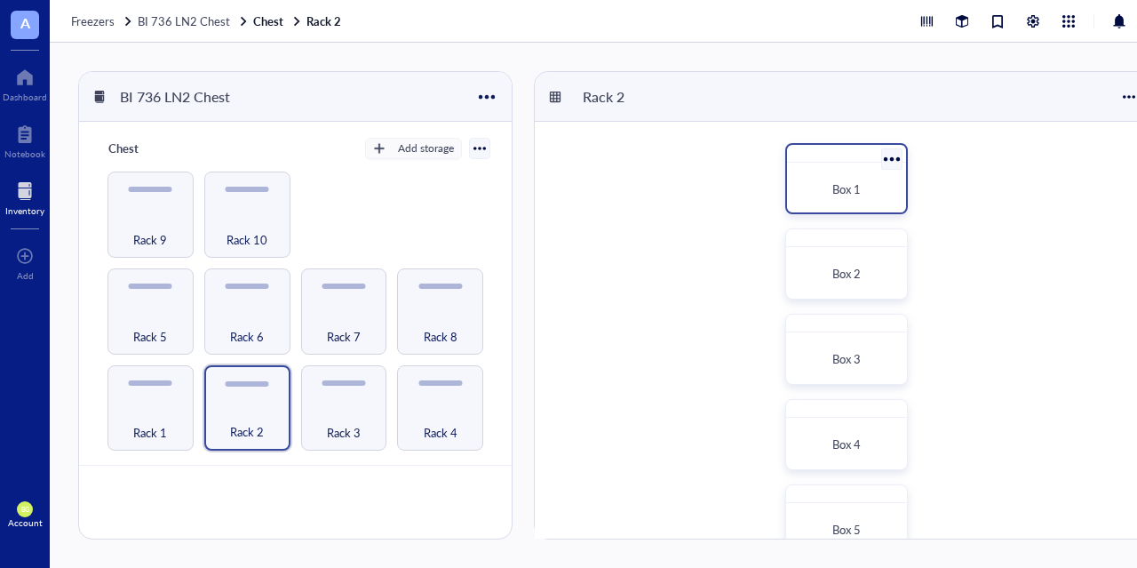
click at [887, 155] on div at bounding box center [891, 159] width 26 height 26
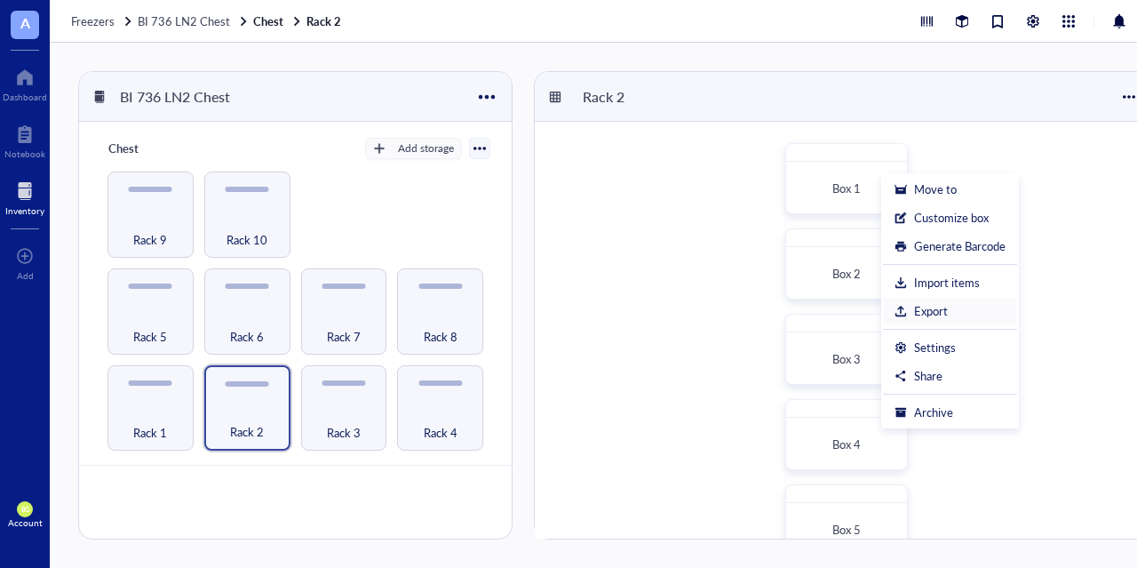
click at [937, 311] on div "Export" at bounding box center [931, 311] width 34 height 16
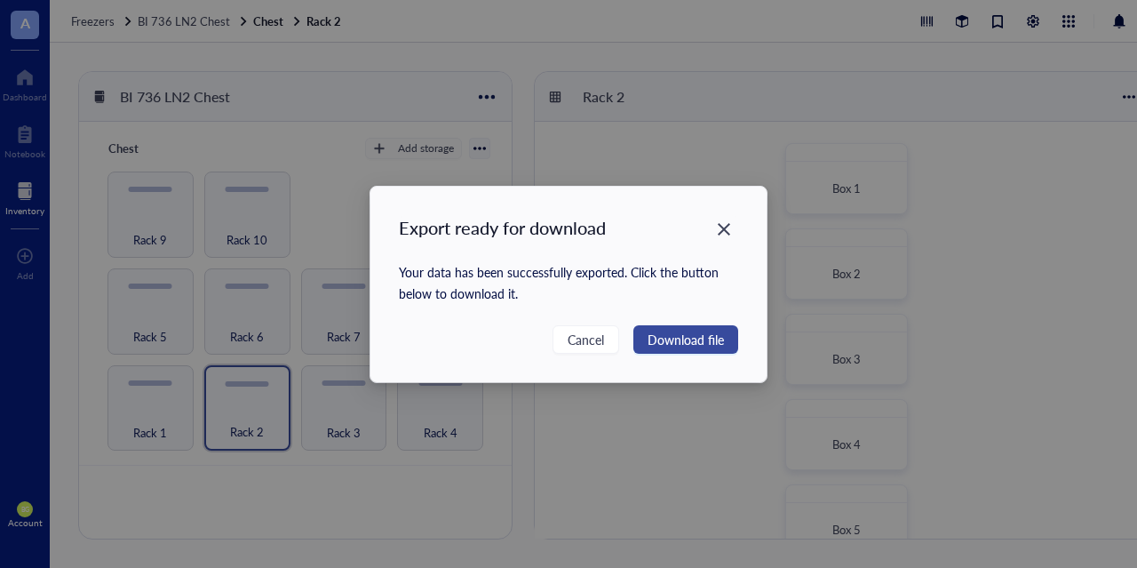
click at [697, 338] on span "Download file" at bounding box center [685, 340] width 76 height 20
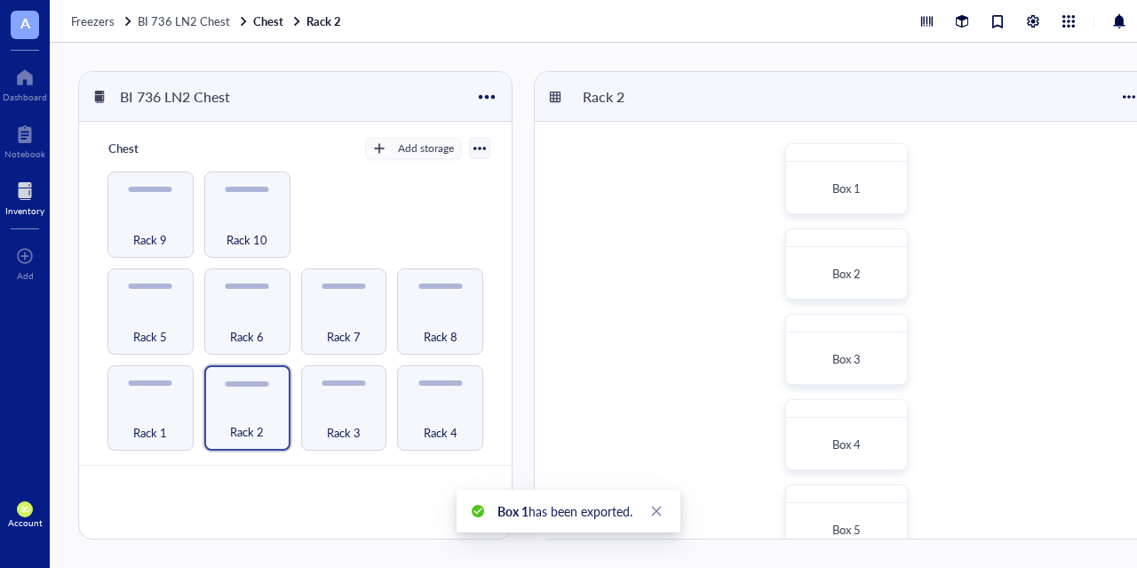
click at [757, 10] on div "Freezers BI 736 LN2 Chest Chest Rack 2" at bounding box center [618, 21] width 1137 height 43
click at [1078, 197] on div "Box 1 Box 2 Box 3 Box 4 Box 5 Box 6 Box 7 Box 8 Box 9 Box 10" at bounding box center [846, 562] width 623 height 881
click at [986, 100] on div "Rack 2" at bounding box center [846, 97] width 623 height 50
click at [553, 96] on div at bounding box center [555, 97] width 12 height 12
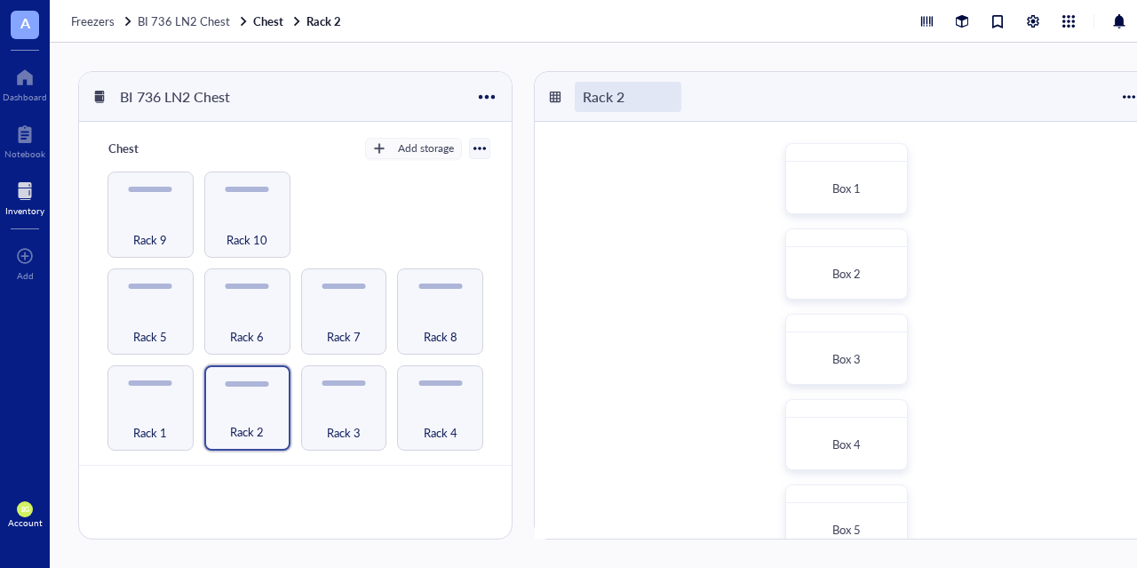
click at [596, 98] on div "Rack 2" at bounding box center [628, 97] width 107 height 30
click at [767, 77] on div "Rack 2" at bounding box center [846, 97] width 623 height 50
click at [1128, 99] on div at bounding box center [1129, 97] width 28 height 28
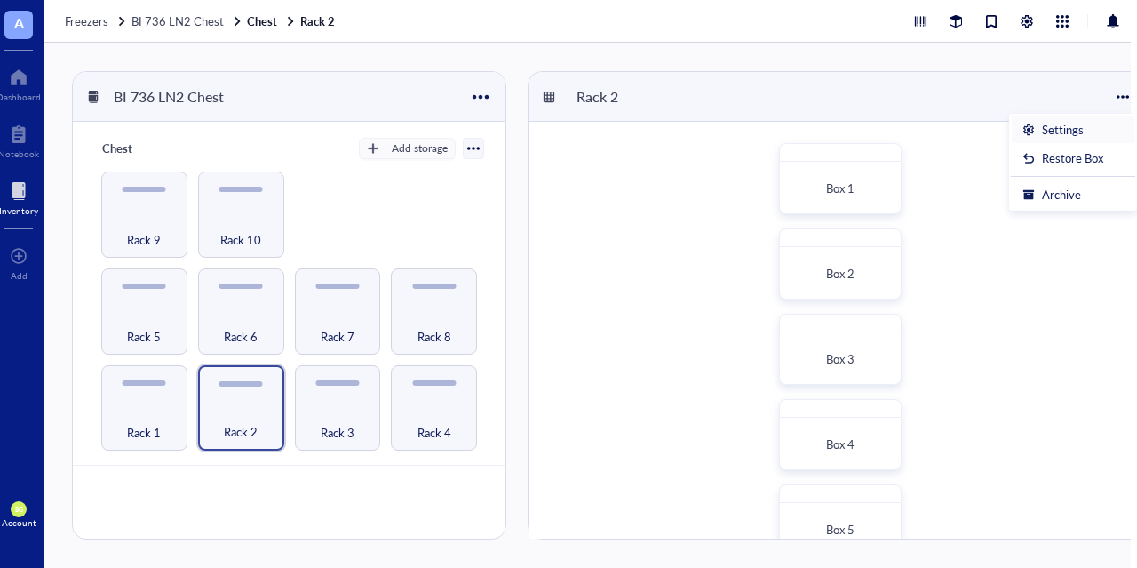
click at [1079, 130] on div "Settings" at bounding box center [1063, 130] width 42 height 16
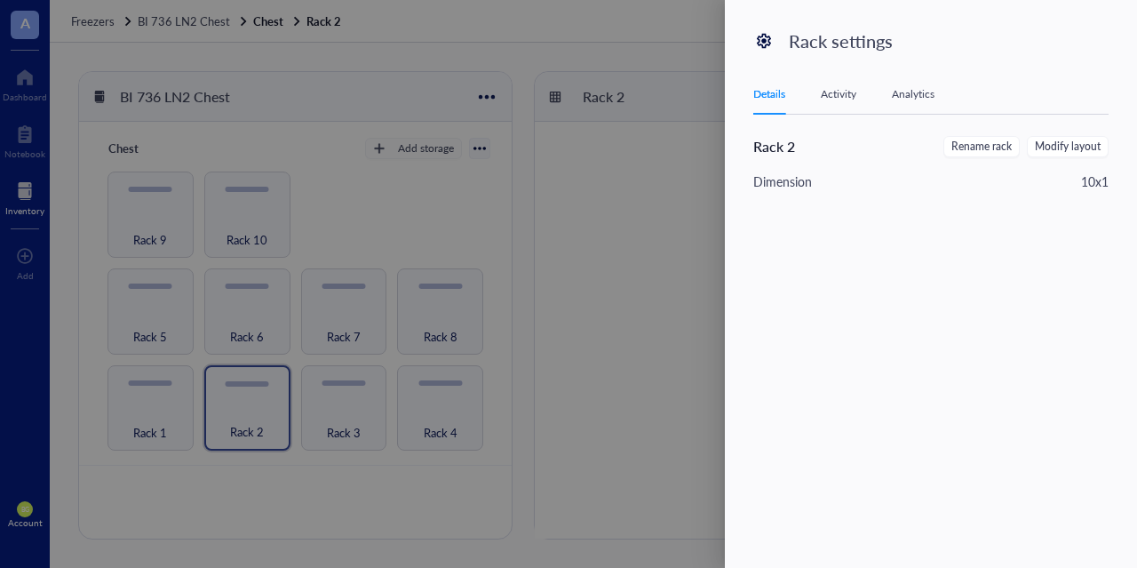
scroll to position [0, 0]
click at [838, 93] on div "Activity" at bounding box center [839, 94] width 36 height 18
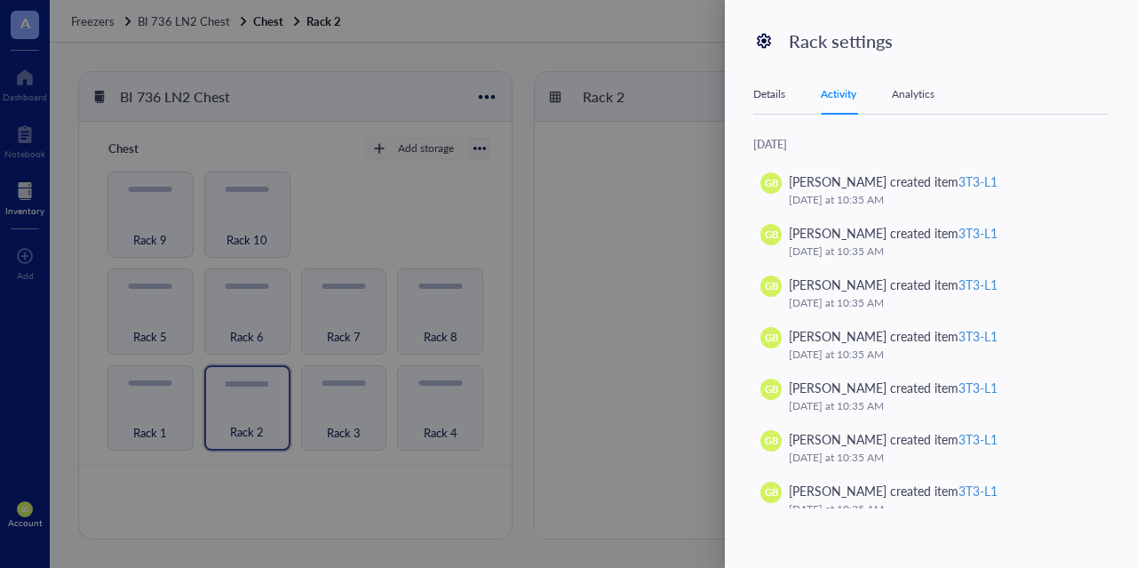
click at [923, 91] on div "Analytics" at bounding box center [913, 94] width 43 height 18
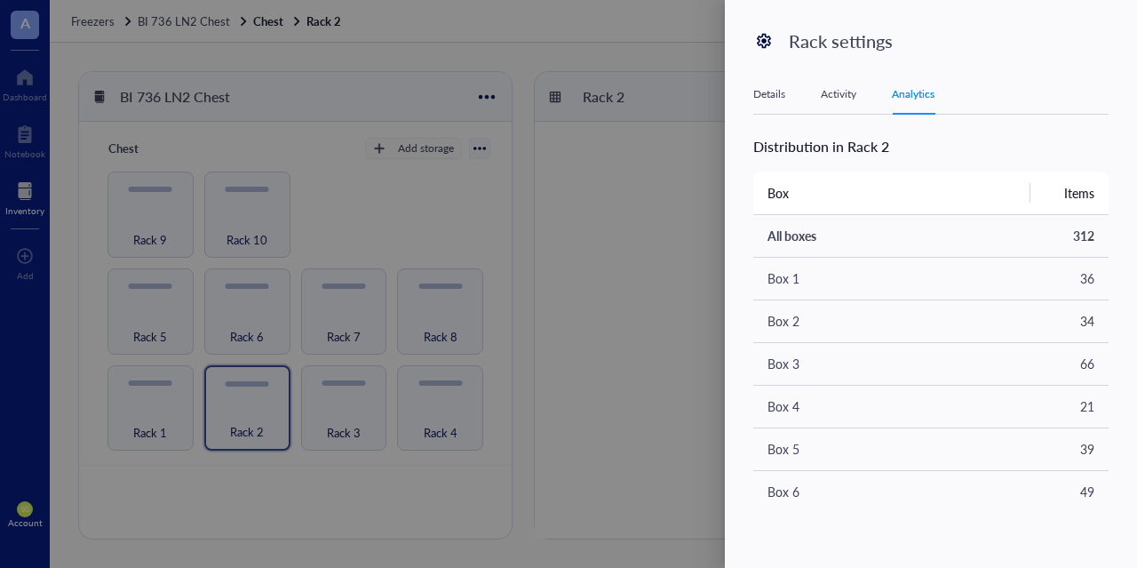
click at [768, 99] on div "Details" at bounding box center [769, 94] width 32 height 18
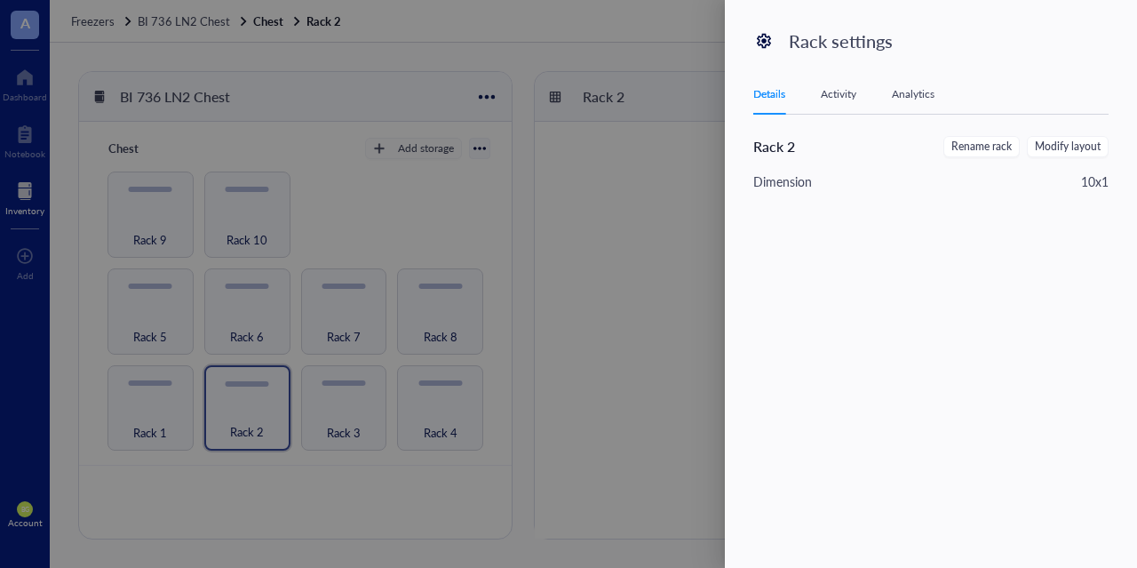
click at [533, 195] on div at bounding box center [568, 284] width 1137 height 568
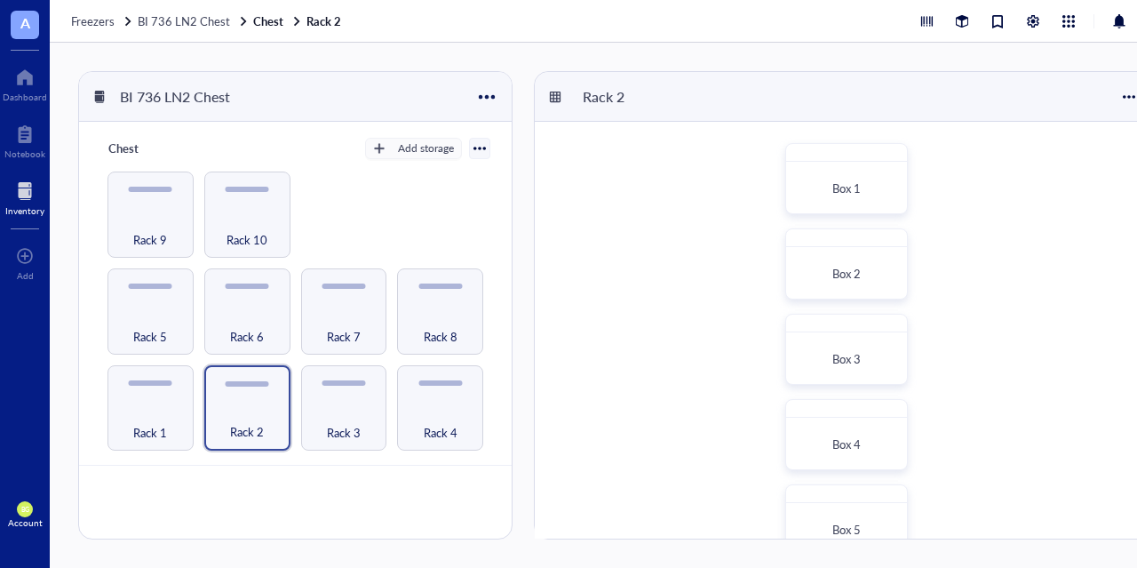
click at [1077, 384] on div "Box 1 Box 2 Box 3 Box 4 Box 5 Box 6 Box 7 Box 8 Box 9 Box 10" at bounding box center [846, 562] width 623 height 881
click at [1037, 25] on div at bounding box center [1033, 22] width 20 height 20
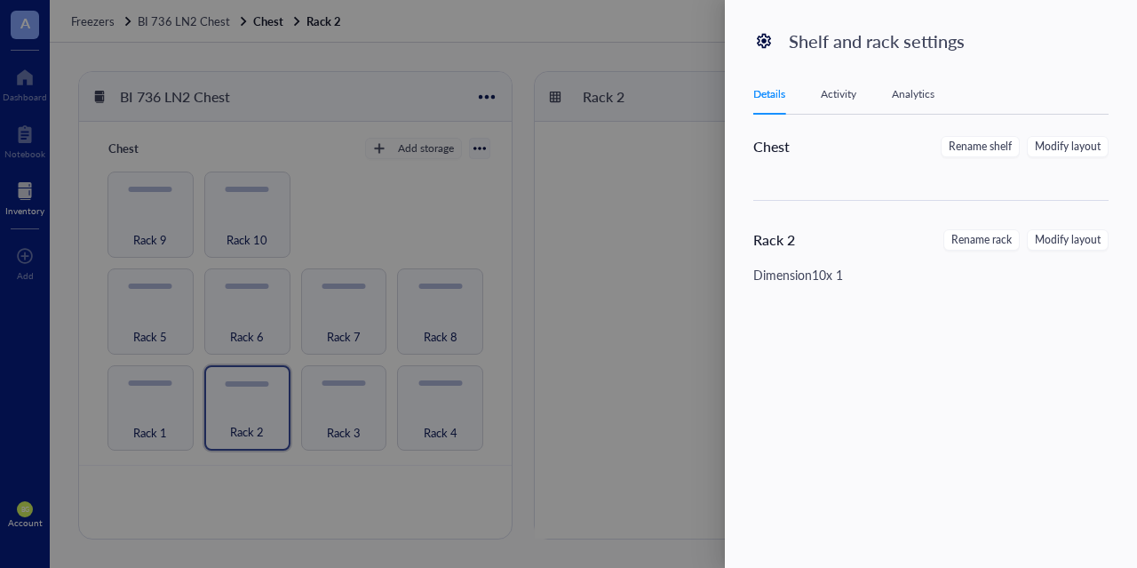
click at [706, 165] on div at bounding box center [568, 284] width 1137 height 568
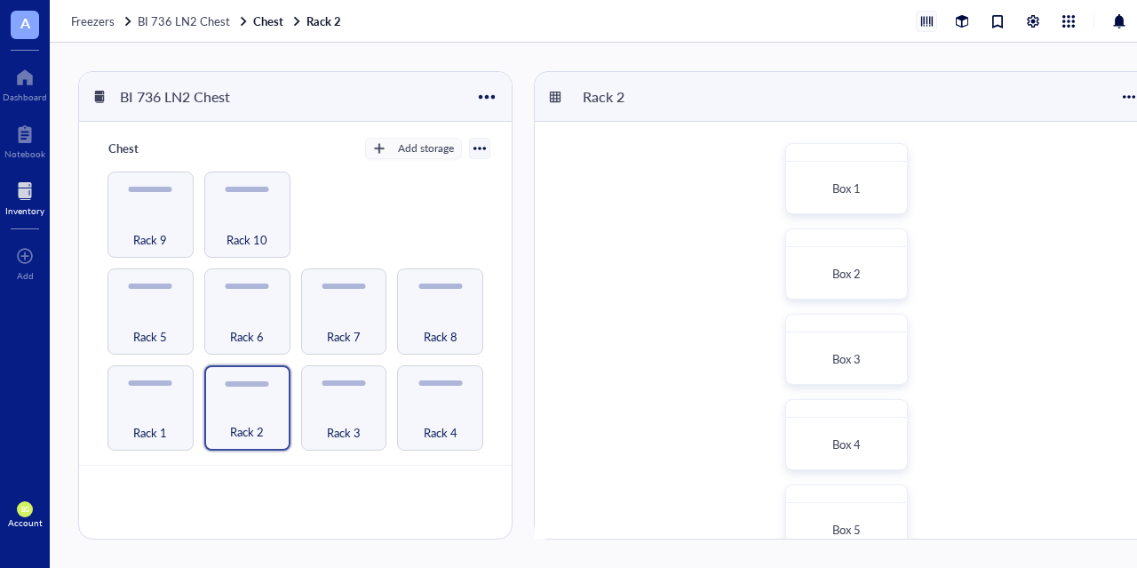
click at [925, 28] on div at bounding box center [927, 22] width 20 height 20
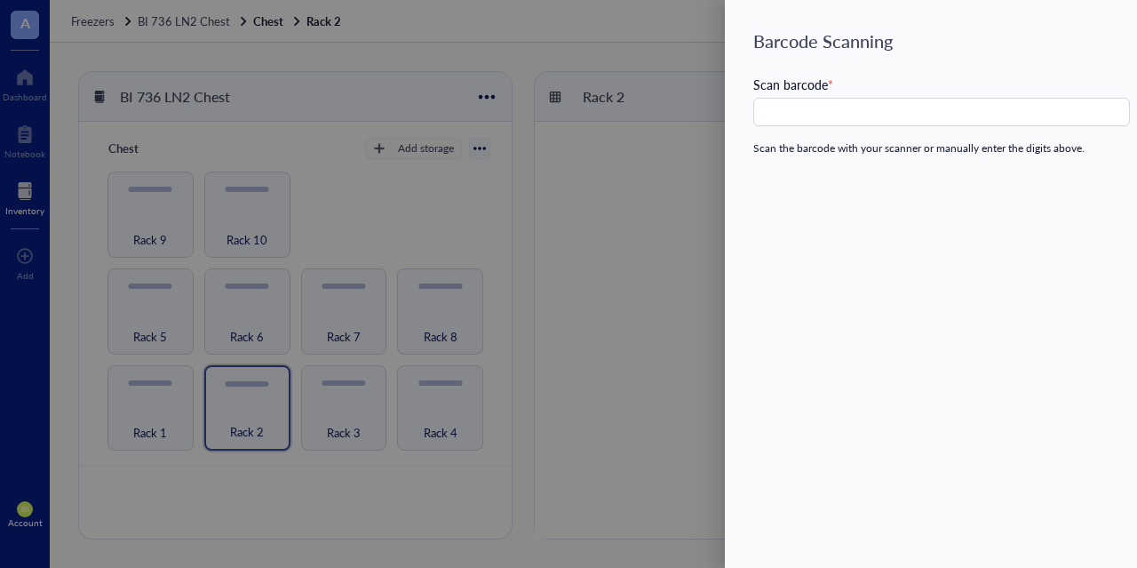
click at [699, 107] on div at bounding box center [568, 284] width 1137 height 568
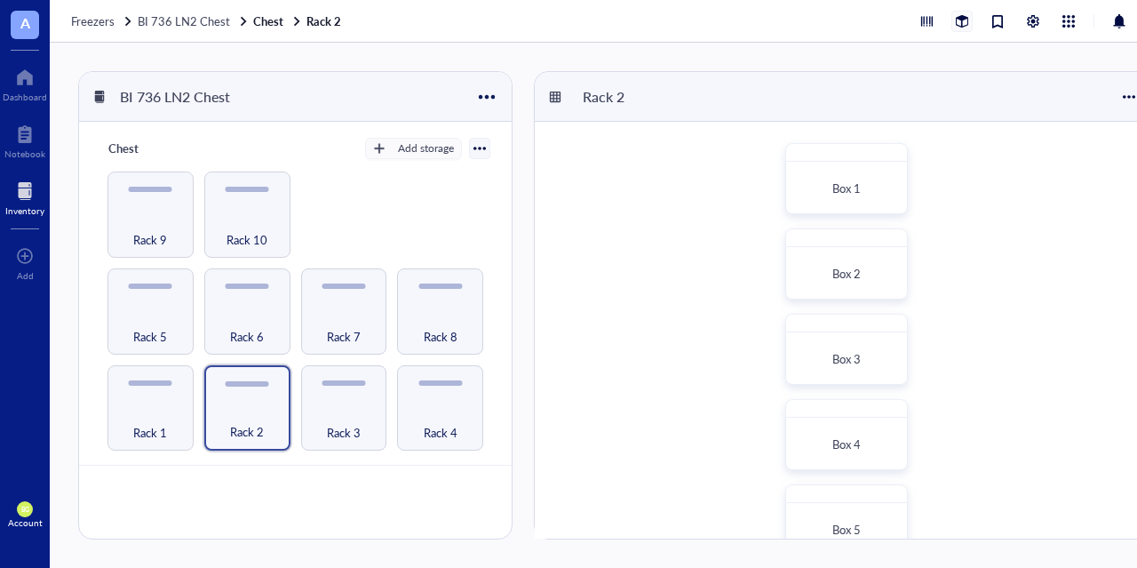
click at [962, 17] on div at bounding box center [962, 22] width 20 height 20
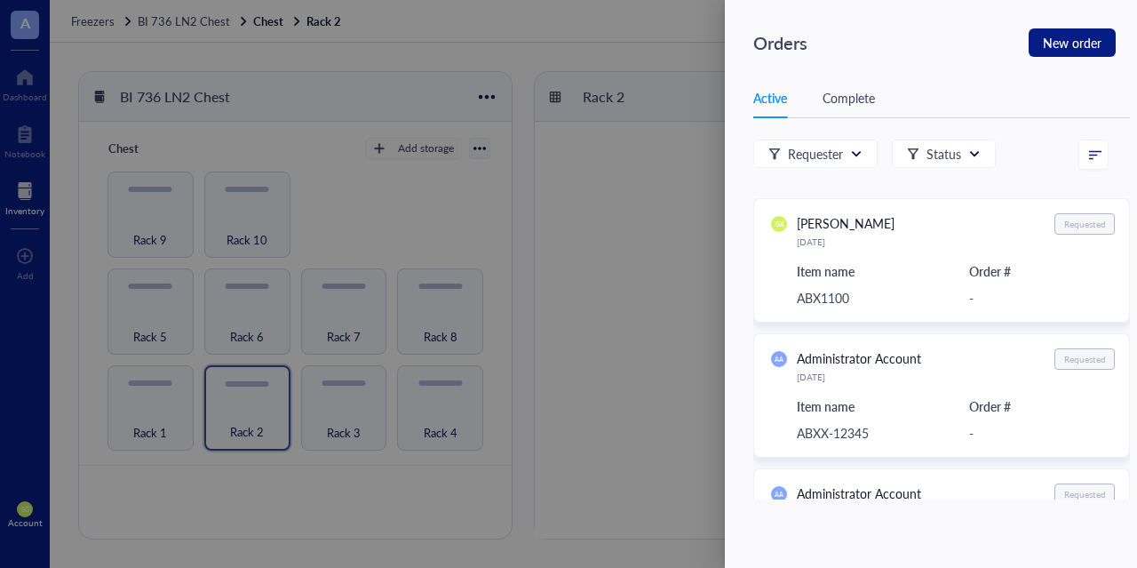
click at [724, 115] on div at bounding box center [568, 284] width 1137 height 568
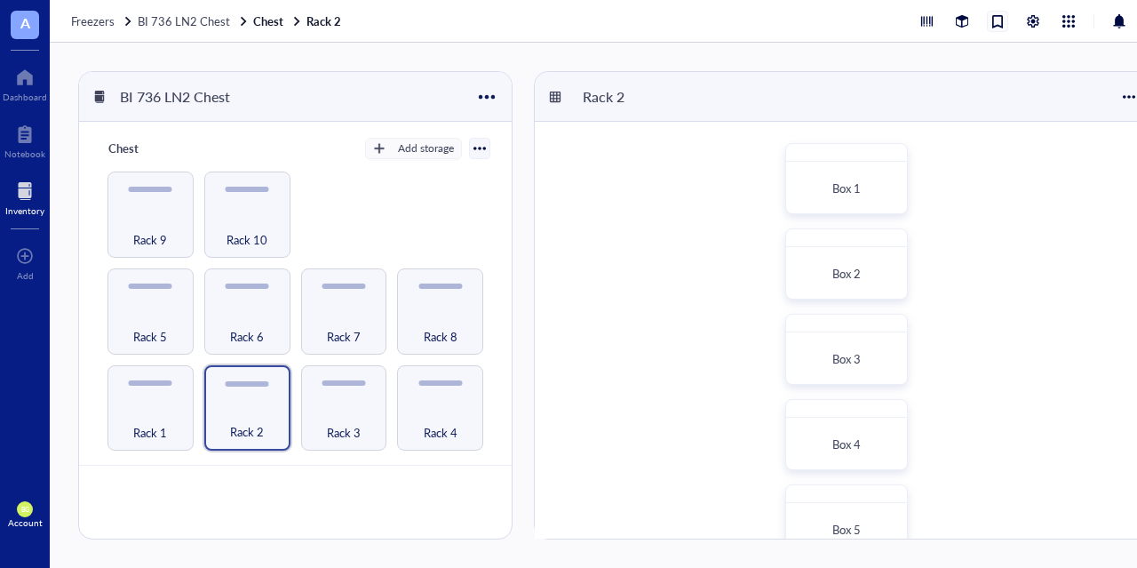
click at [999, 28] on div at bounding box center [998, 22] width 20 height 20
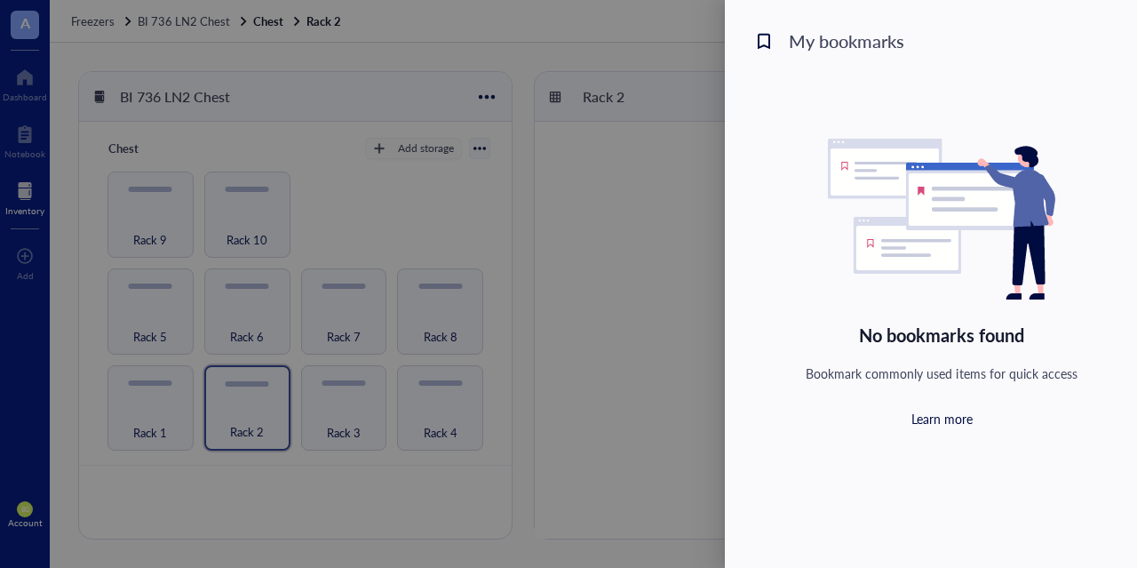
click at [691, 135] on div at bounding box center [568, 284] width 1137 height 568
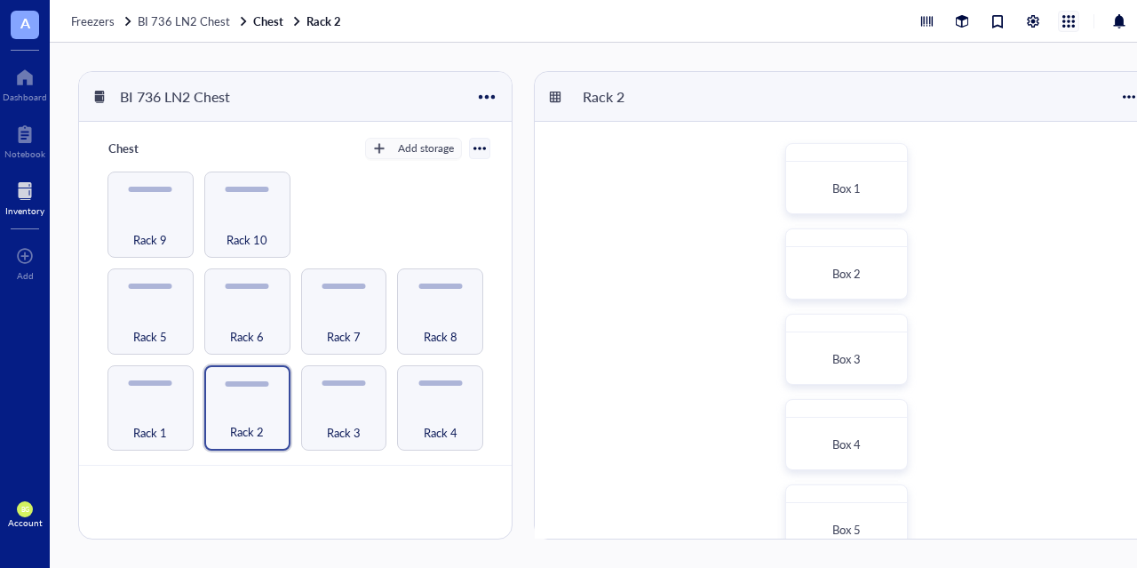
click at [1076, 21] on div at bounding box center [1069, 22] width 20 height 20
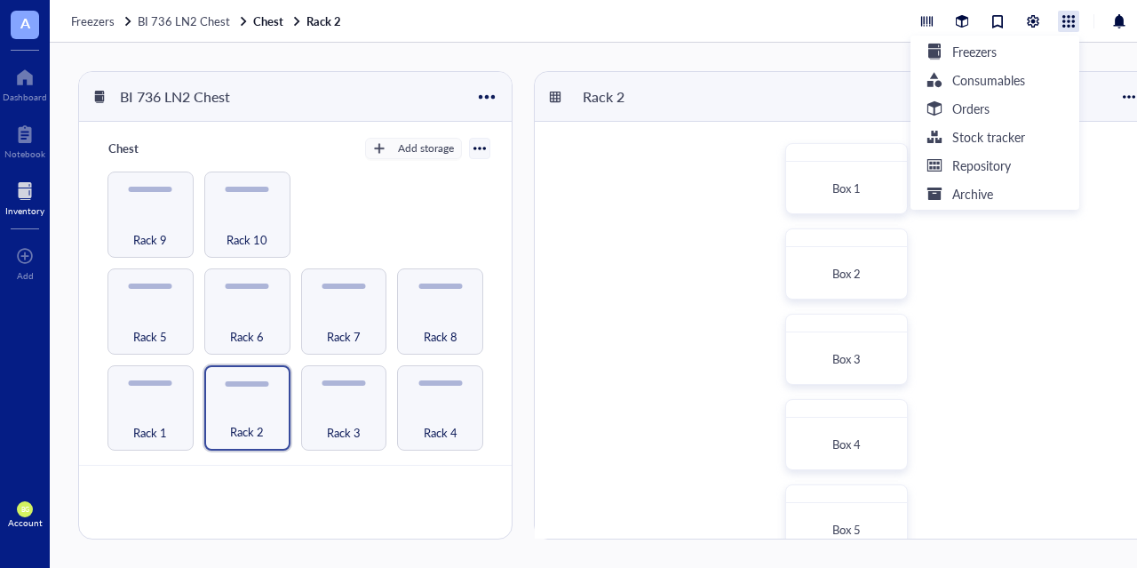
click at [861, 73] on div "Rack 2" at bounding box center [846, 97] width 623 height 50
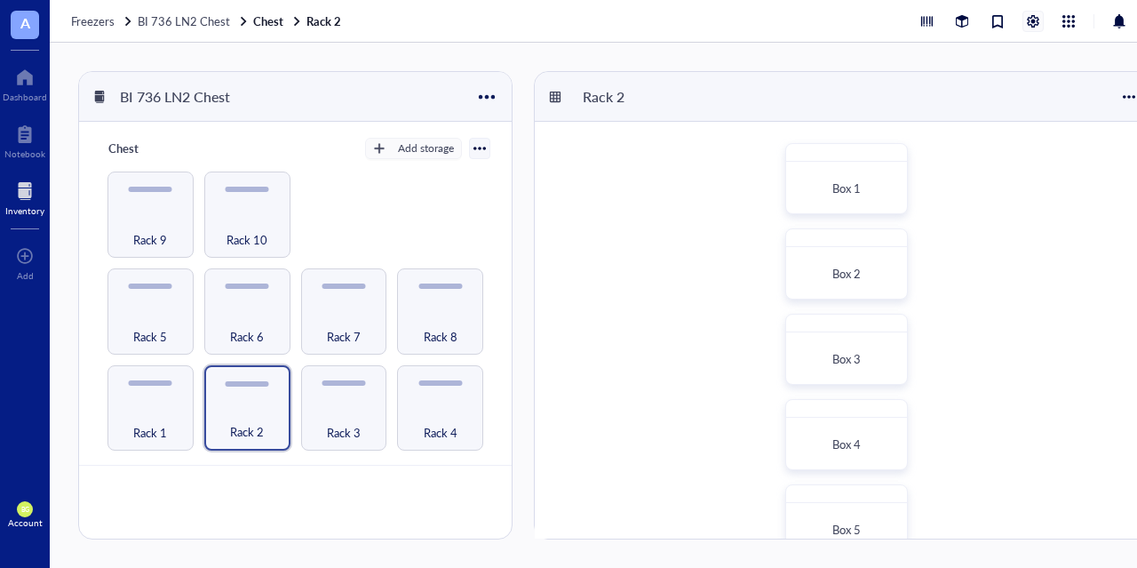
click at [1037, 24] on div at bounding box center [1033, 22] width 20 height 20
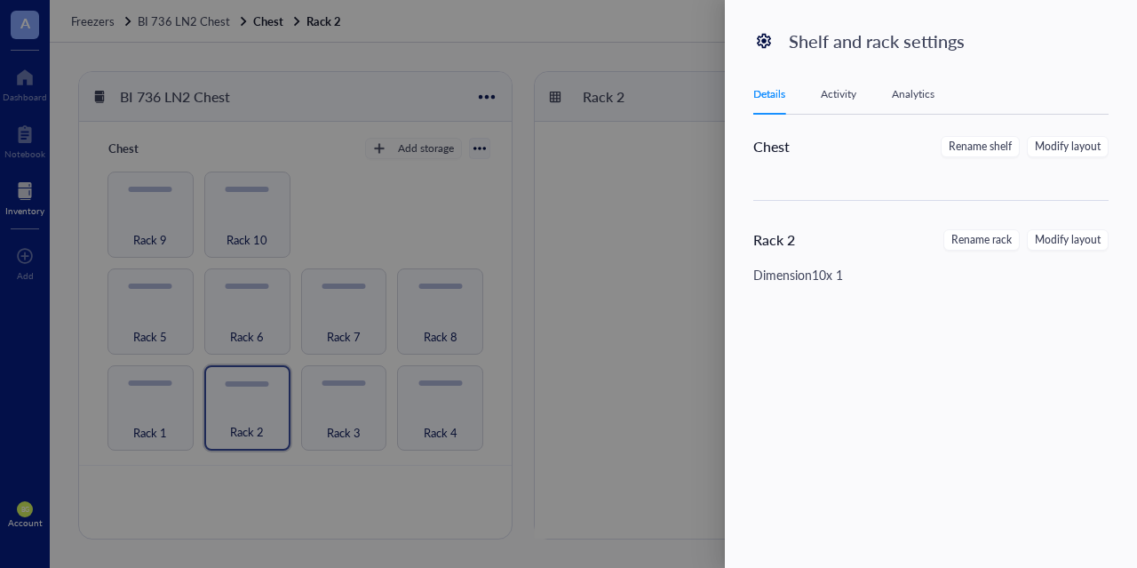
click at [671, 115] on div at bounding box center [568, 284] width 1137 height 568
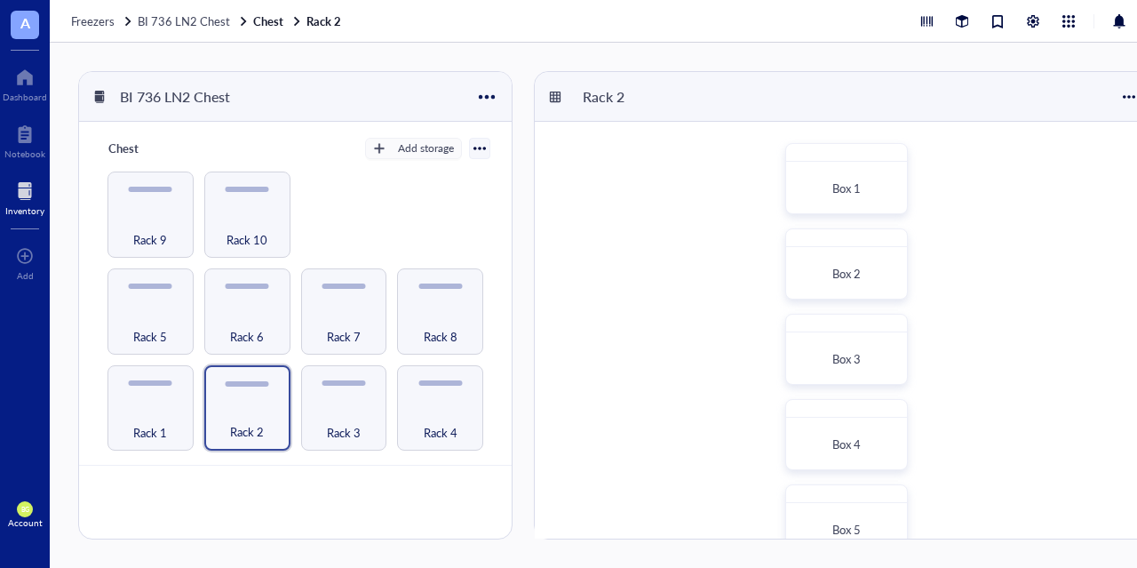
click at [25, 193] on div at bounding box center [24, 191] width 39 height 28
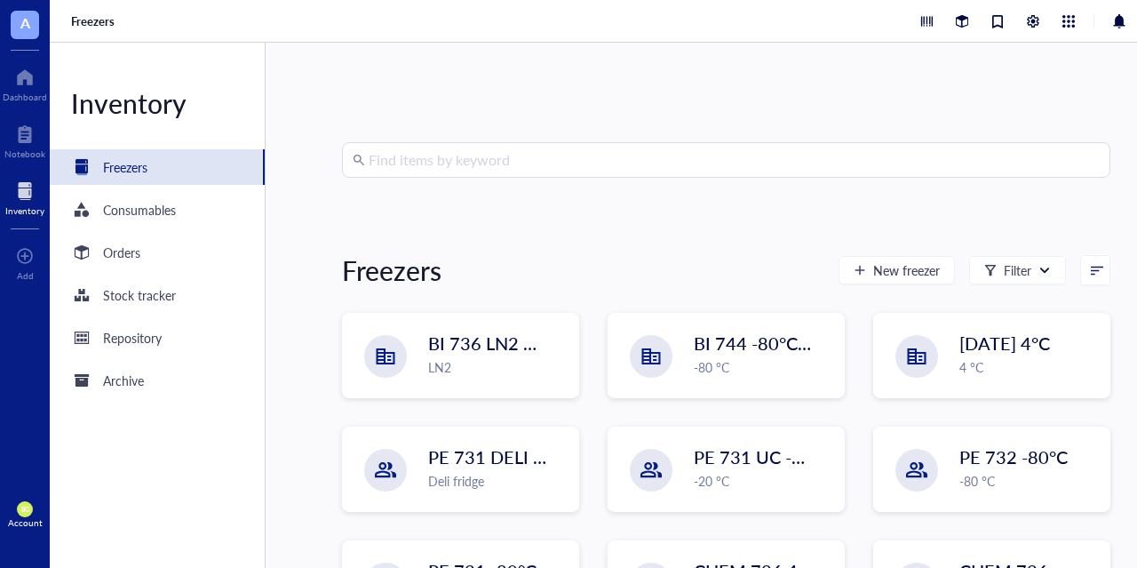
click at [509, 164] on input "search" at bounding box center [734, 160] width 731 height 34
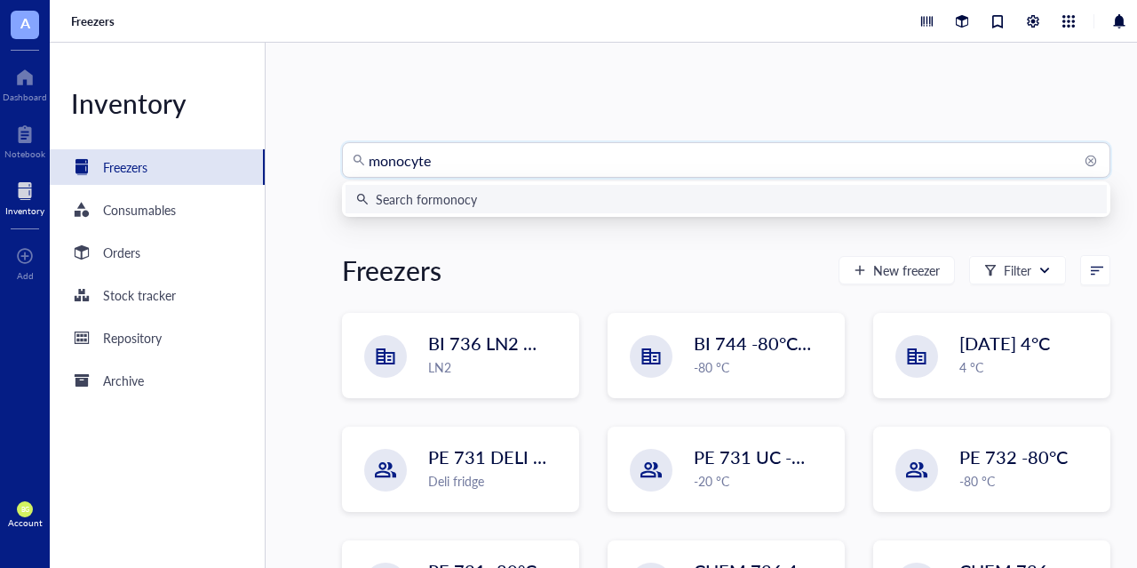
type input "monocytes"
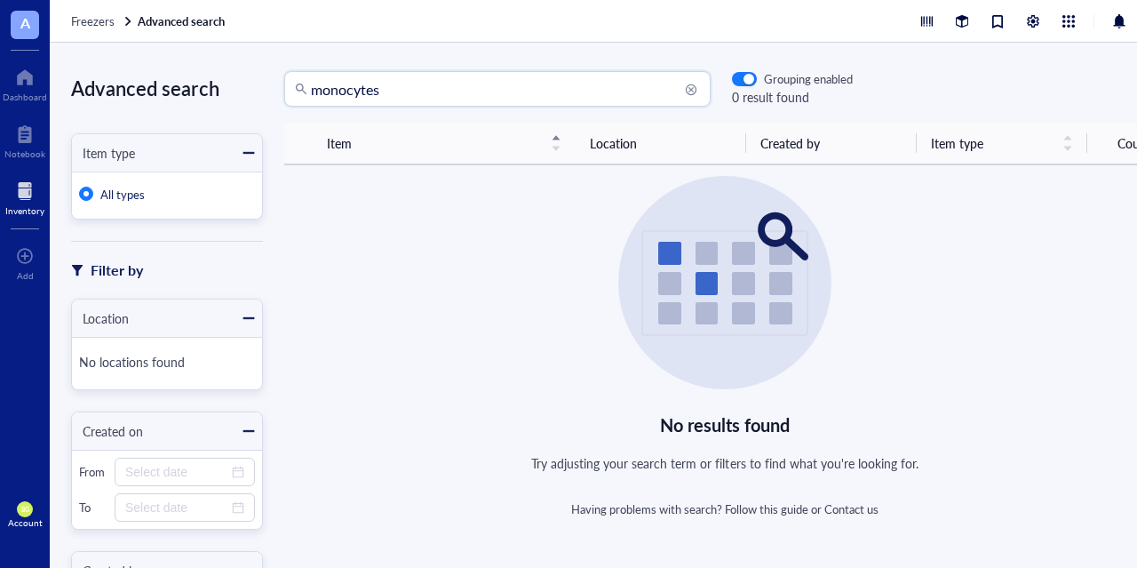
drag, startPoint x: 385, startPoint y: 93, endPoint x: 247, endPoint y: 102, distance: 138.0
click at [311, 102] on input "monocytes" at bounding box center [505, 89] width 389 height 34
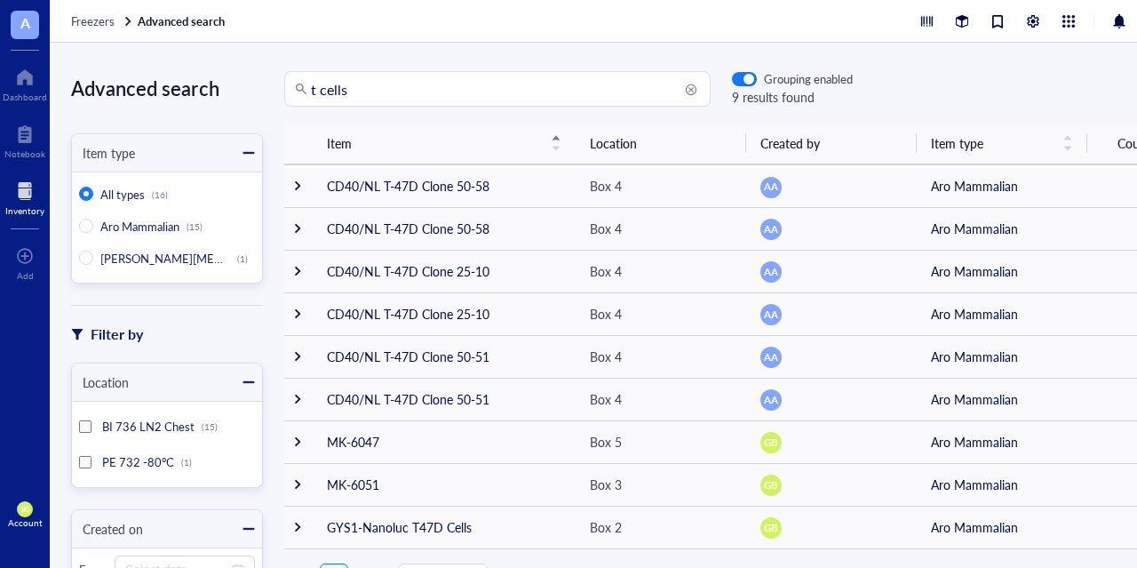
click at [274, 335] on div "Item Location Created by Item type Count CD40/NL T-47D Clone 50-58 Box 4 AA Aro…" at bounding box center [725, 314] width 924 height 383
drag, startPoint x: 355, startPoint y: 85, endPoint x: 270, endPoint y: 80, distance: 85.4
click at [311, 80] on input "t cells" at bounding box center [505, 89] width 389 height 34
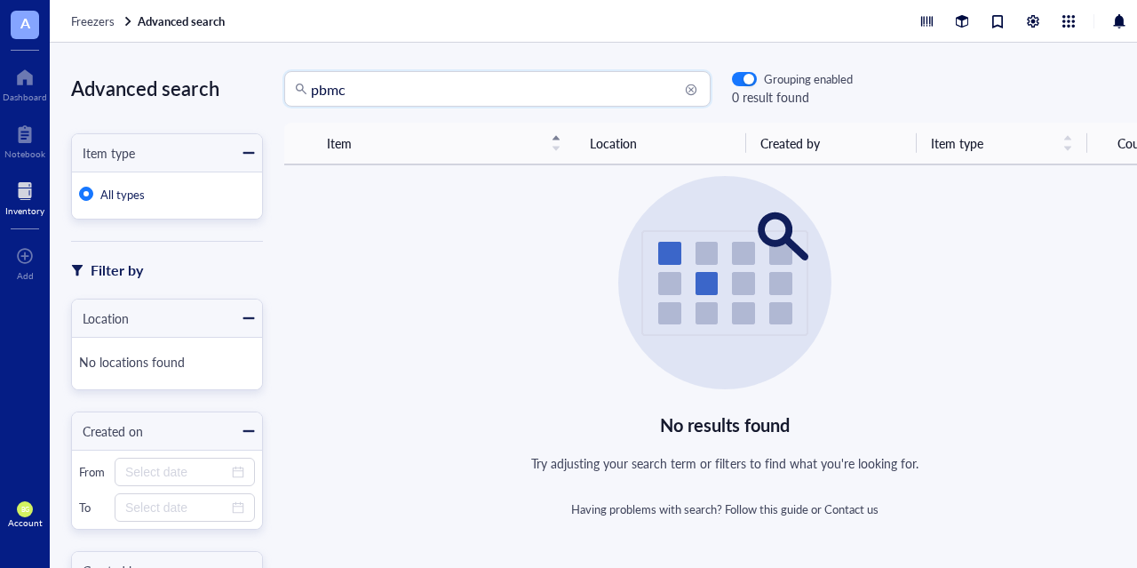
click at [331, 91] on input "pbmc" at bounding box center [505, 89] width 389 height 34
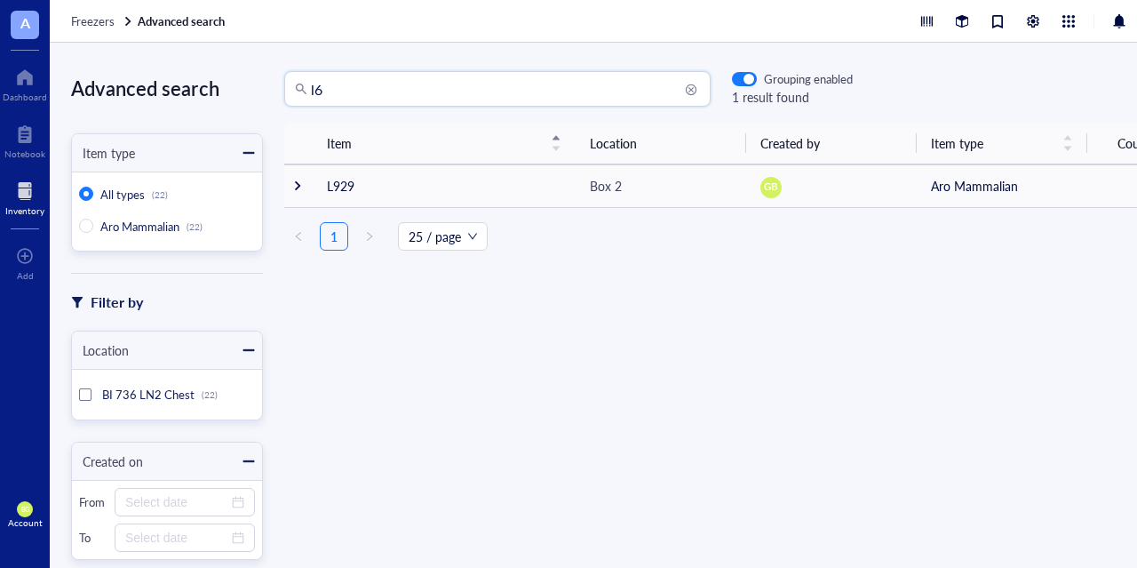
type input "l6"
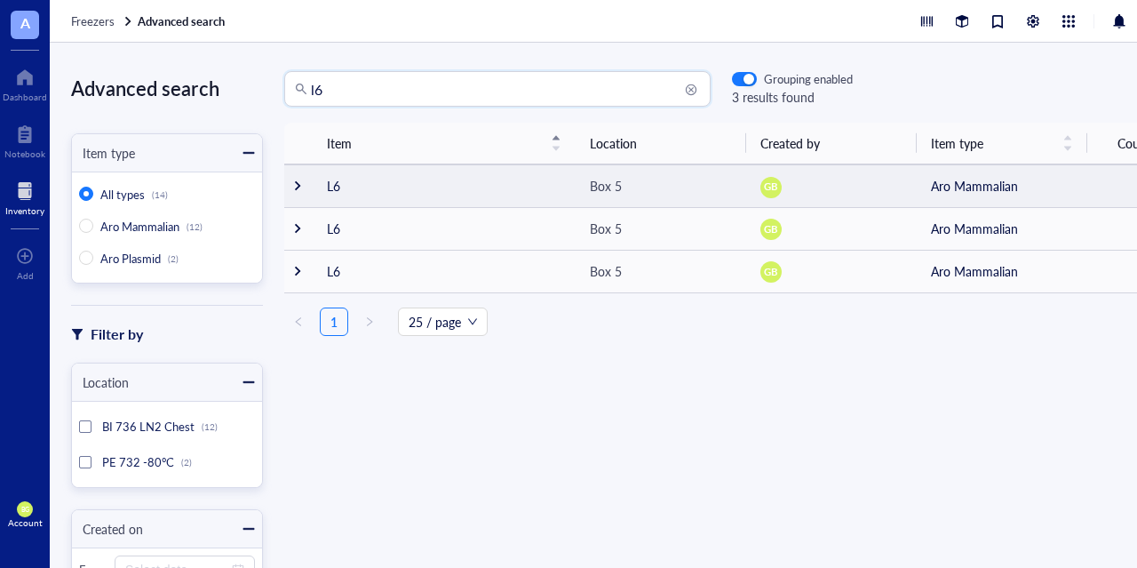
click at [306, 188] on td at bounding box center [298, 185] width 28 height 43
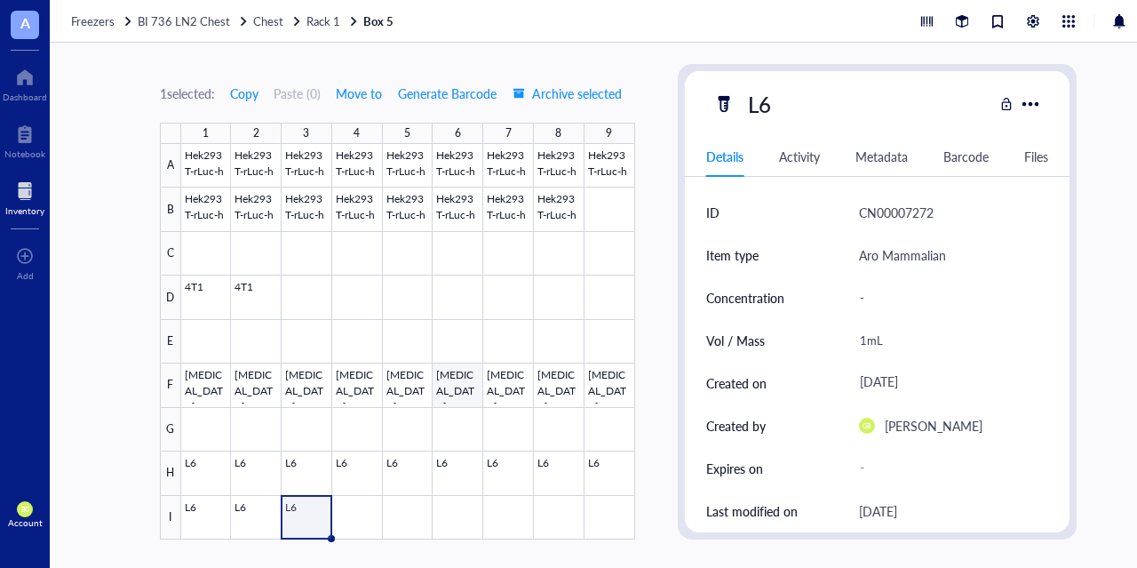
click at [455, 379] on div at bounding box center [408, 341] width 454 height 395
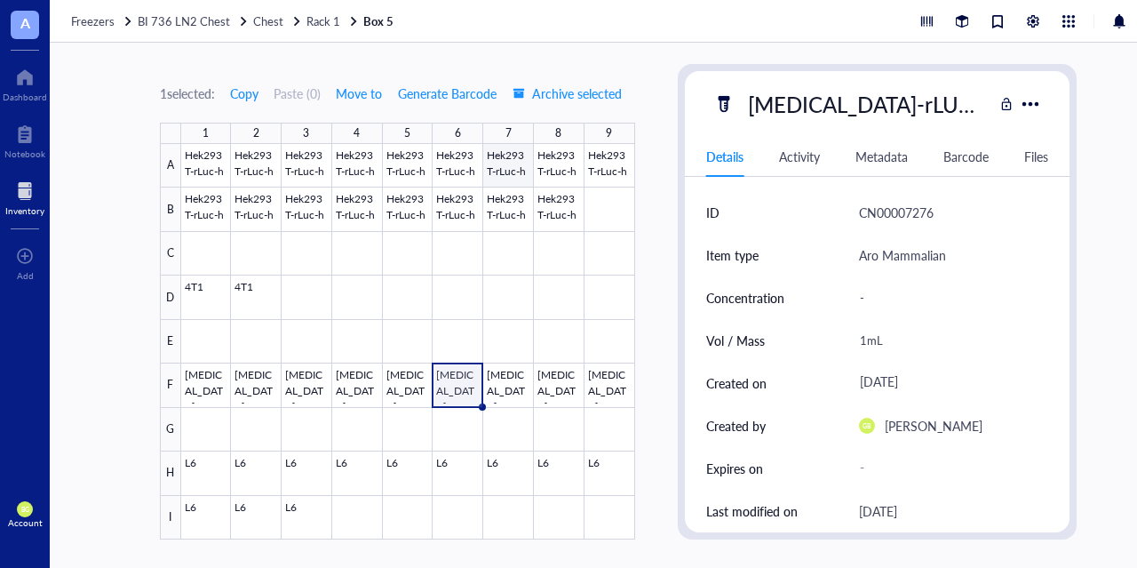
click at [527, 169] on div at bounding box center [408, 341] width 454 height 395
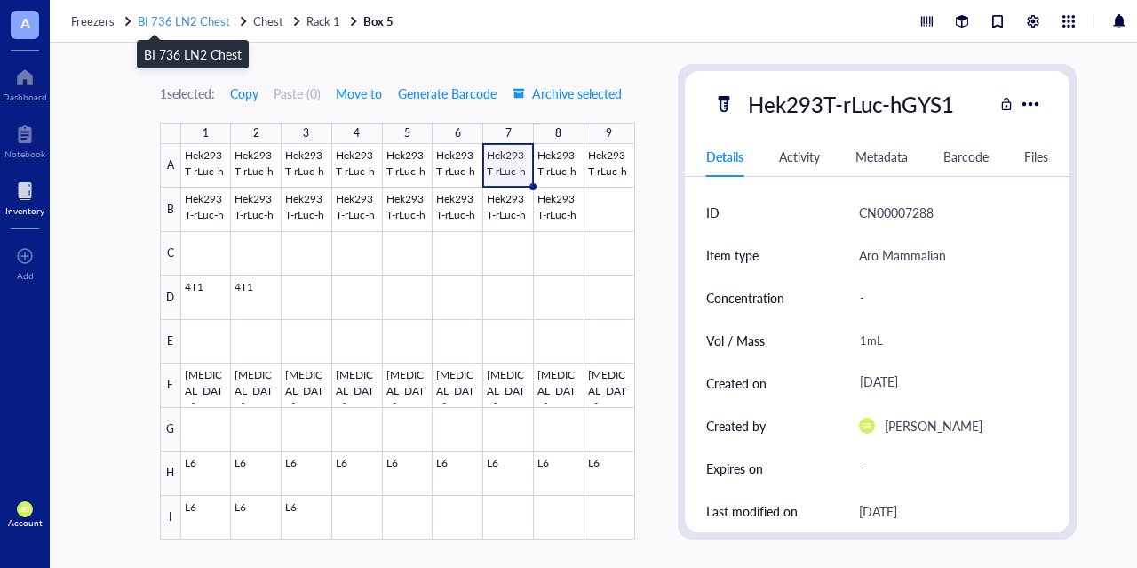
click at [212, 15] on span "BI 736 LN2 Chest" at bounding box center [184, 20] width 92 height 17
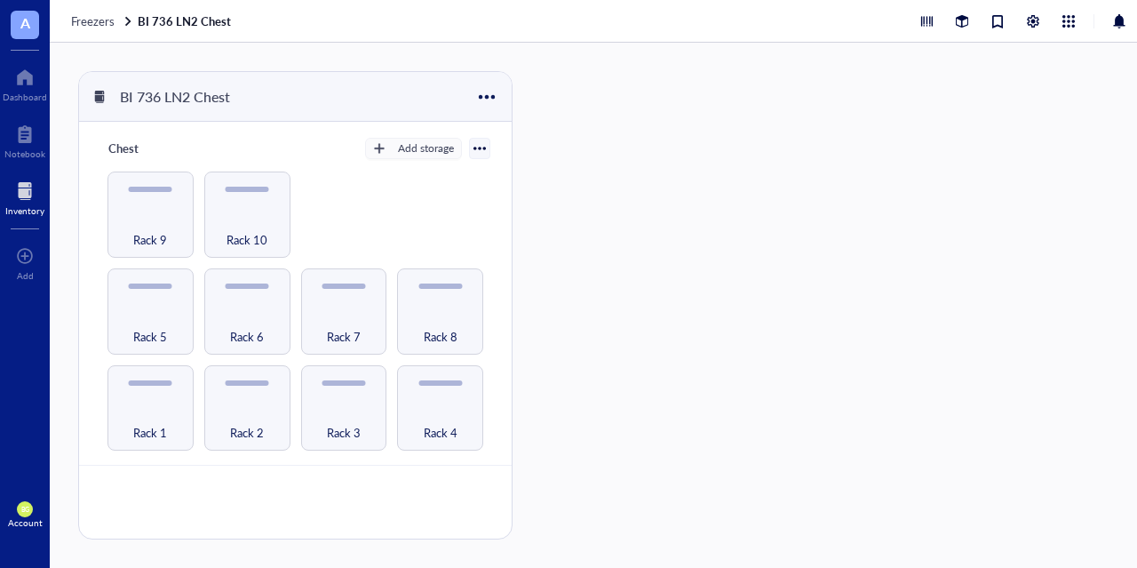
click at [31, 196] on div at bounding box center [24, 191] width 39 height 28
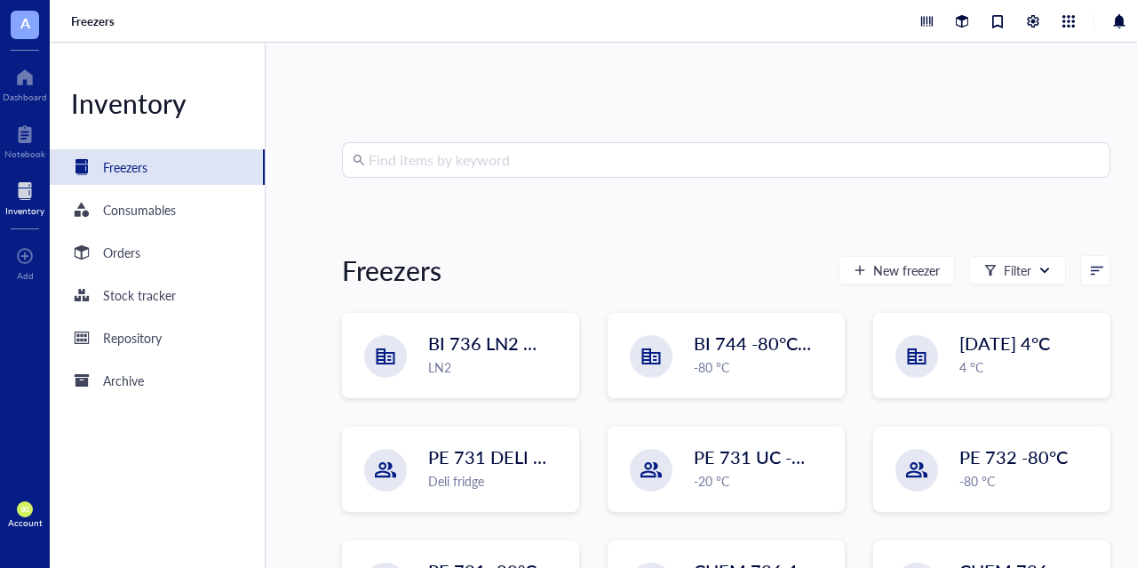
click at [470, 171] on input "search" at bounding box center [734, 160] width 731 height 34
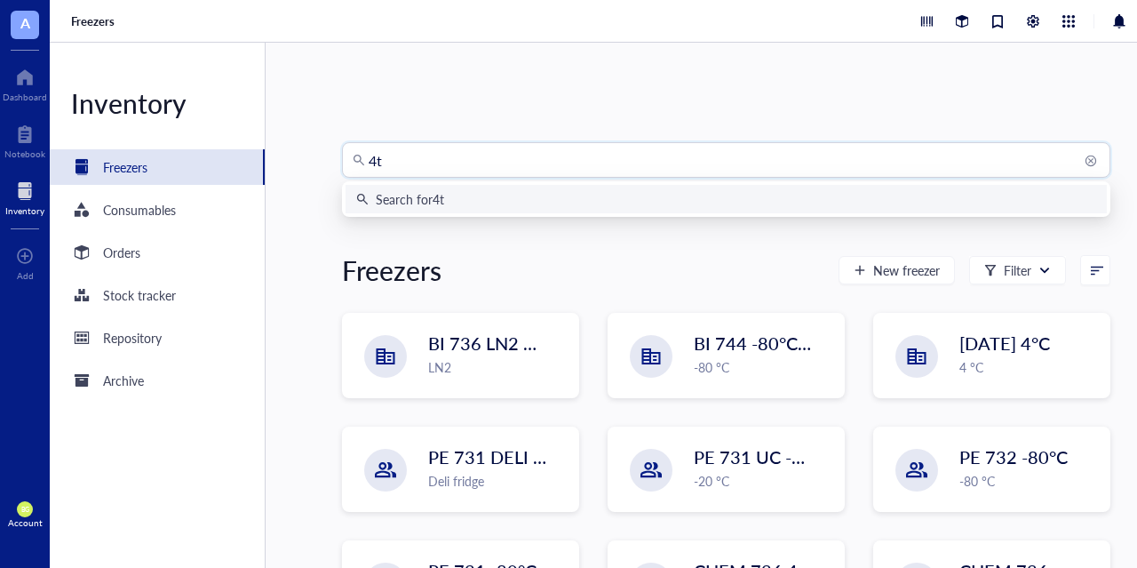
type input "4t1"
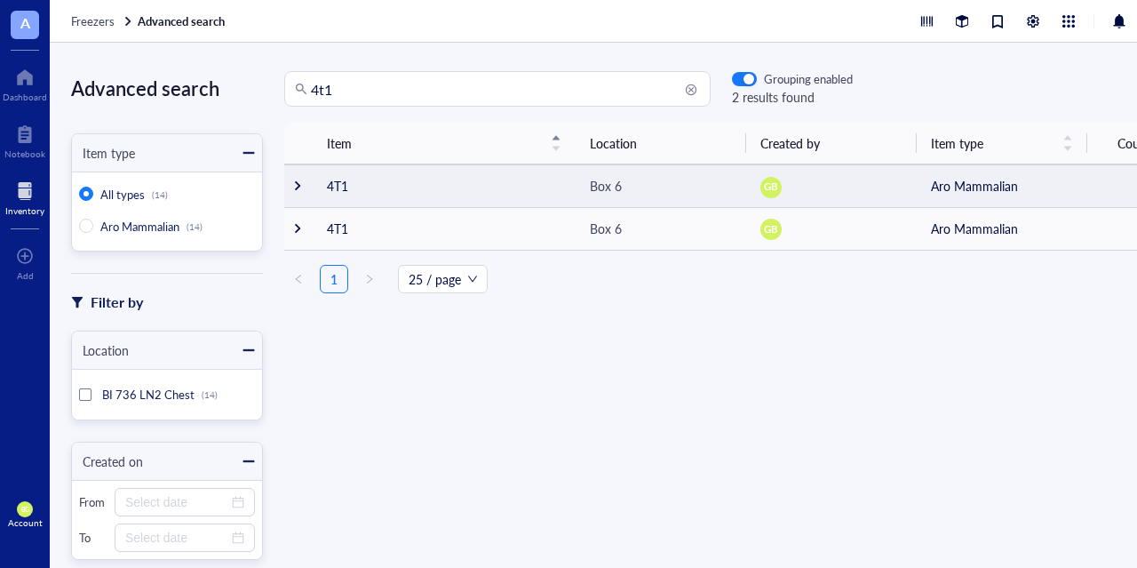
click at [298, 185] on div at bounding box center [297, 185] width 12 height 12
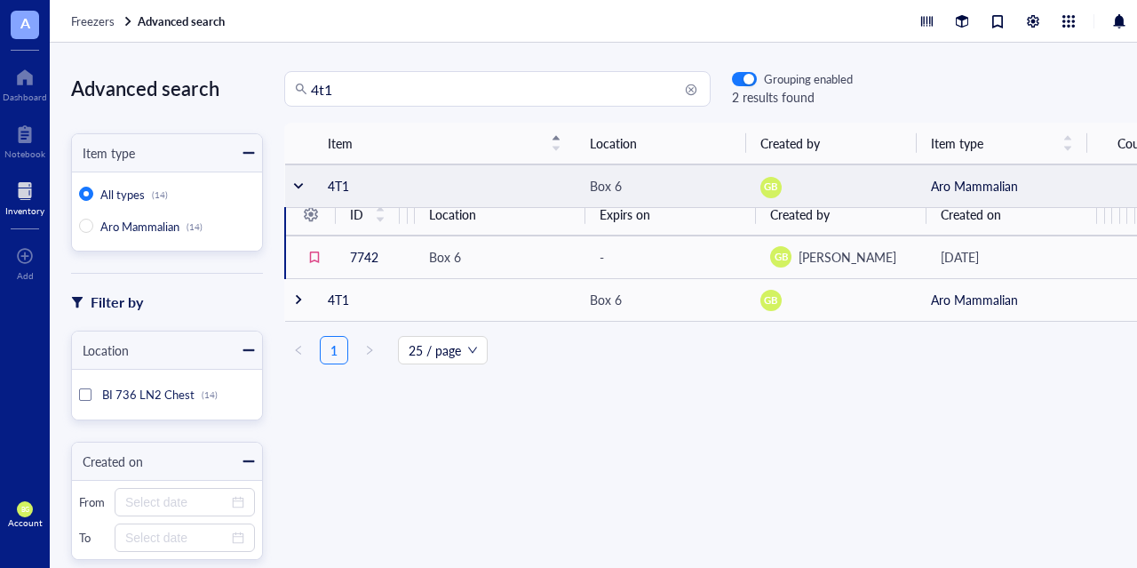
click at [298, 185] on div at bounding box center [298, 185] width 12 height 12
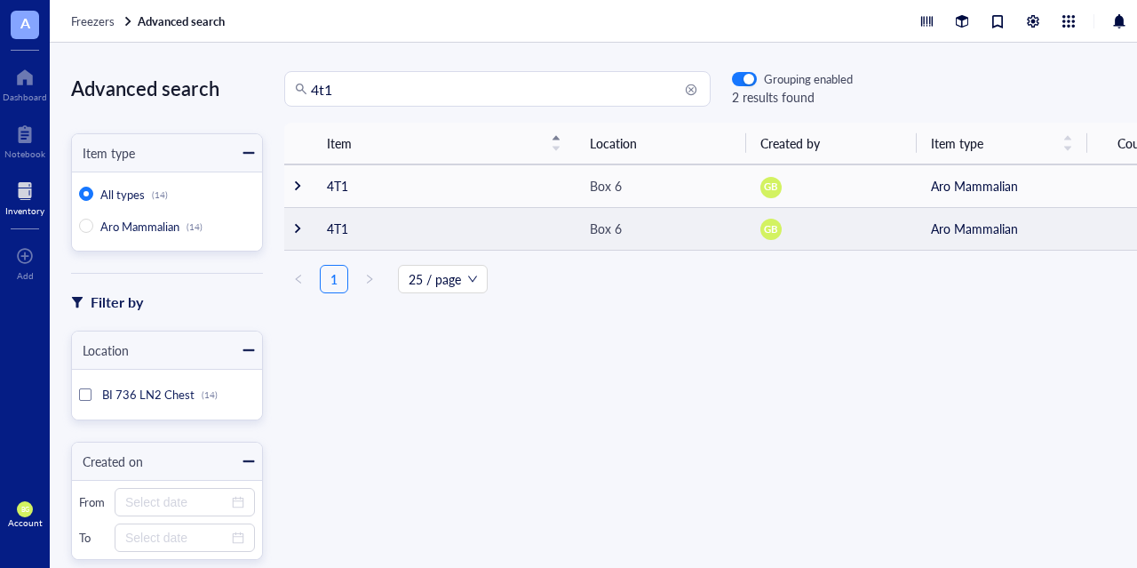
click at [296, 230] on div at bounding box center [297, 228] width 12 height 12
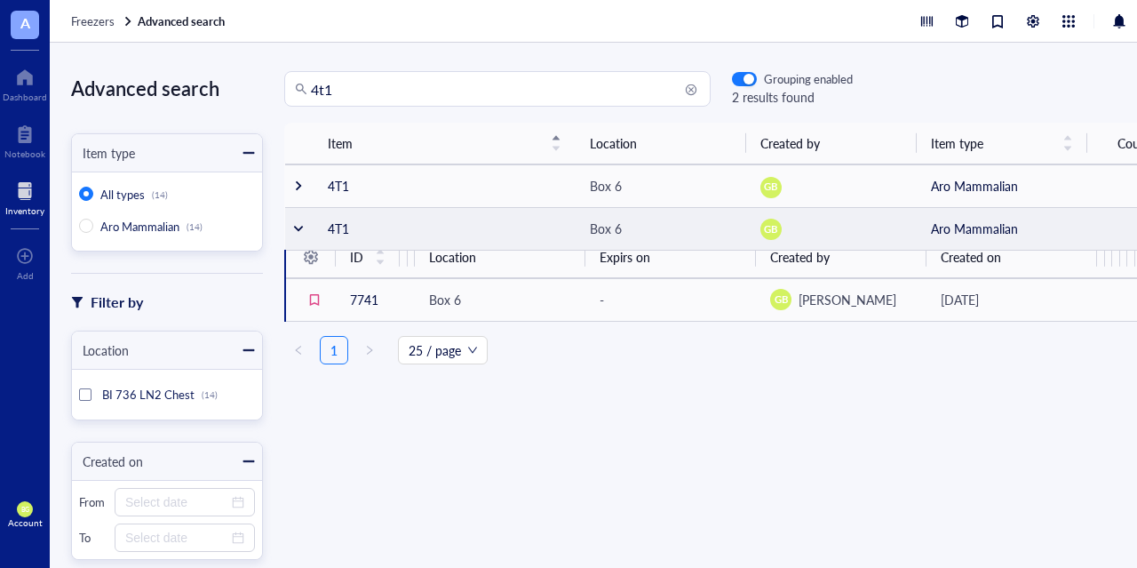
click at [296, 230] on div at bounding box center [298, 228] width 12 height 12
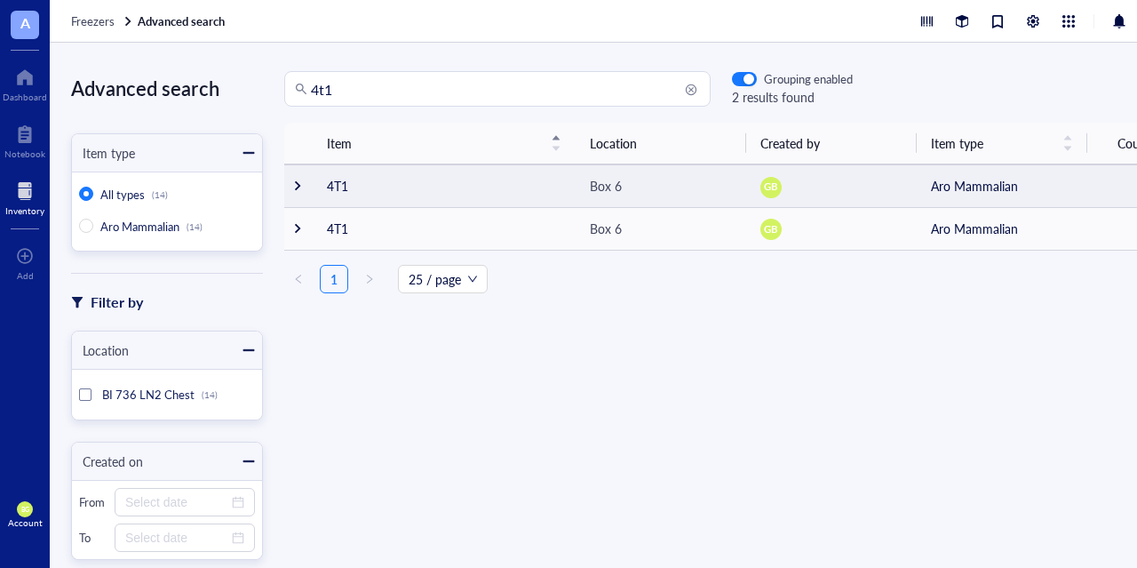
click at [601, 178] on div "Box 6" at bounding box center [606, 186] width 32 height 20
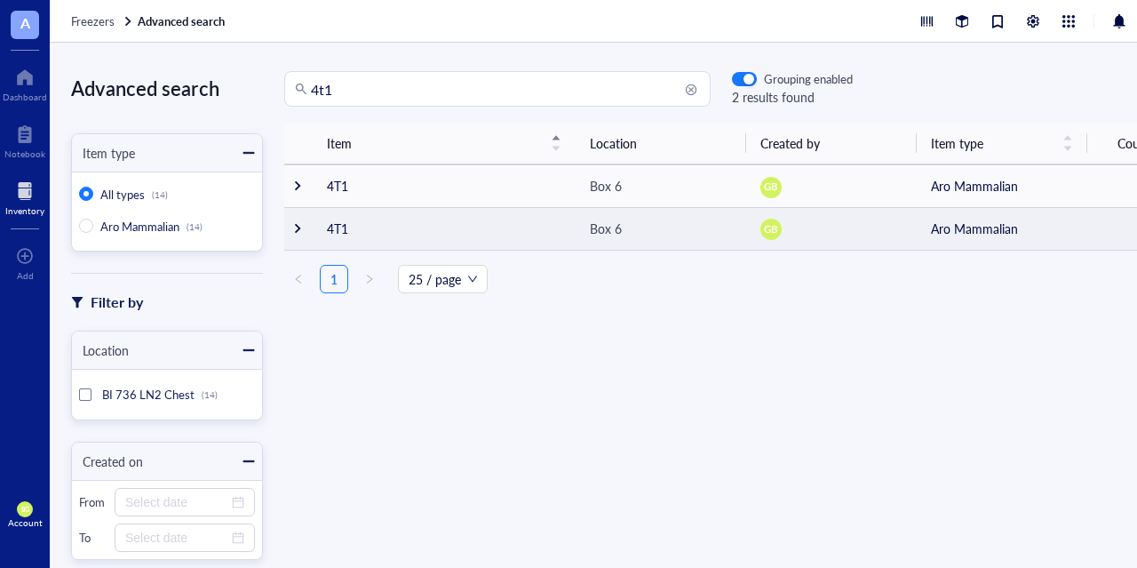
click at [546, 218] on td "4T1" at bounding box center [444, 228] width 263 height 43
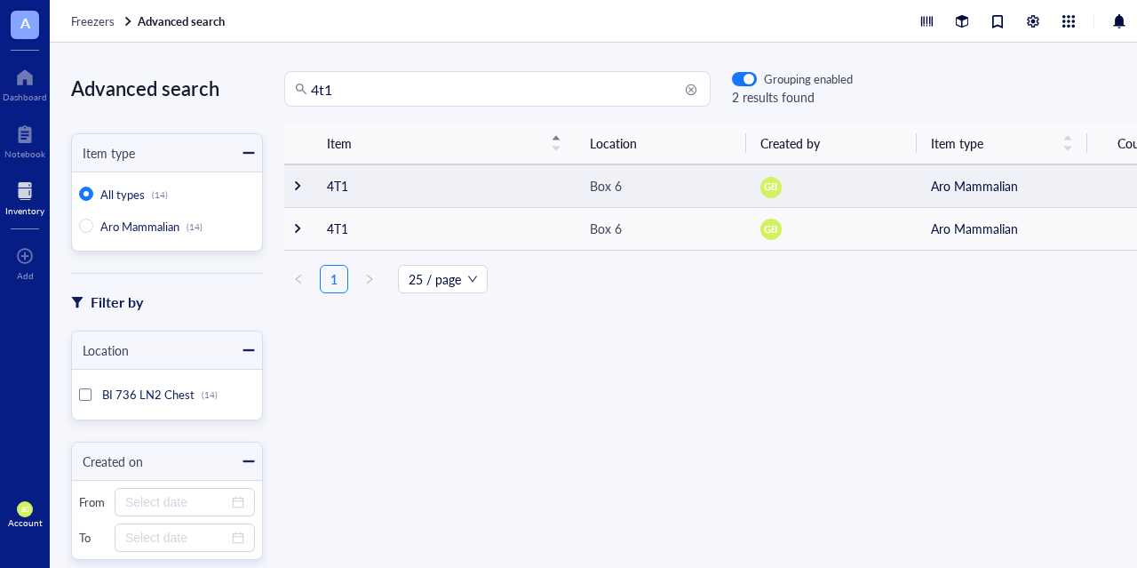
click at [298, 187] on div at bounding box center [297, 185] width 12 height 12
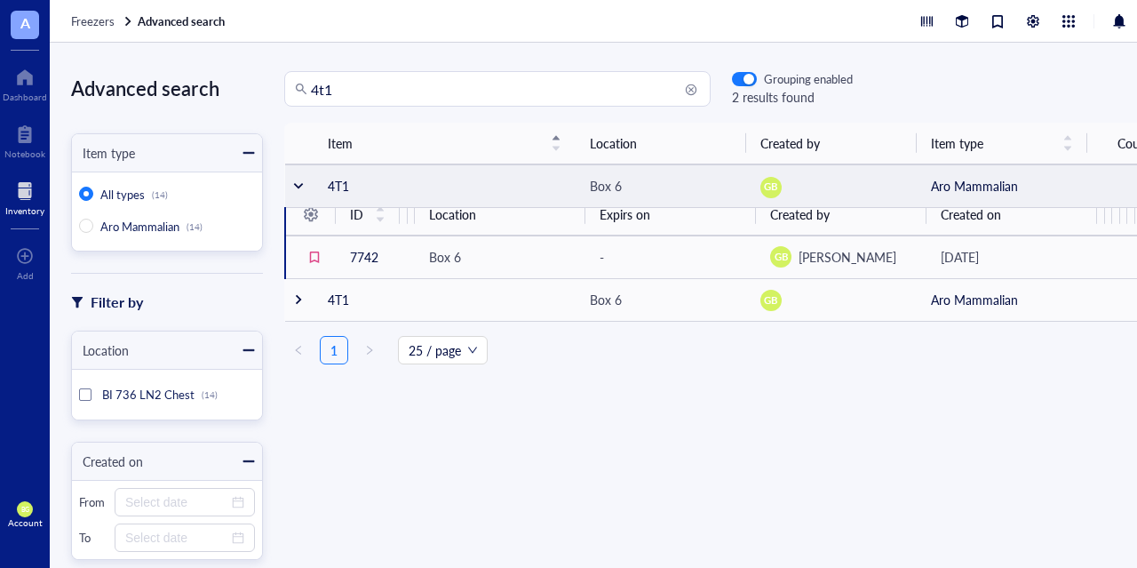
click at [298, 187] on div at bounding box center [298, 185] width 12 height 12
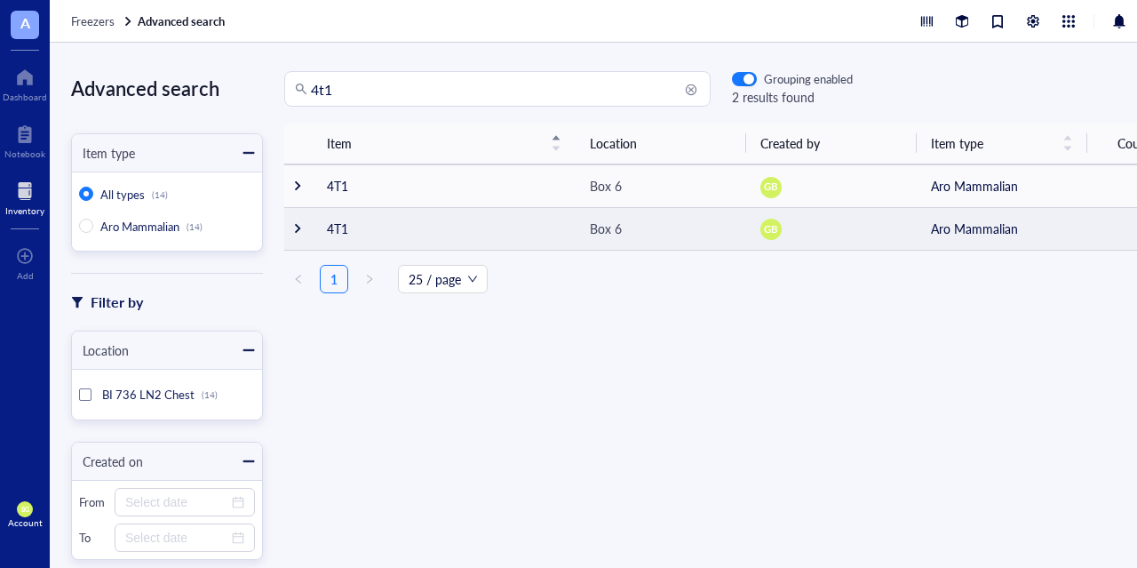
click at [298, 230] on div at bounding box center [297, 228] width 12 height 12
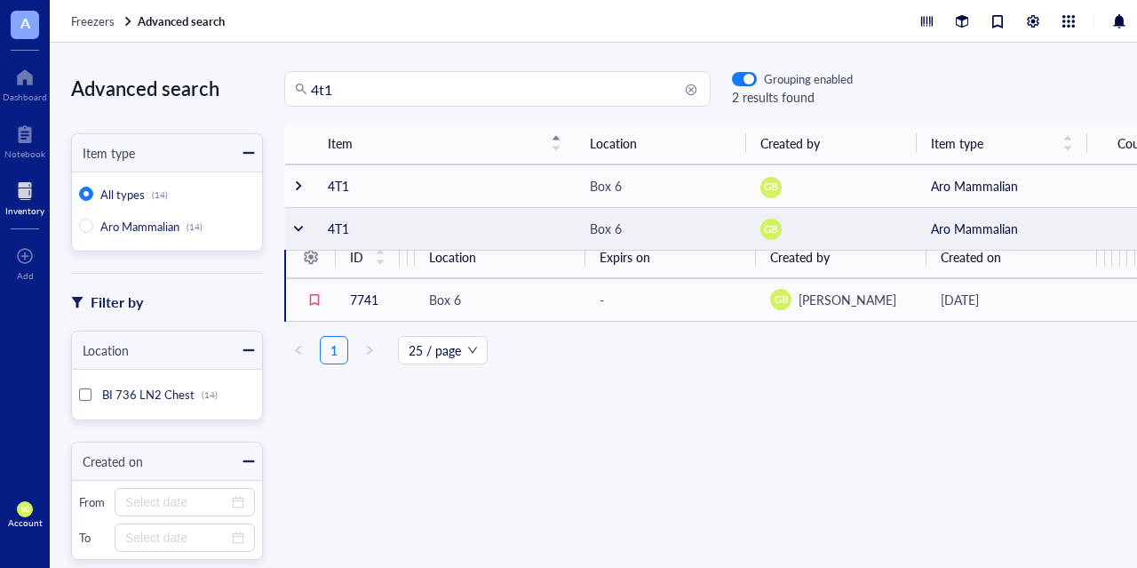
click at [298, 230] on div at bounding box center [298, 228] width 12 height 12
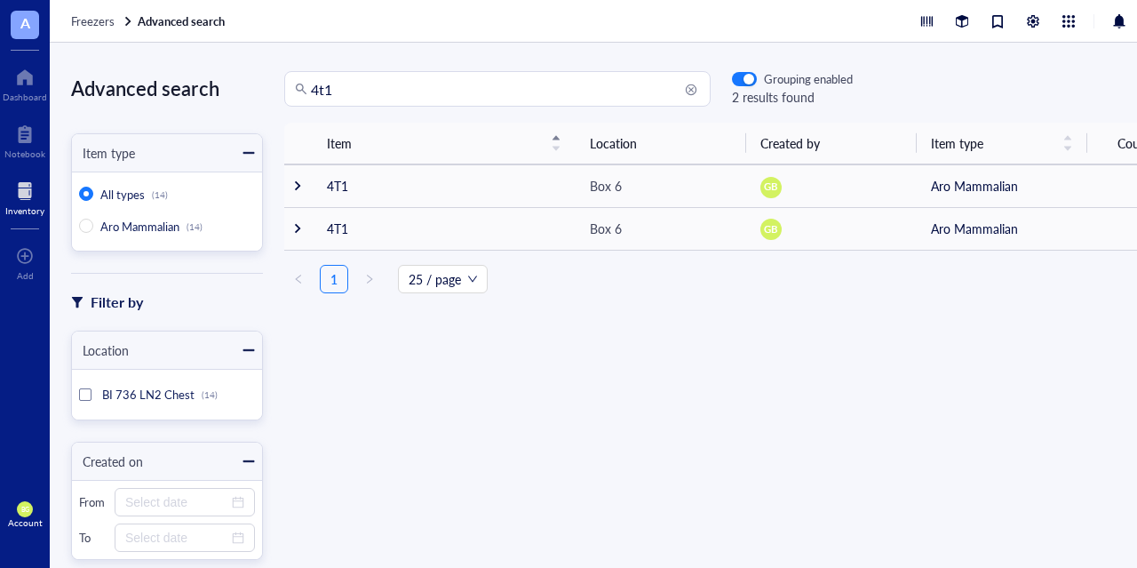
click at [622, 307] on div "Item Location Created by Item type Count 4T1 Box 6 GB Aro Mammalian 1 ID Volume…" at bounding box center [725, 314] width 924 height 383
click at [22, 85] on div at bounding box center [25, 77] width 44 height 28
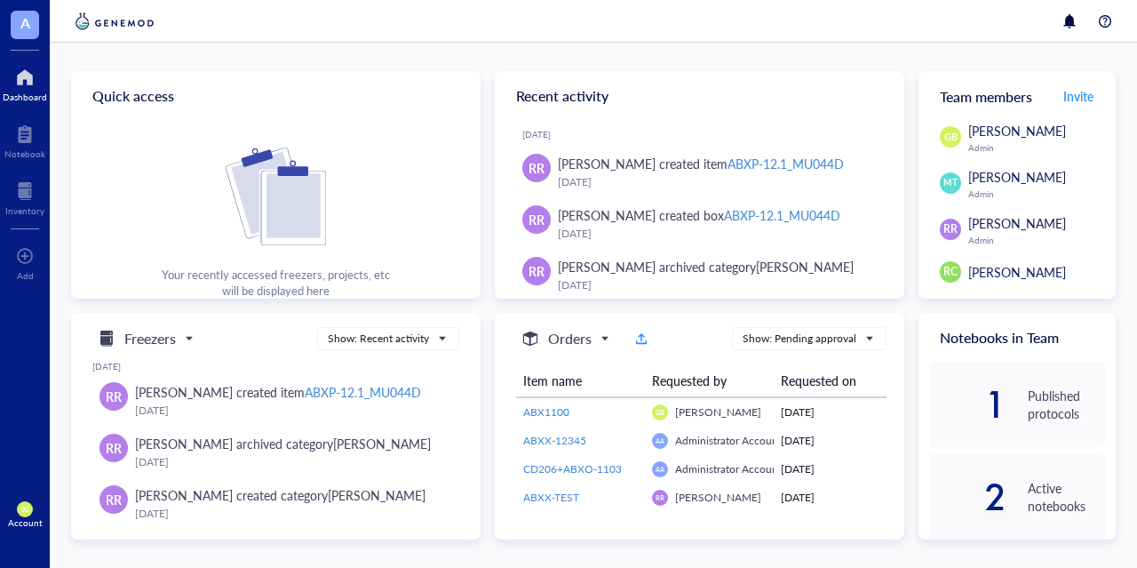
click at [991, 410] on div "1" at bounding box center [967, 404] width 77 height 28
click at [1035, 408] on div "Published protocols" at bounding box center [1066, 404] width 77 height 36
click at [30, 139] on div at bounding box center [24, 134] width 41 height 28
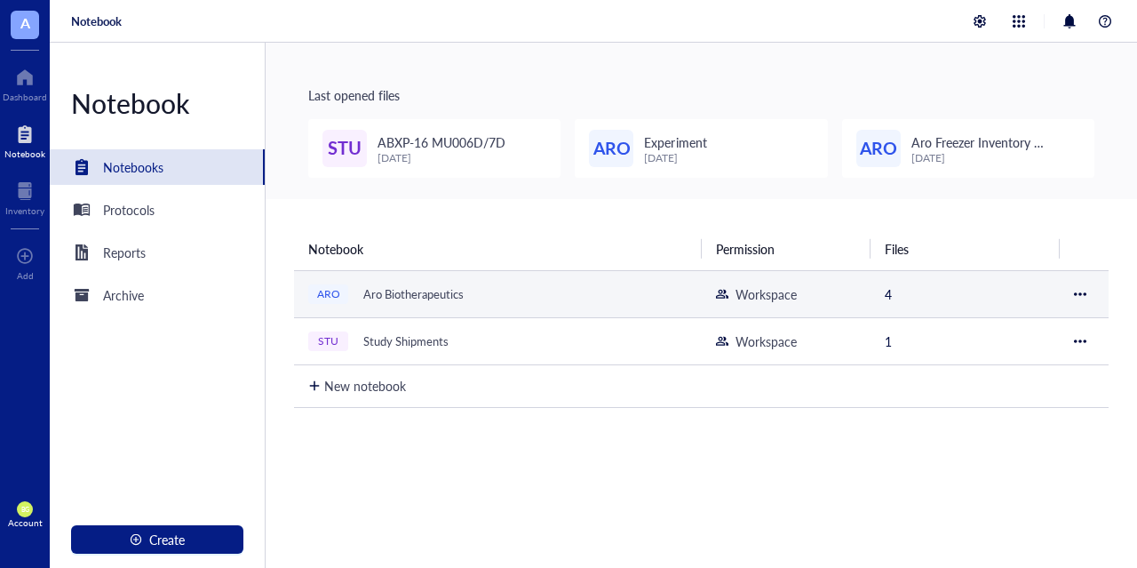
click at [404, 298] on div "Aro Biotherapeutics" at bounding box center [413, 294] width 116 height 25
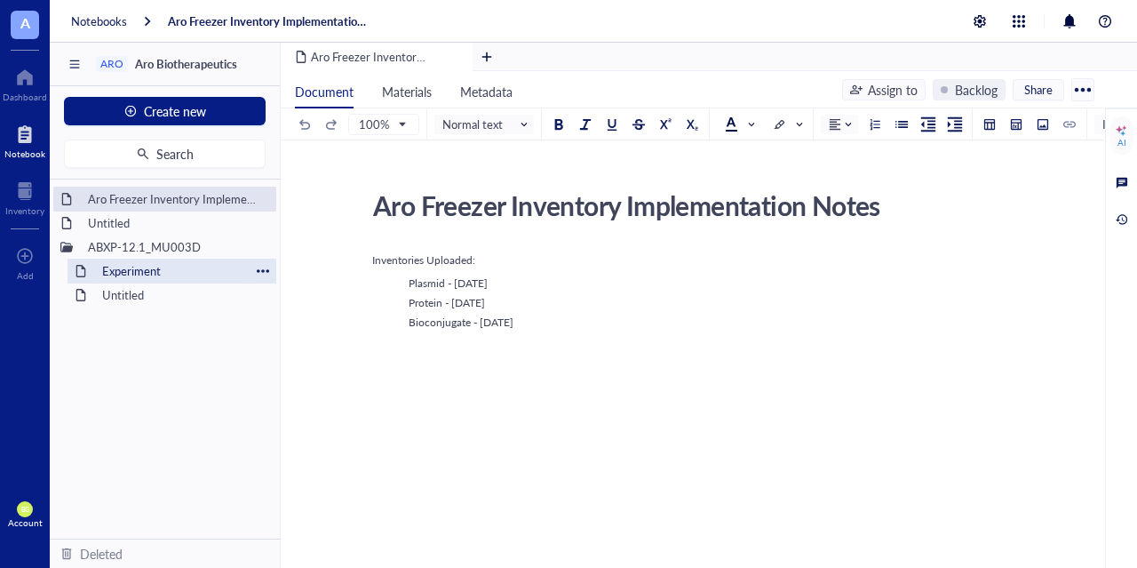
click at [168, 268] on div "Experiment" at bounding box center [171, 270] width 155 height 25
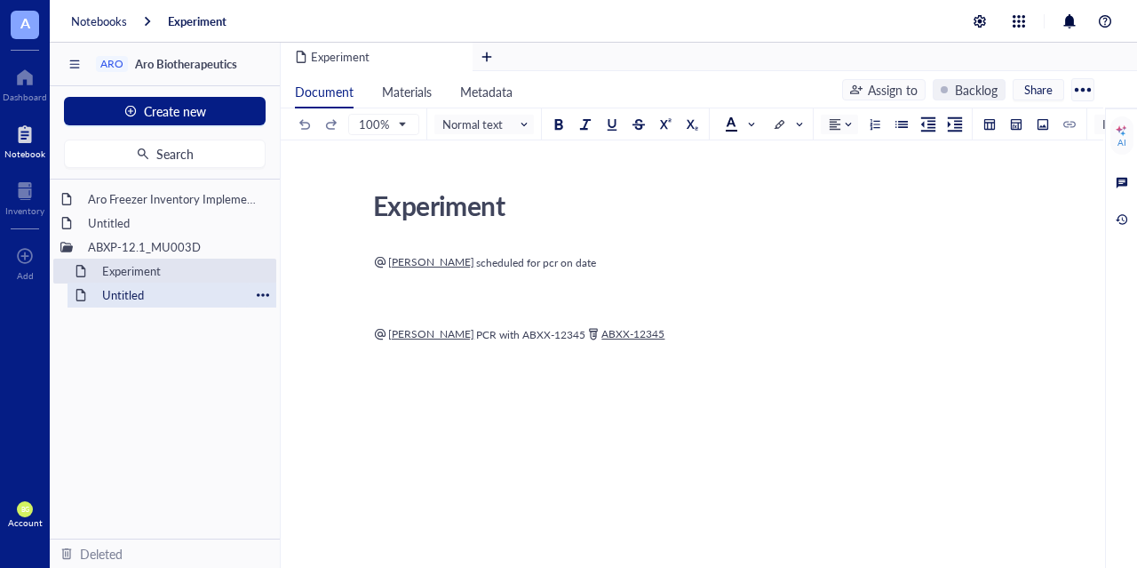
click at [138, 305] on div "Untitled" at bounding box center [171, 294] width 155 height 25
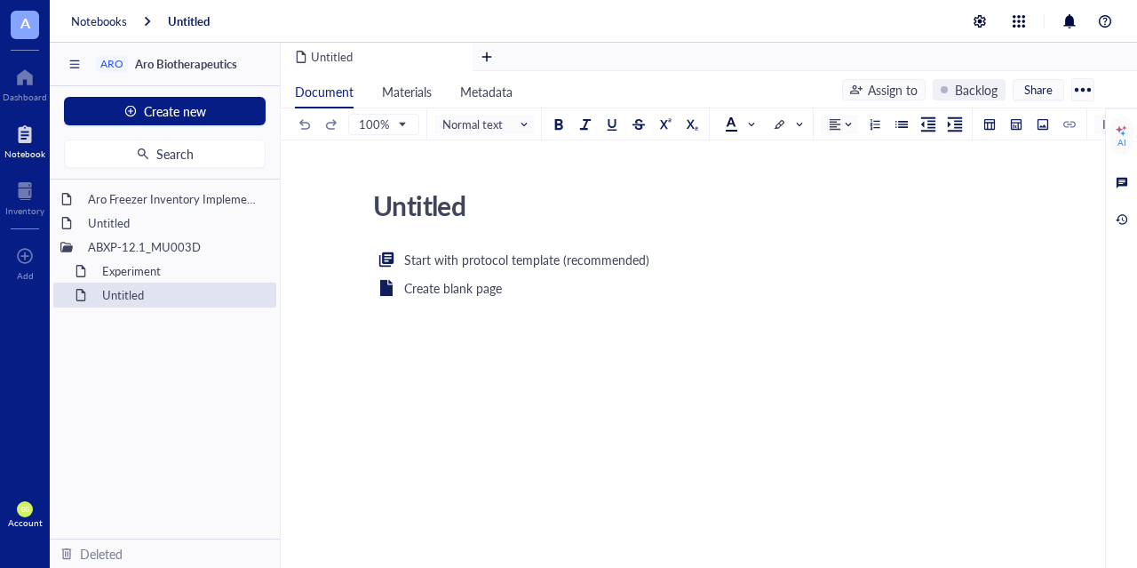
click at [20, 517] on div "Account" at bounding box center [25, 522] width 35 height 11
click at [93, 445] on link "Account settings" at bounding box center [119, 449] width 102 height 32
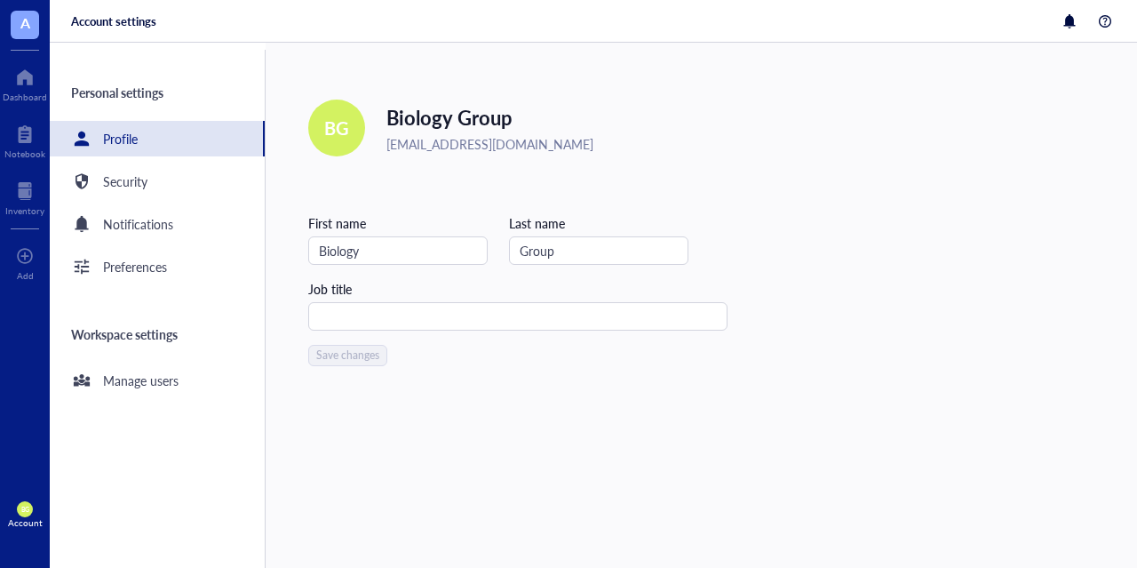
click at [658, 171] on div "Edit BG Biology Group [EMAIL_ADDRESS][DOMAIN_NAME] First name Biology Last name…" at bounding box center [517, 232] width 419 height 266
click at [139, 222] on div "Notifications" at bounding box center [138, 224] width 70 height 20
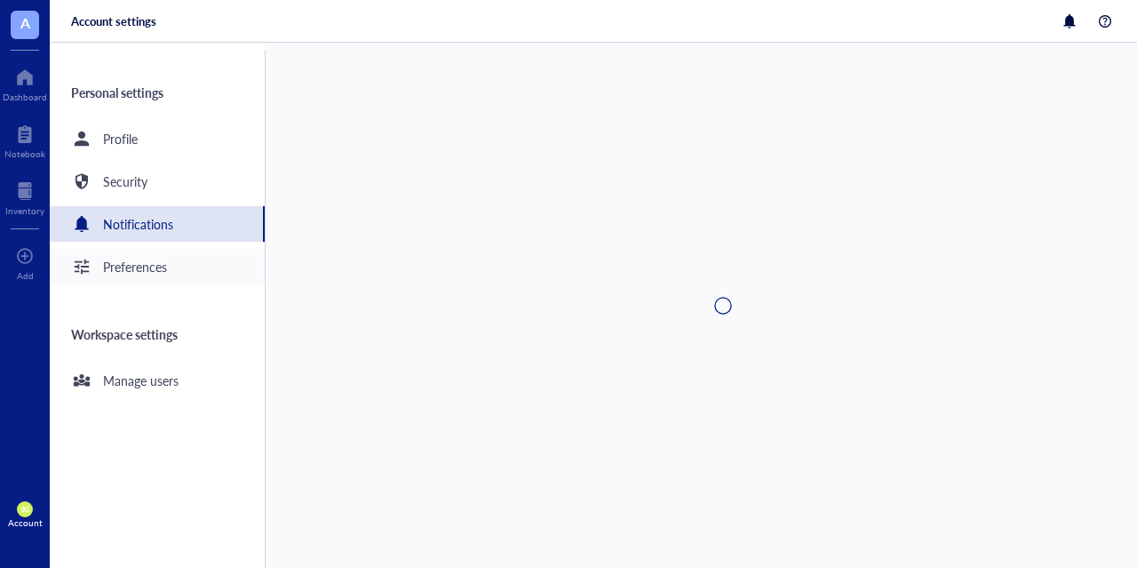
click at [131, 263] on div "Preferences" at bounding box center [135, 267] width 64 height 20
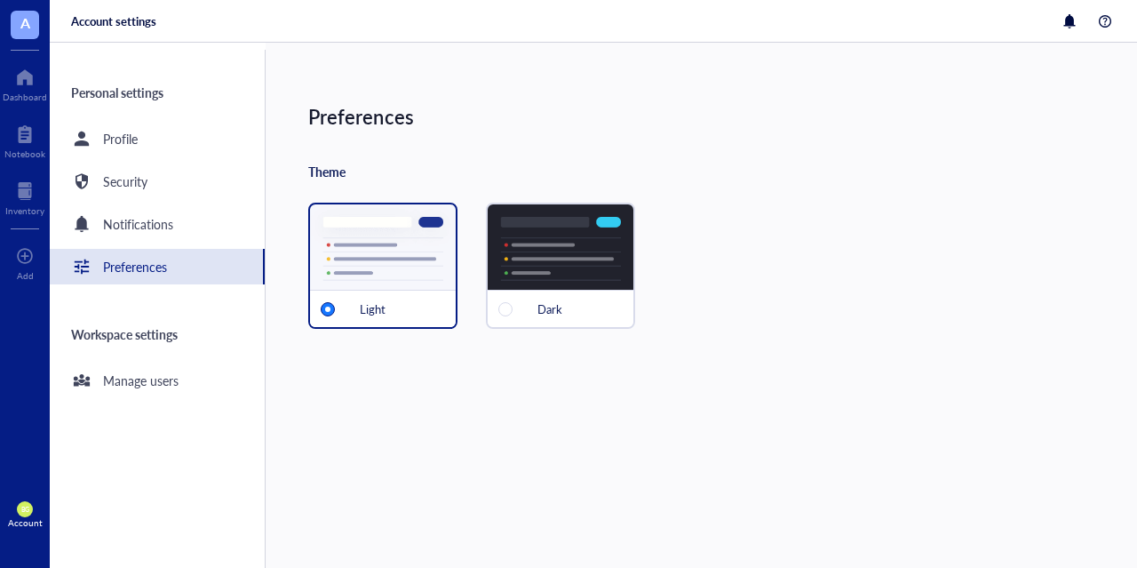
click at [533, 256] on div "Dark" at bounding box center [560, 266] width 149 height 126
radio input "false"
radio input "true"
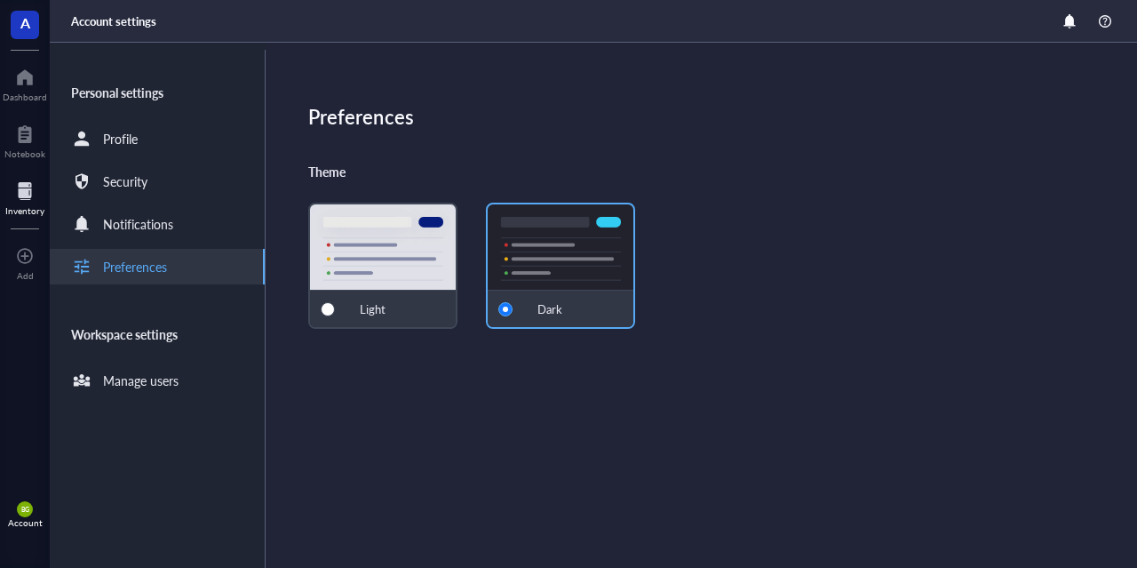
click at [22, 196] on div at bounding box center [24, 191] width 39 height 28
